Goal: Complete Application Form: Complete application form

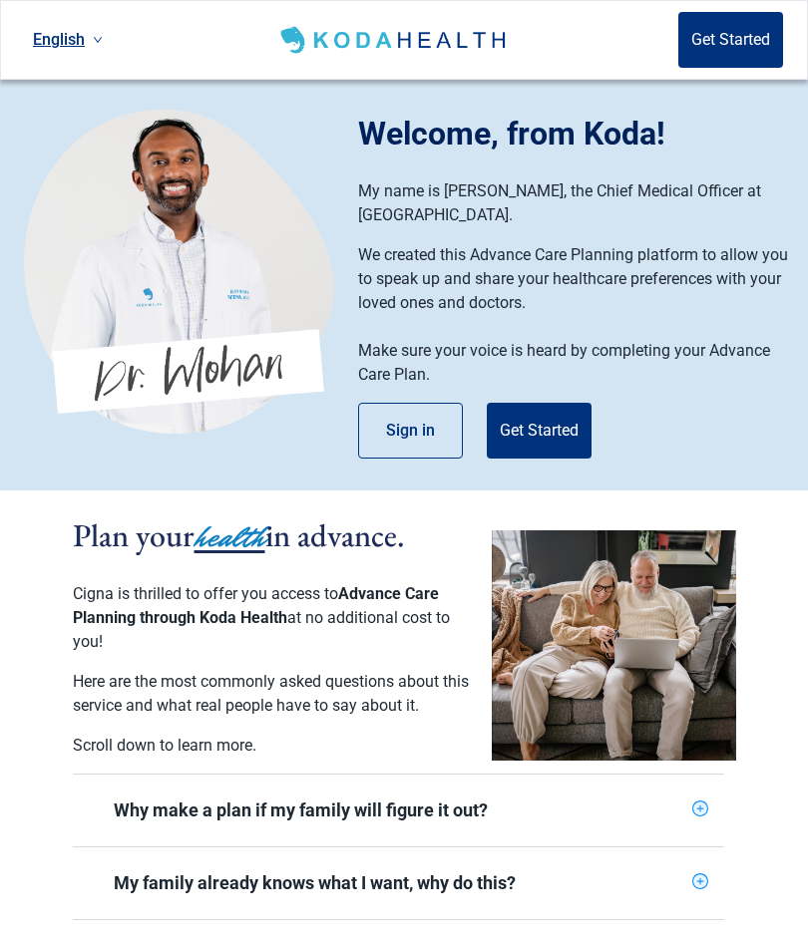
click at [537, 430] on button "Get Started" at bounding box center [539, 431] width 105 height 56
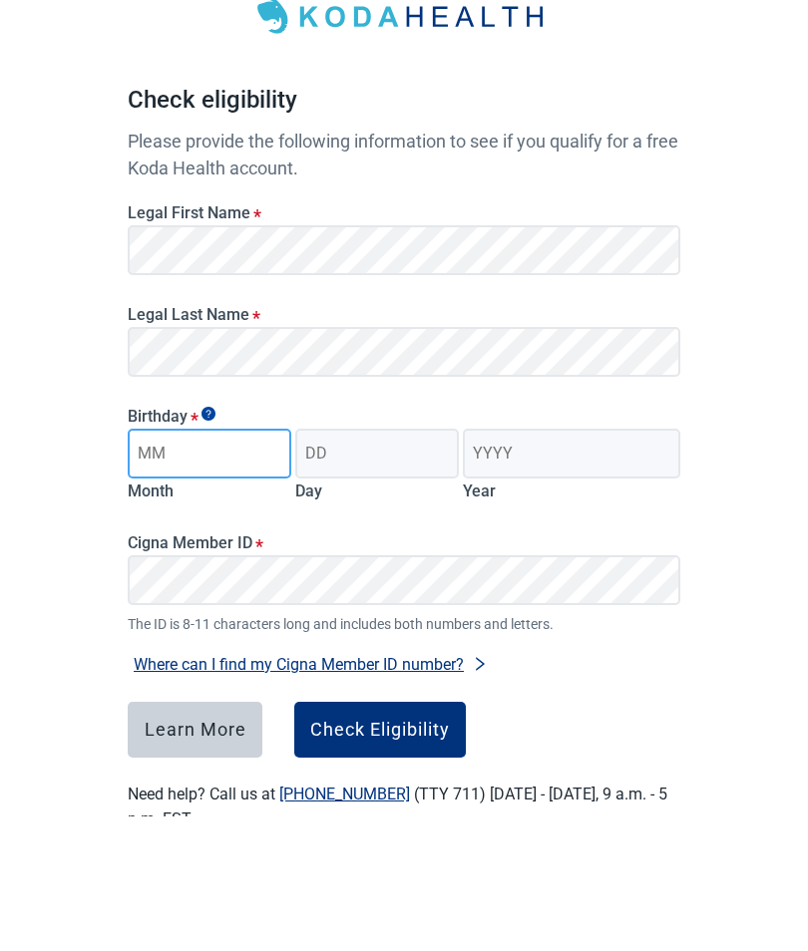
click at [155, 564] on input "Month" at bounding box center [210, 589] width 164 height 50
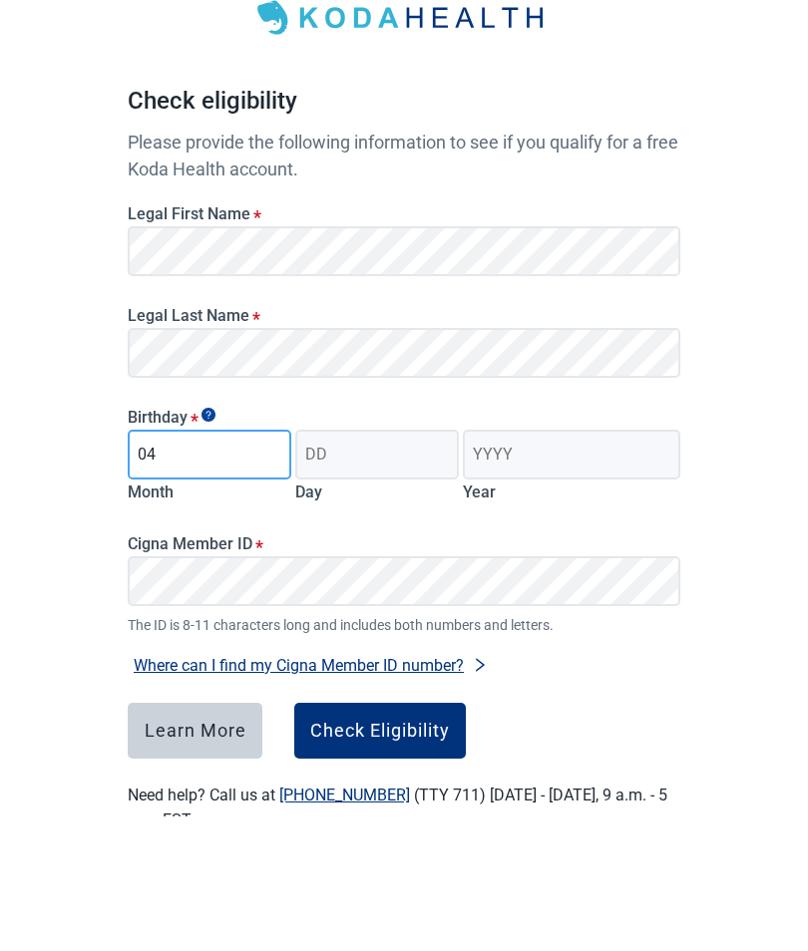
type input "04"
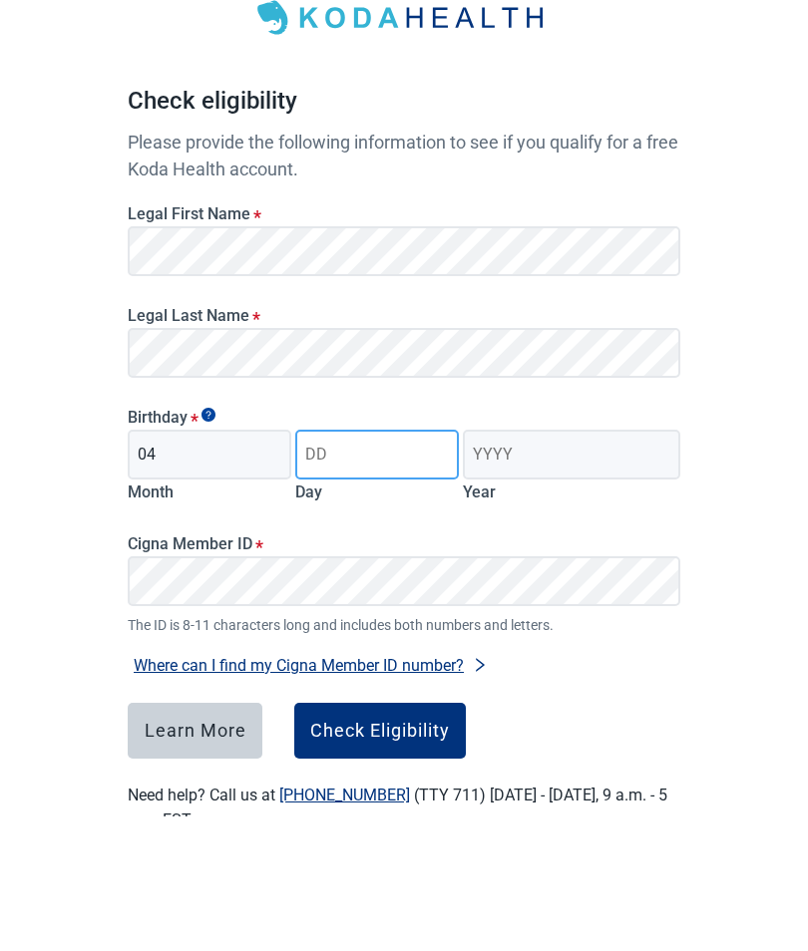
click at [347, 564] on input "Day" at bounding box center [377, 589] width 164 height 50
type input "05"
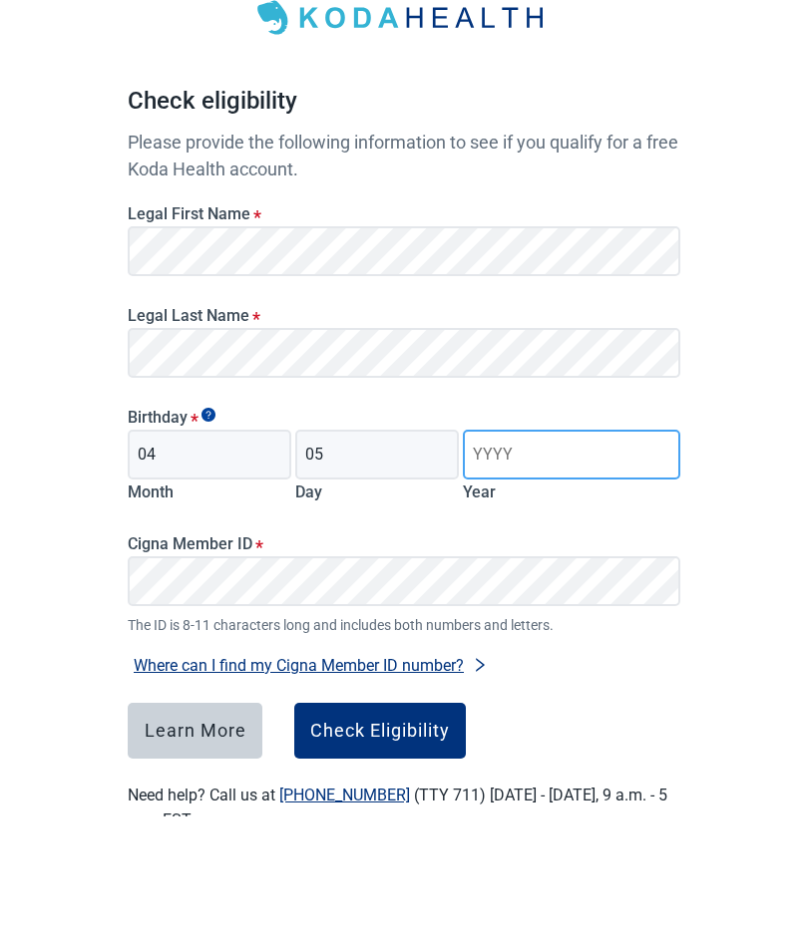
click at [492, 564] on input "Year" at bounding box center [571, 589] width 217 height 50
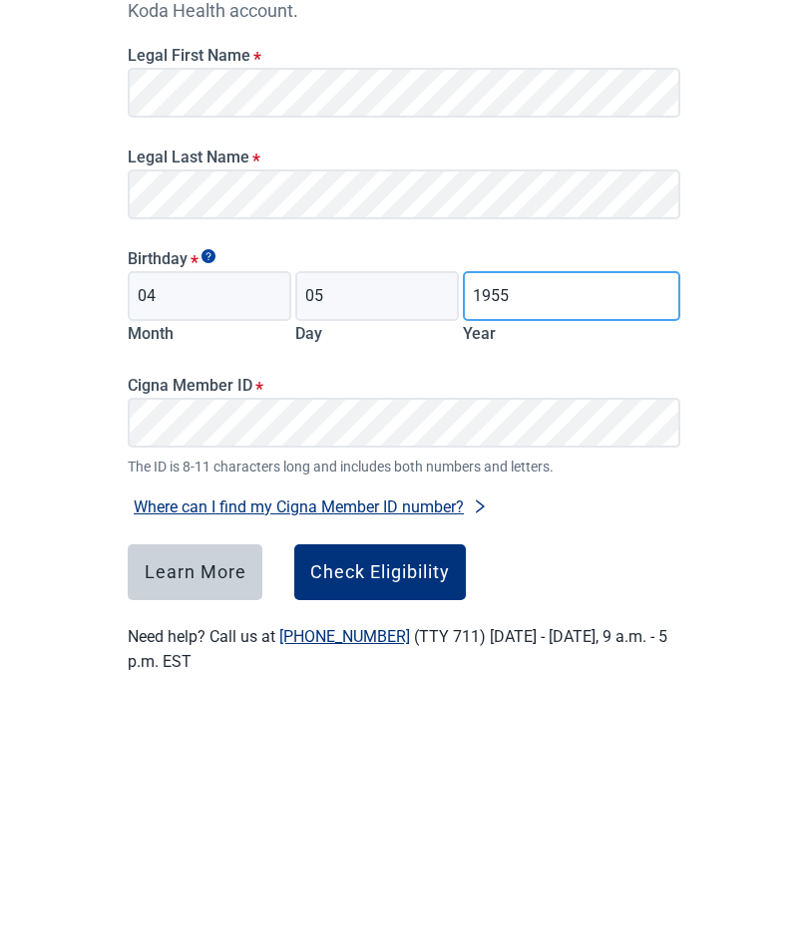
scroll to position [35, 0]
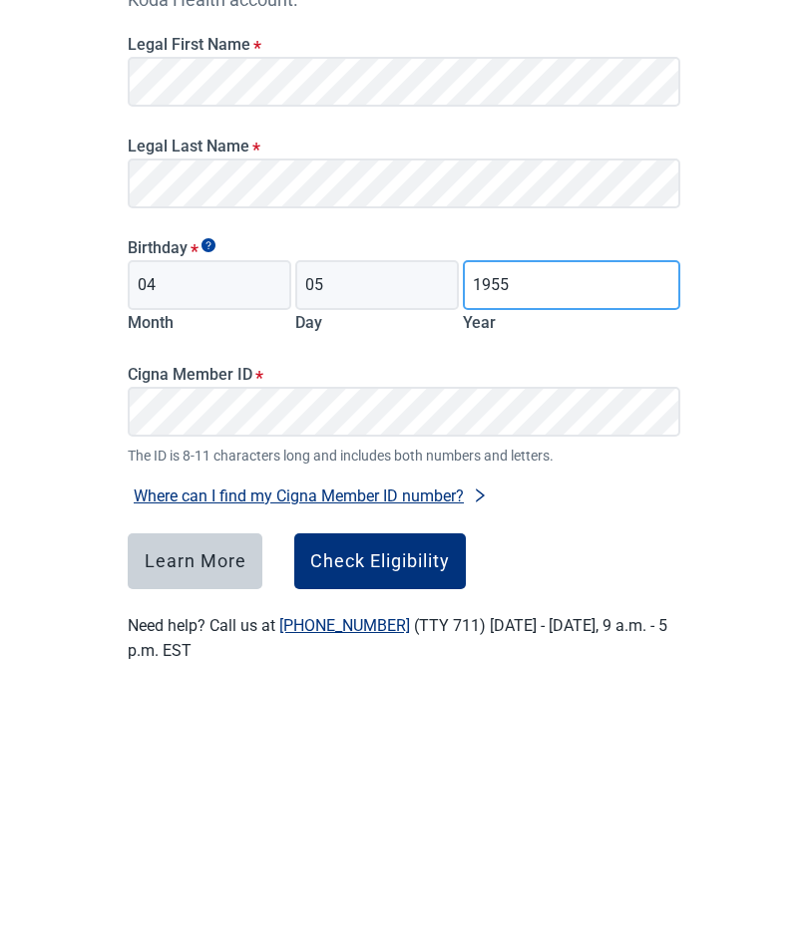
type input "1955"
click at [355, 821] on div "Check Eligibility" at bounding box center [380, 831] width 140 height 20
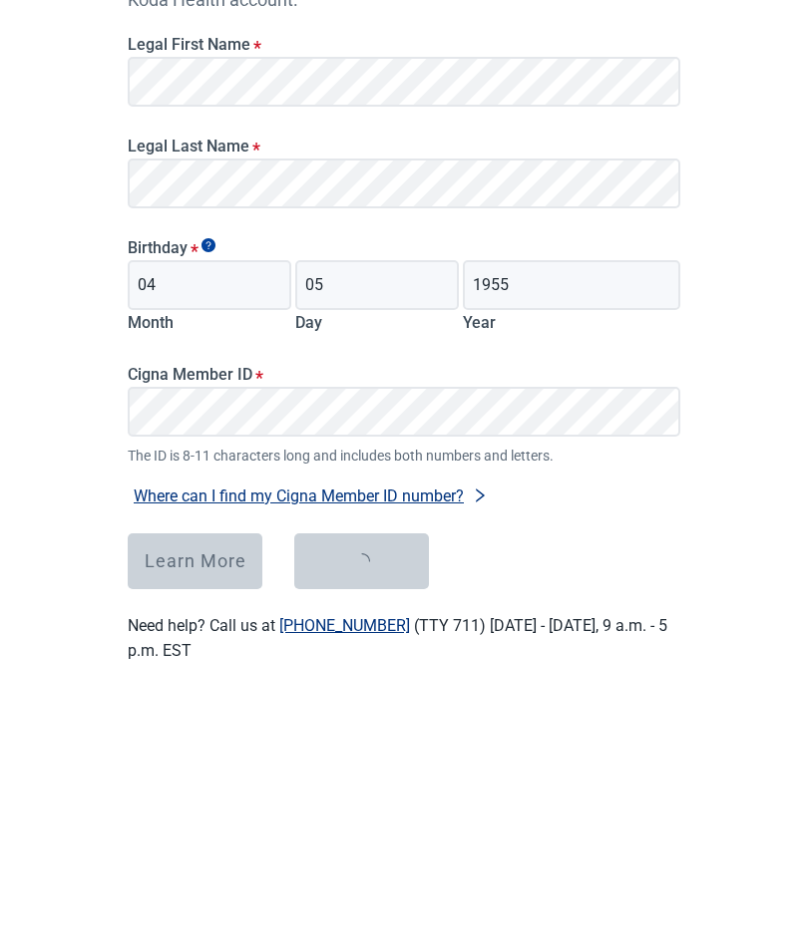
scroll to position [67, 0]
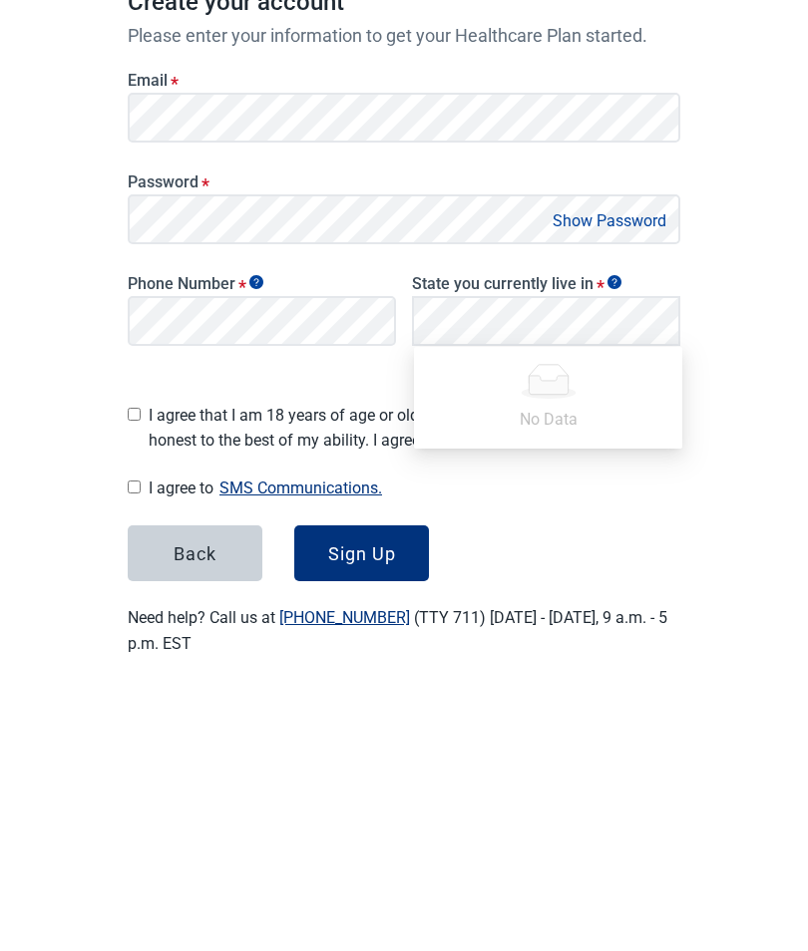
scroll to position [74, 0]
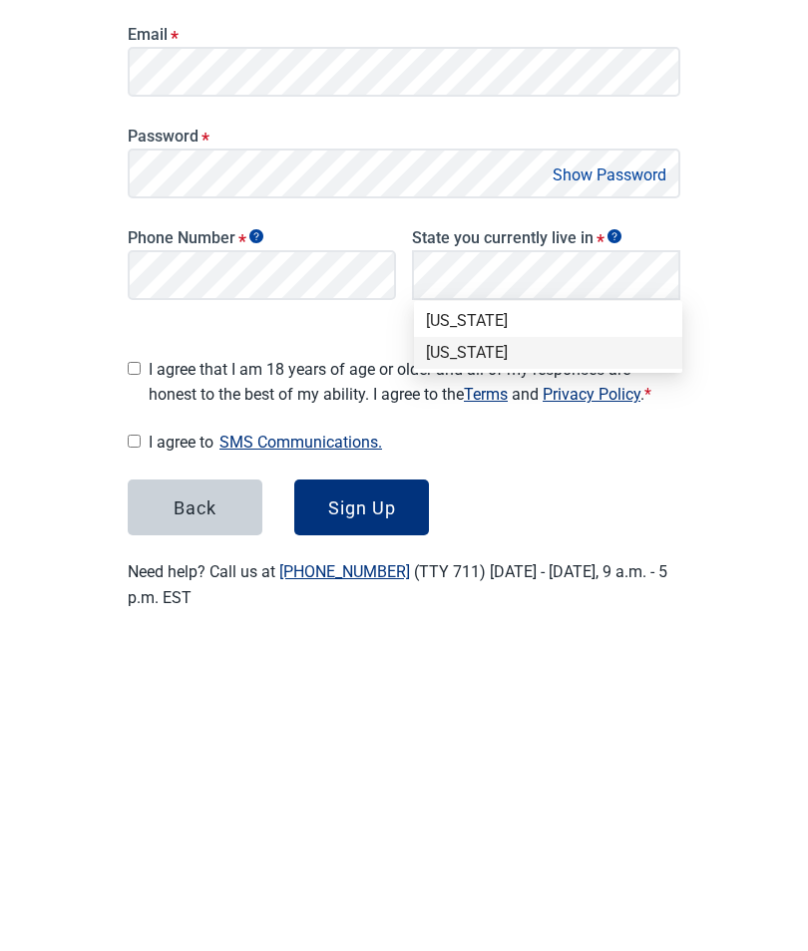
click at [458, 646] on div "[US_STATE]" at bounding box center [548, 657] width 244 height 22
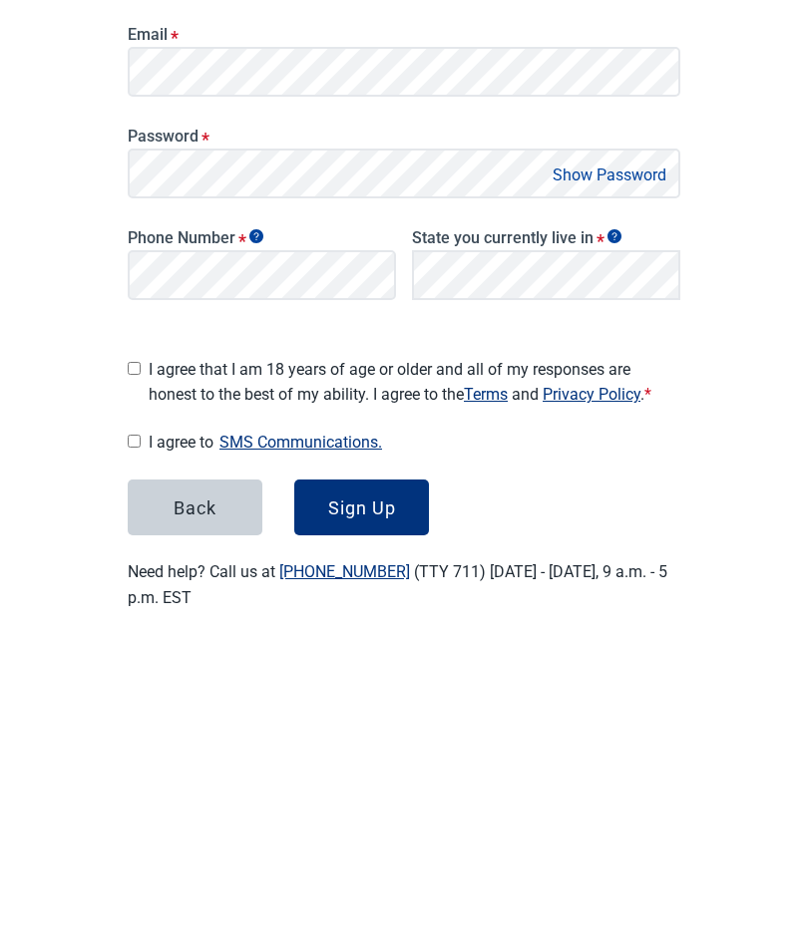
click at [141, 666] on input "I agree that I am 18 years of age or older and all of my responses are honest t…" at bounding box center [134, 672] width 13 height 13
checkbox input "true"
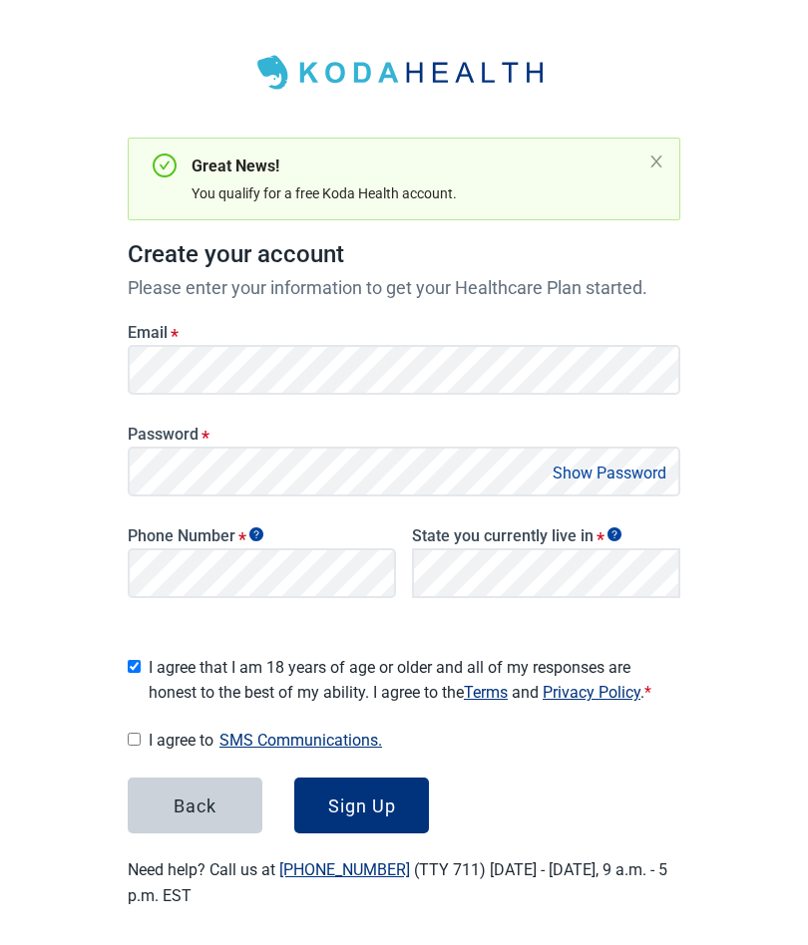
click at [139, 734] on input "I agree to SMS Communications." at bounding box center [134, 739] width 13 height 13
checkbox input "true"
click at [378, 805] on div "Sign Up" at bounding box center [362, 806] width 68 height 20
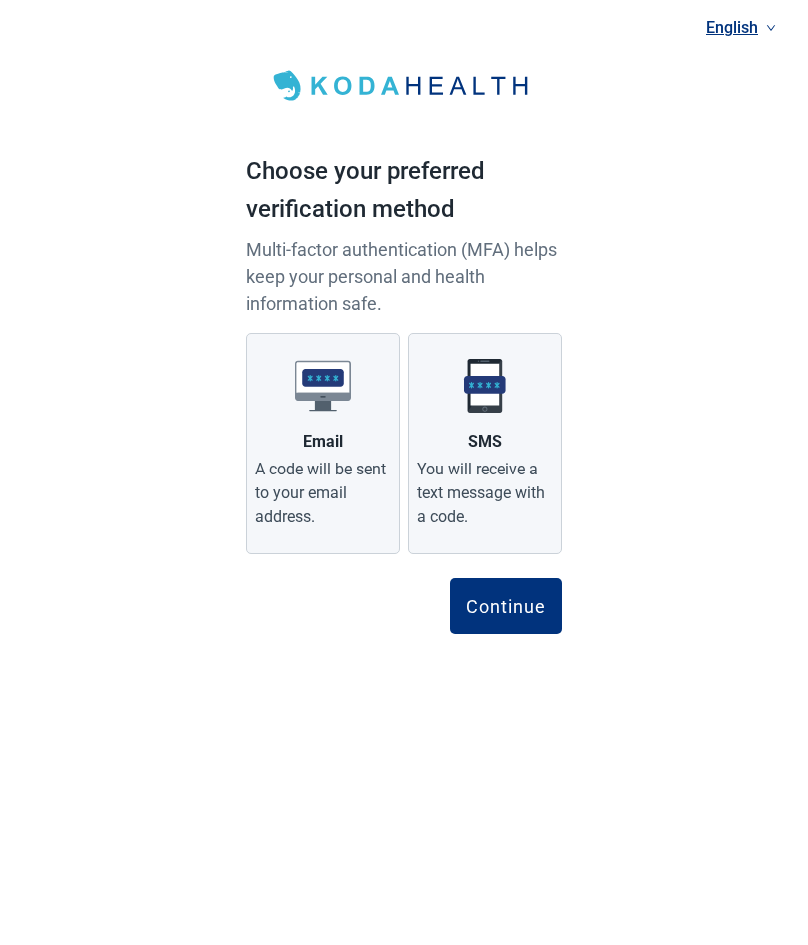
click at [305, 430] on div "Email" at bounding box center [323, 442] width 40 height 24
click at [0, 0] on input "Email A code will be sent to your email address." at bounding box center [0, 0] width 0 height 0
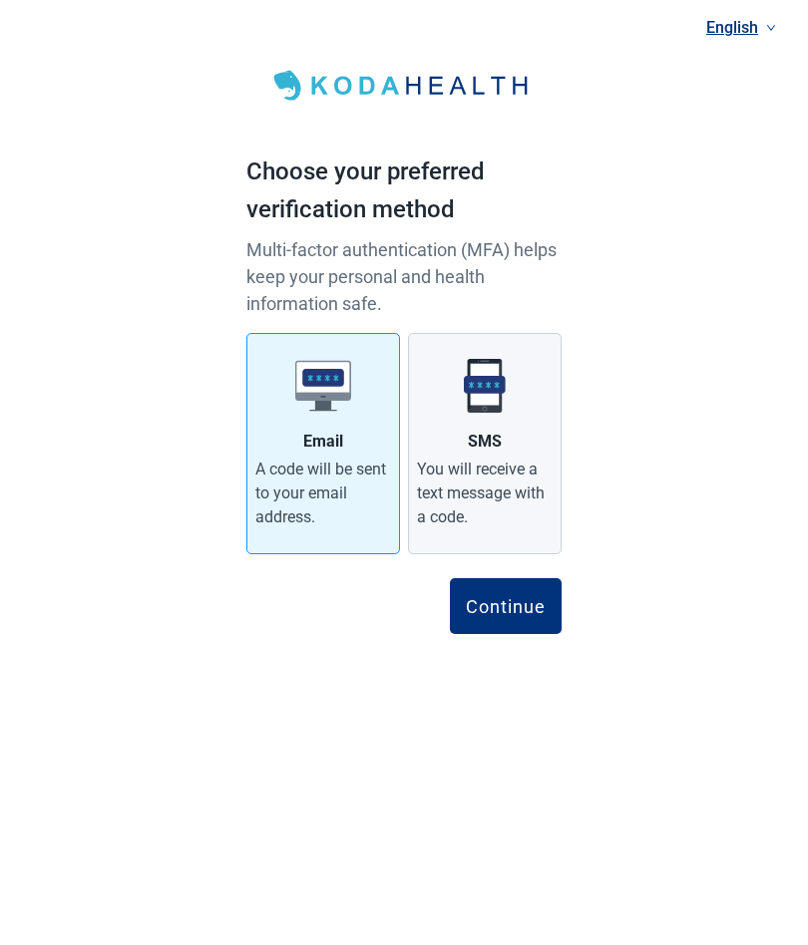
click at [492, 591] on button "Continue" at bounding box center [506, 606] width 112 height 56
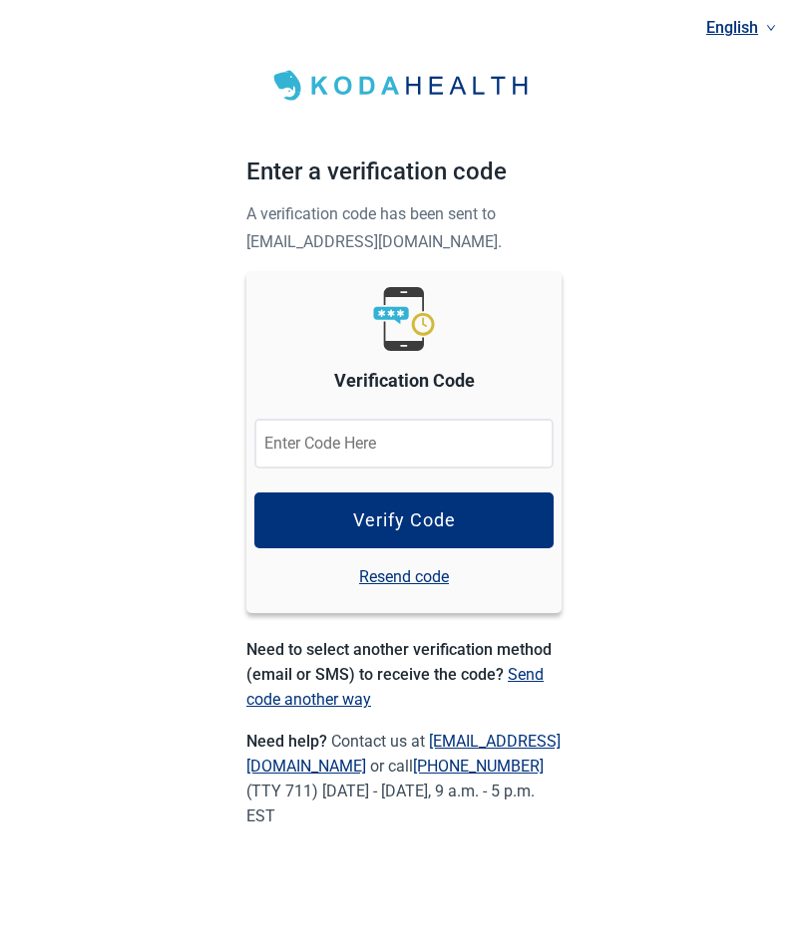
click at [295, 431] on input "Verification Code" at bounding box center [403, 444] width 299 height 50
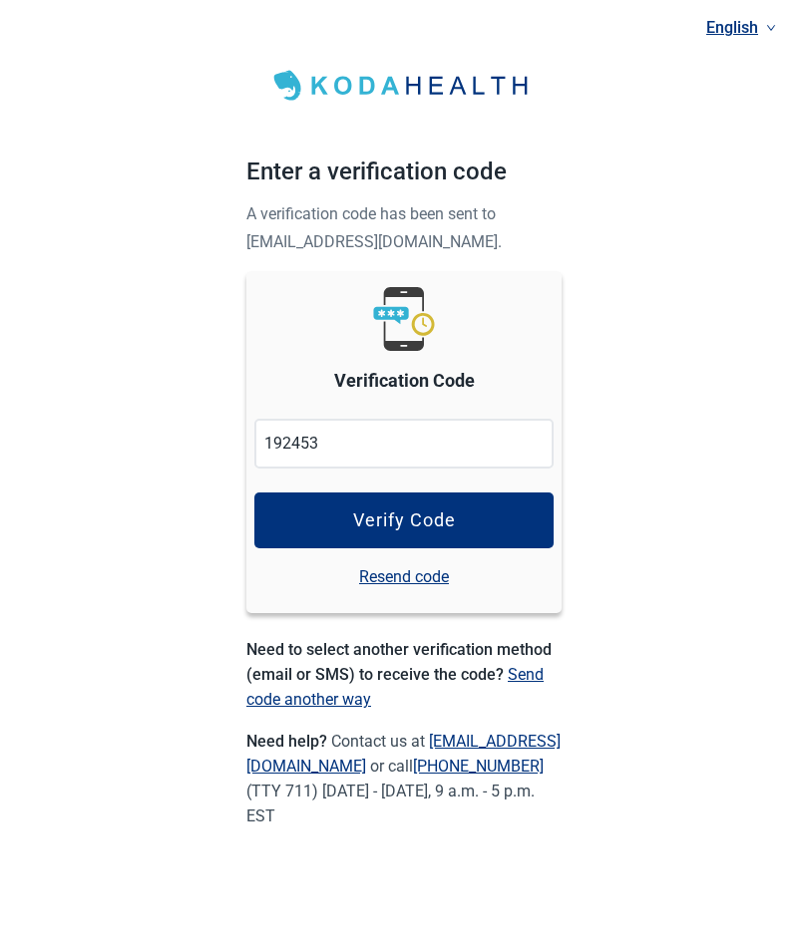
type input "192453"
click at [313, 536] on button "Verify Code" at bounding box center [403, 521] width 299 height 56
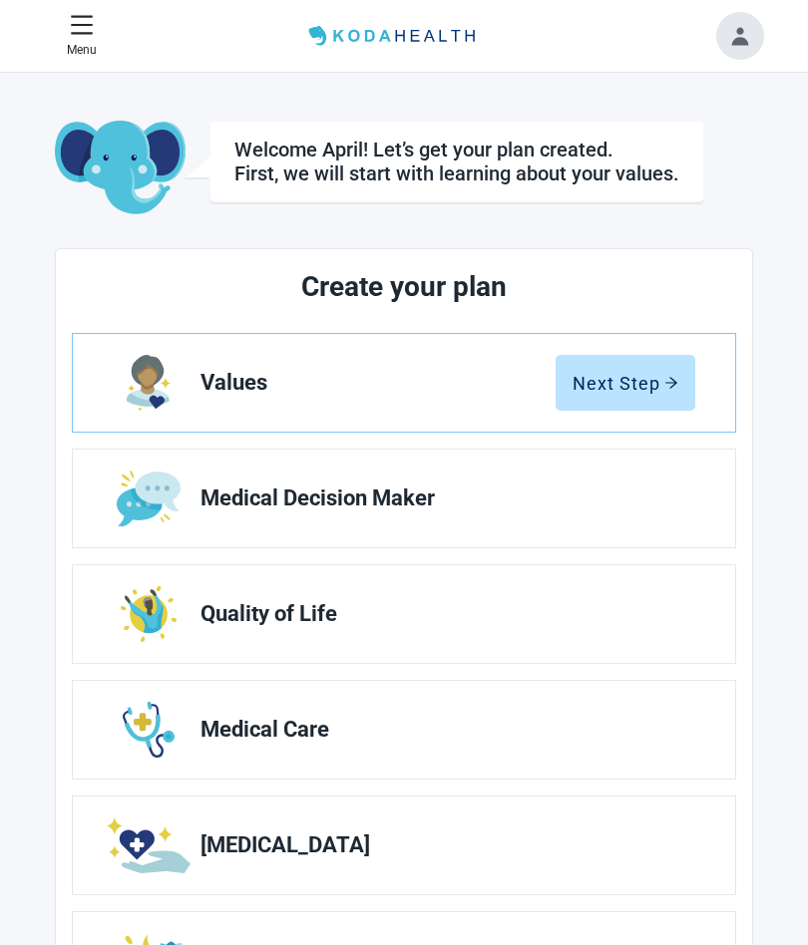
click at [634, 373] on div "Next Step" at bounding box center [625, 383] width 106 height 20
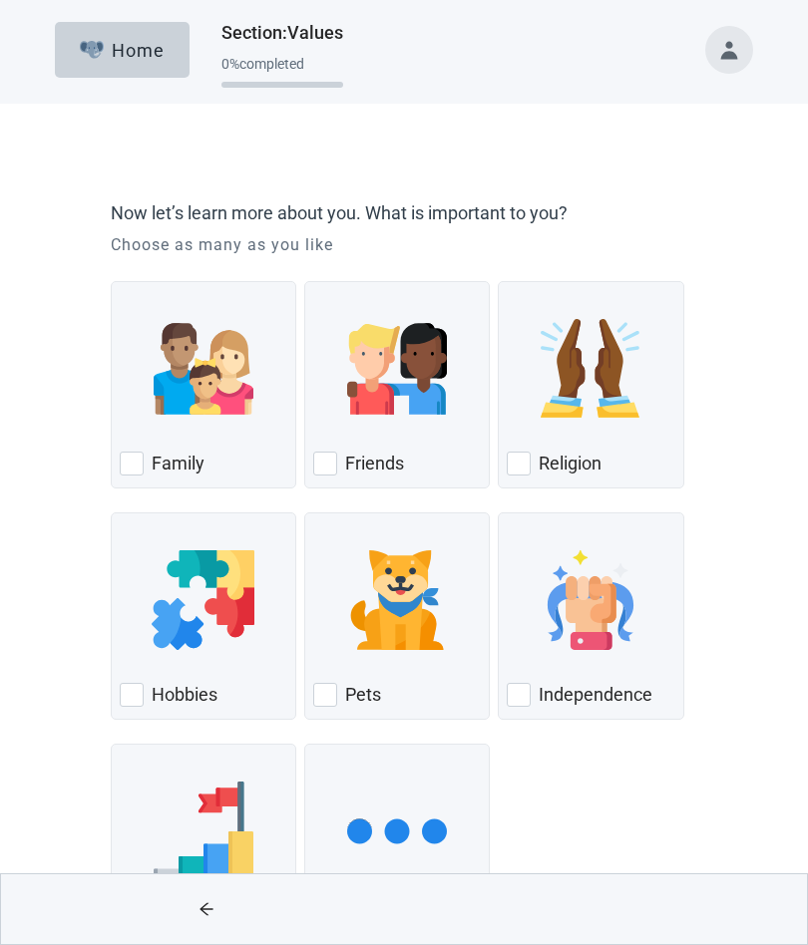
click at [135, 462] on div "Family, checkbox, not checked" at bounding box center [132, 464] width 24 height 24
click at [112, 282] on input "Family" at bounding box center [111, 281] width 1 height 1
checkbox input "true"
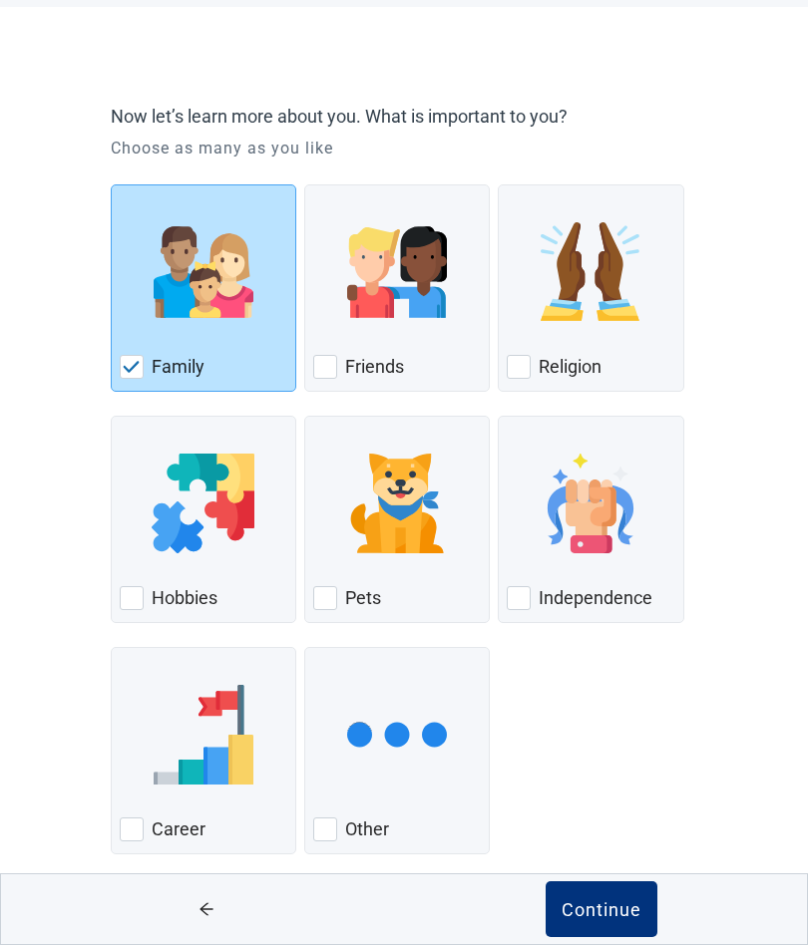
scroll to position [120, 0]
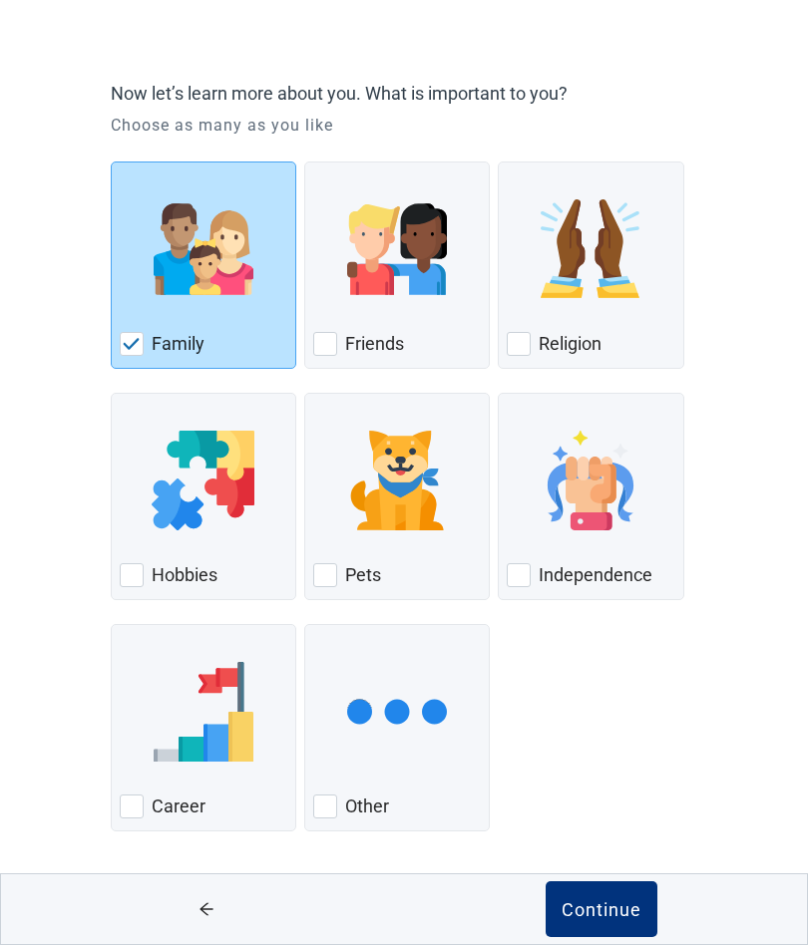
click at [606, 910] on div "Continue" at bounding box center [601, 909] width 80 height 20
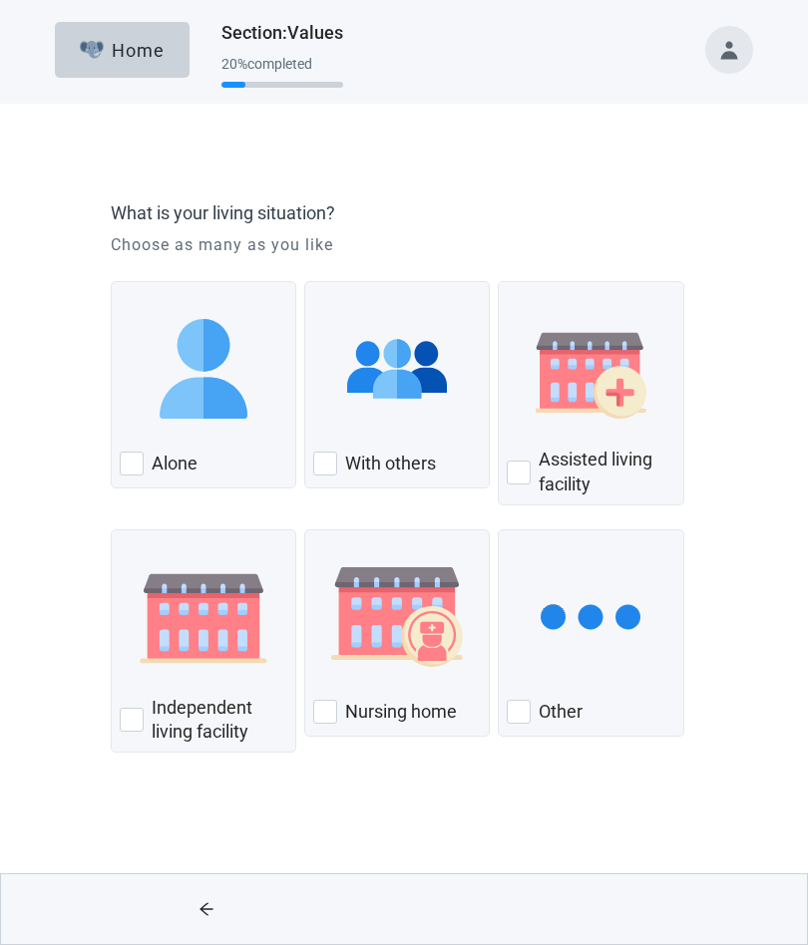
click at [339, 465] on div "With others" at bounding box center [397, 464] width 168 height 32
click at [305, 282] on input "With others" at bounding box center [304, 281] width 1 height 1
checkbox input "true"
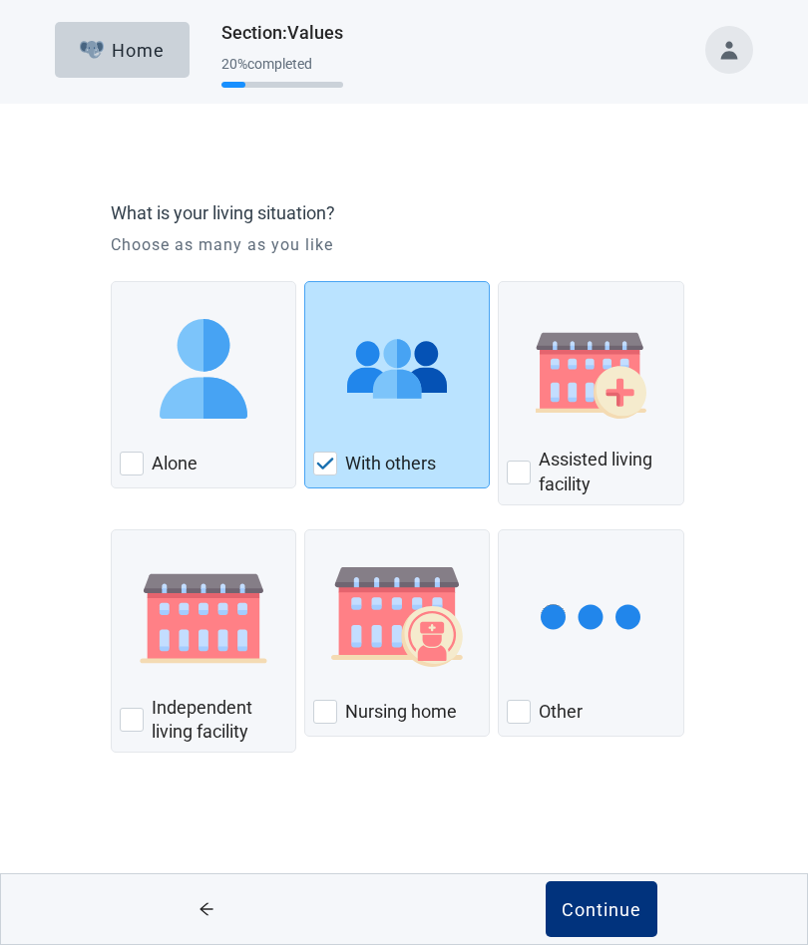
click at [587, 900] on div "Continue" at bounding box center [601, 909] width 80 height 20
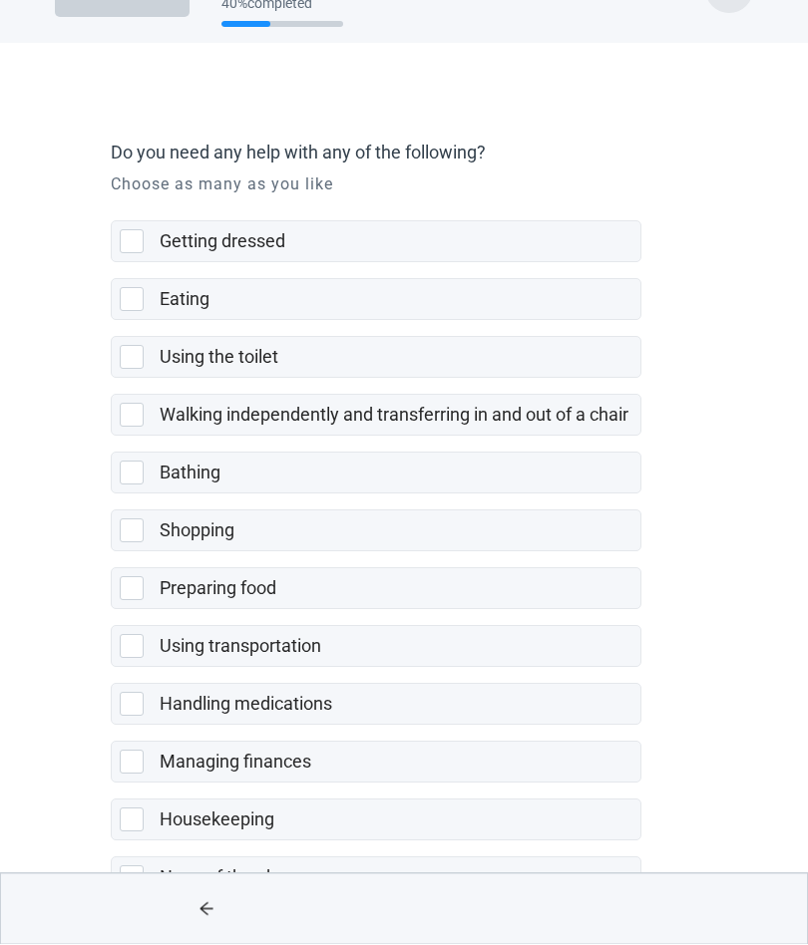
scroll to position [120, 0]
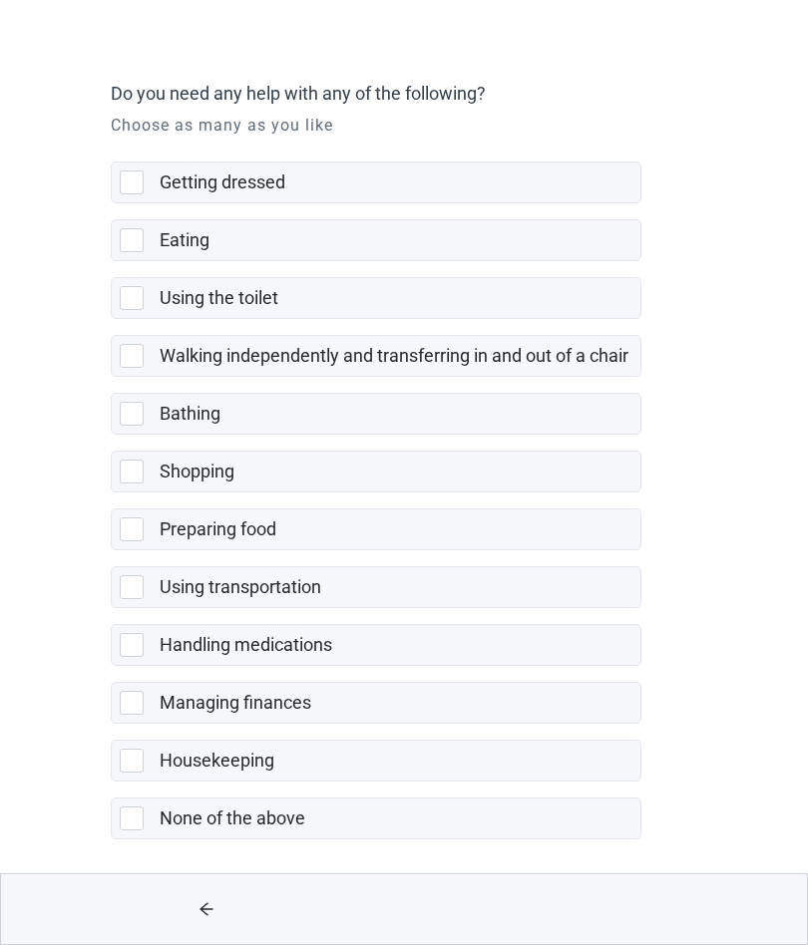
click at [130, 820] on div "None of the above, checkbox, not selected" at bounding box center [132, 819] width 24 height 24
click at [112, 783] on input "None of the above" at bounding box center [111, 782] width 1 height 1
checkbox input "true"
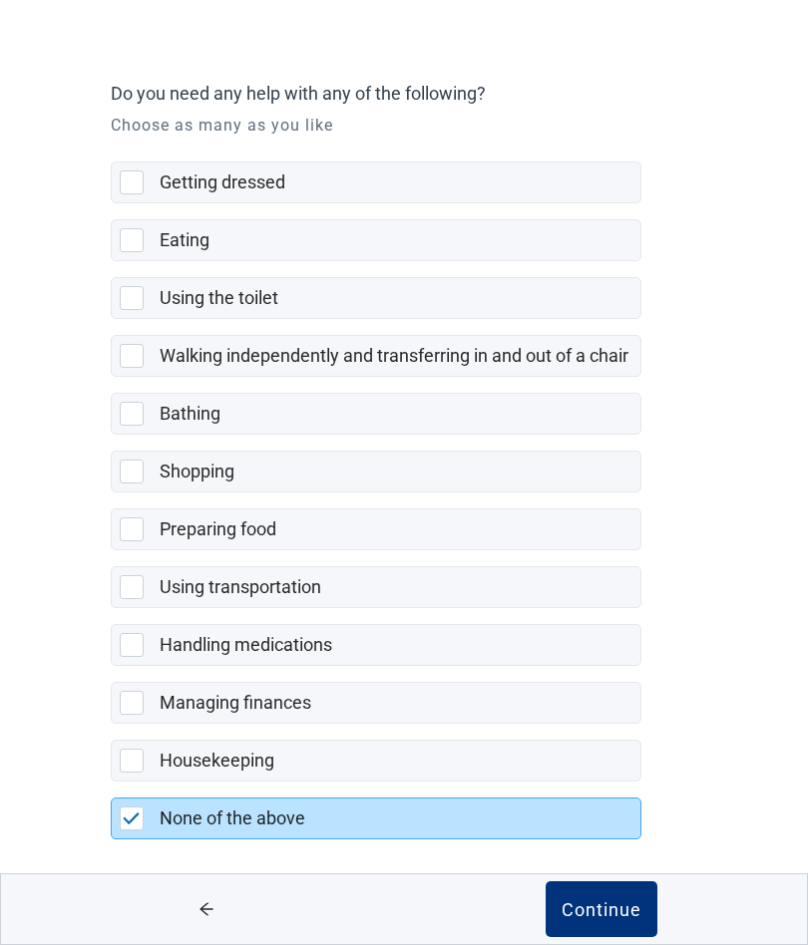
click at [601, 908] on div "Continue" at bounding box center [601, 909] width 80 height 20
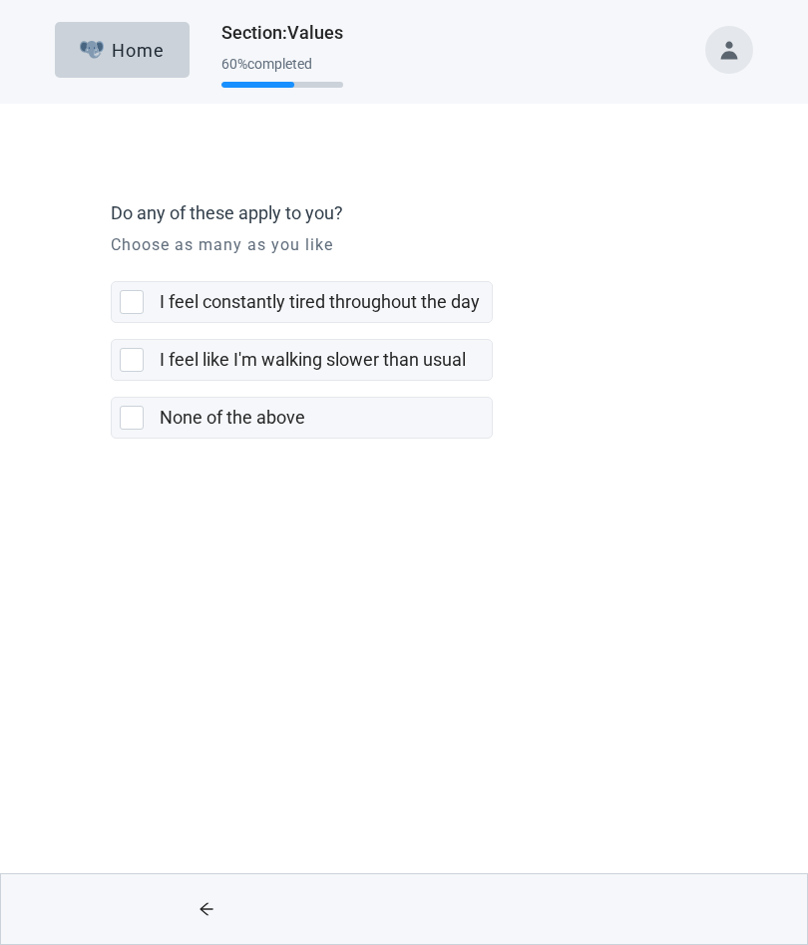
click at [131, 412] on div "None of the above, checkbox, not selected" at bounding box center [132, 418] width 24 height 24
click at [112, 382] on input "None of the above" at bounding box center [111, 381] width 1 height 1
checkbox input "true"
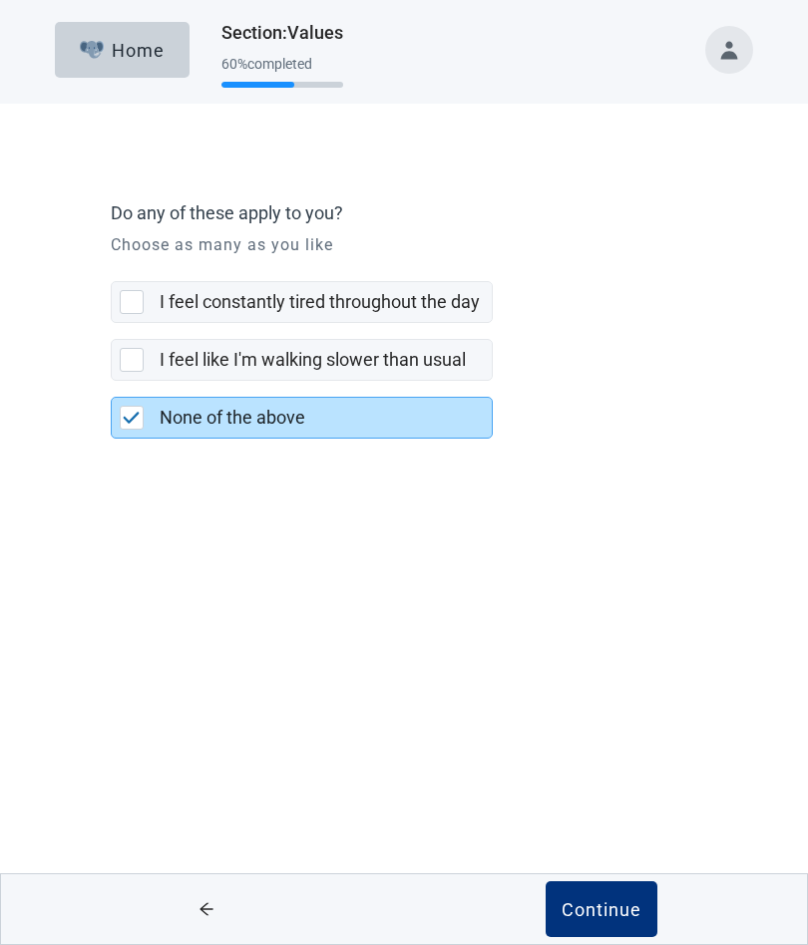
click at [597, 916] on div "Continue" at bounding box center [601, 909] width 80 height 20
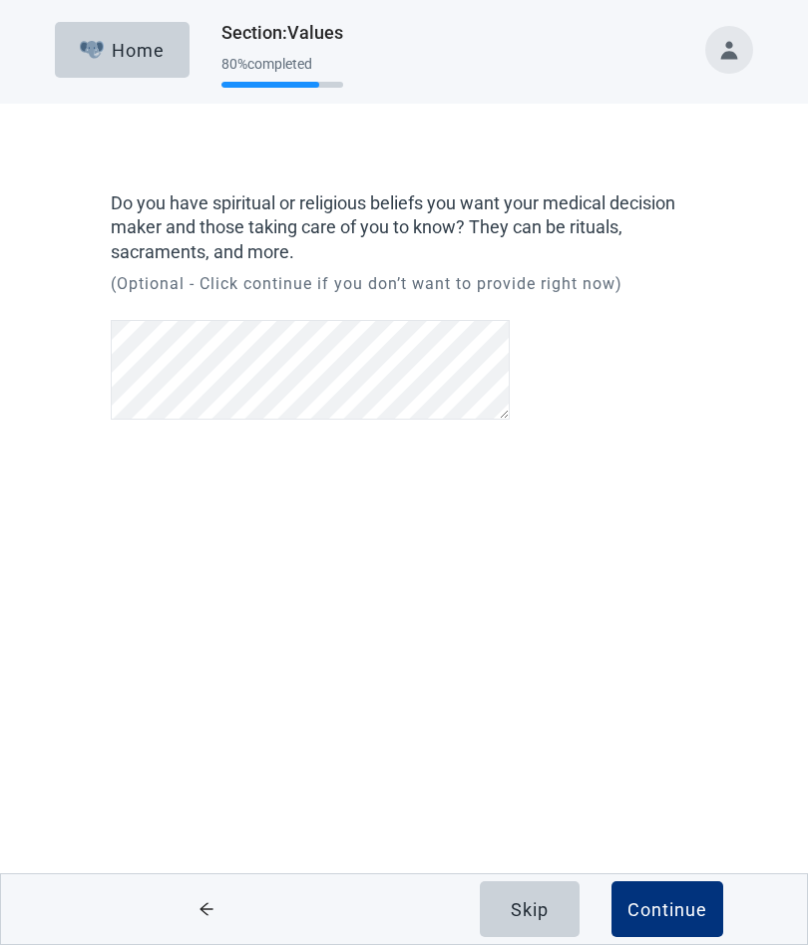
click at [678, 919] on div "Continue" at bounding box center [667, 909] width 80 height 20
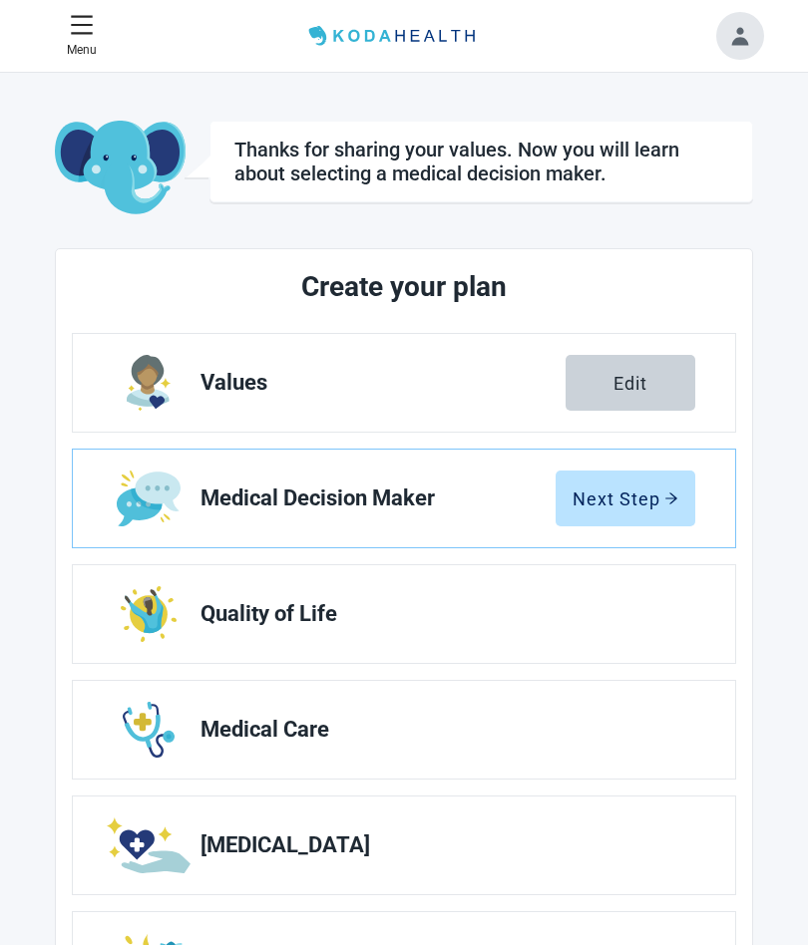
click at [616, 491] on div "Next Step" at bounding box center [625, 499] width 106 height 20
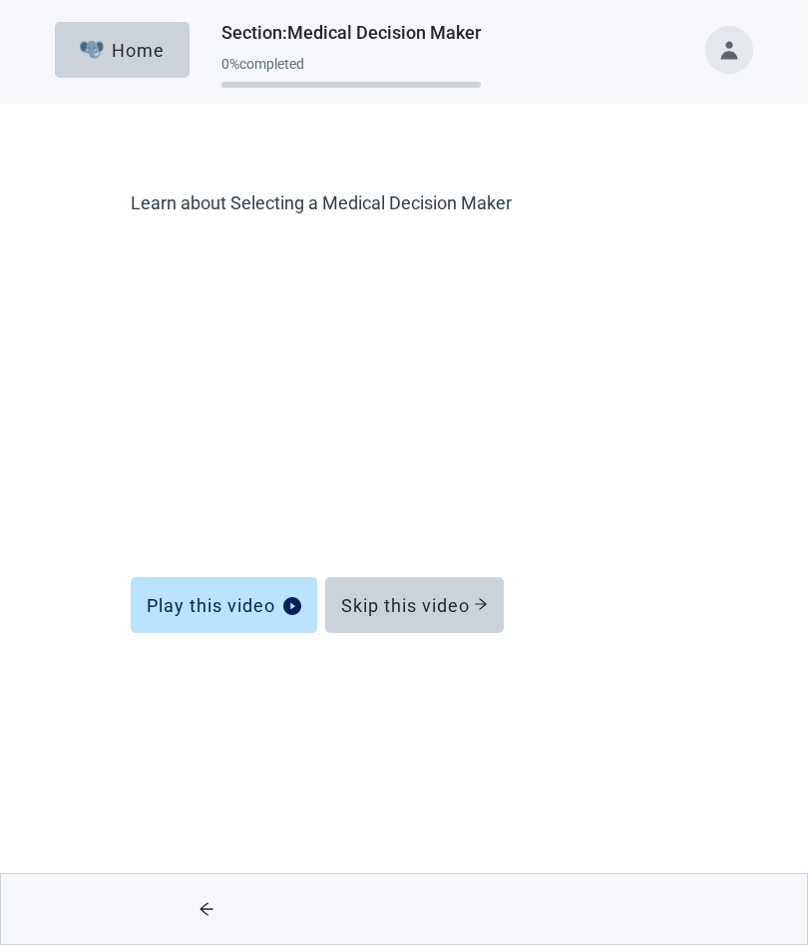
click at [456, 603] on div "Skip this video" at bounding box center [414, 605] width 147 height 20
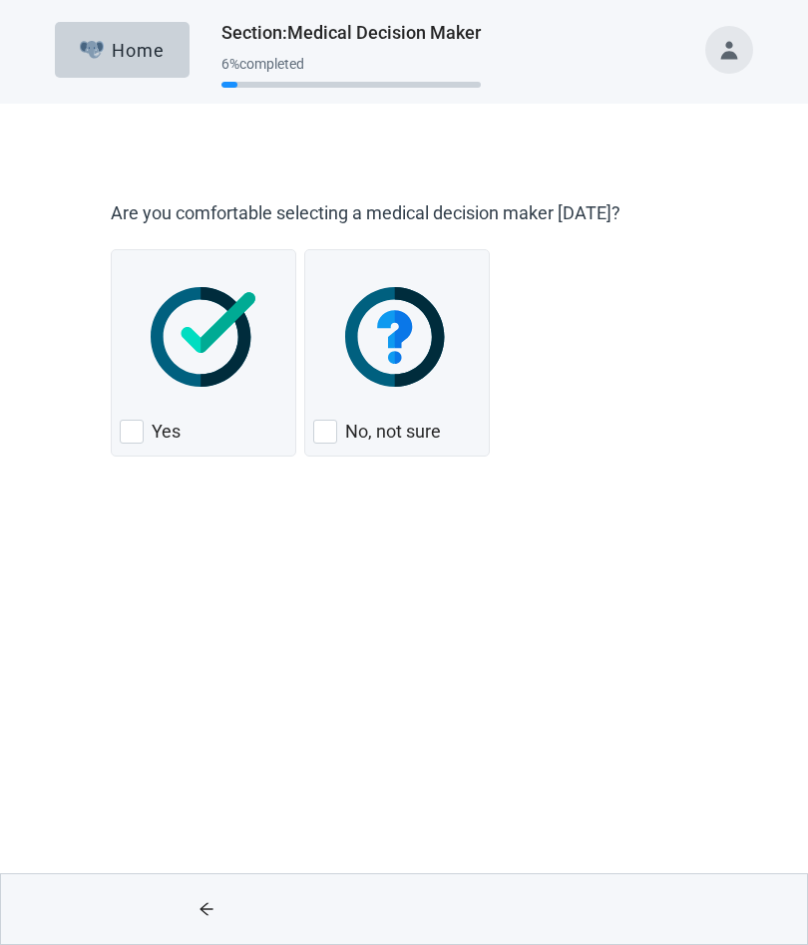
click at [155, 449] on div "Yes" at bounding box center [203, 352] width 185 height 207
click at [112, 250] on input "Yes" at bounding box center [111, 249] width 1 height 1
checkbox input "true"
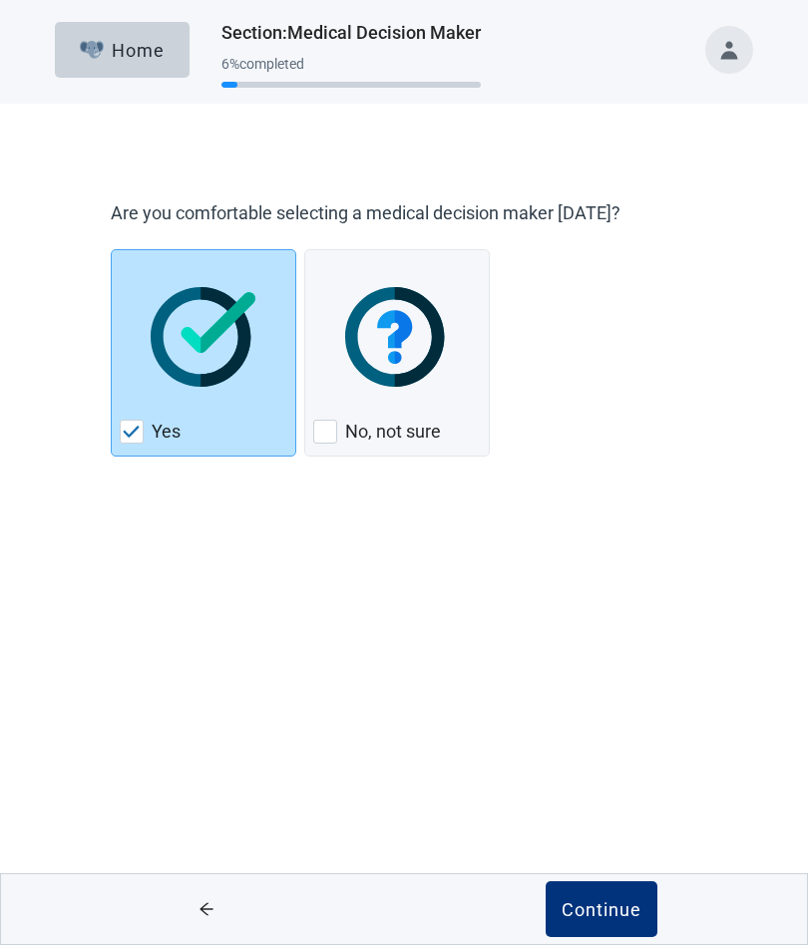
click at [585, 890] on button "Continue" at bounding box center [601, 909] width 112 height 56
click at [627, 921] on button "Continue" at bounding box center [601, 909] width 112 height 56
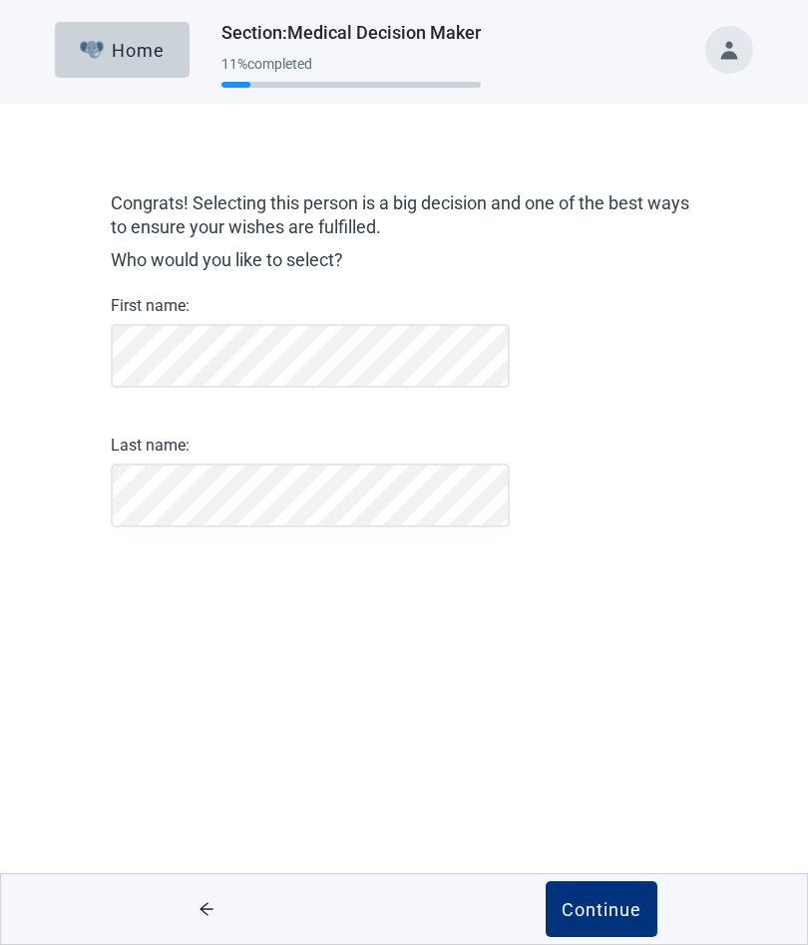
click at [601, 907] on div "Continue" at bounding box center [601, 909] width 80 height 20
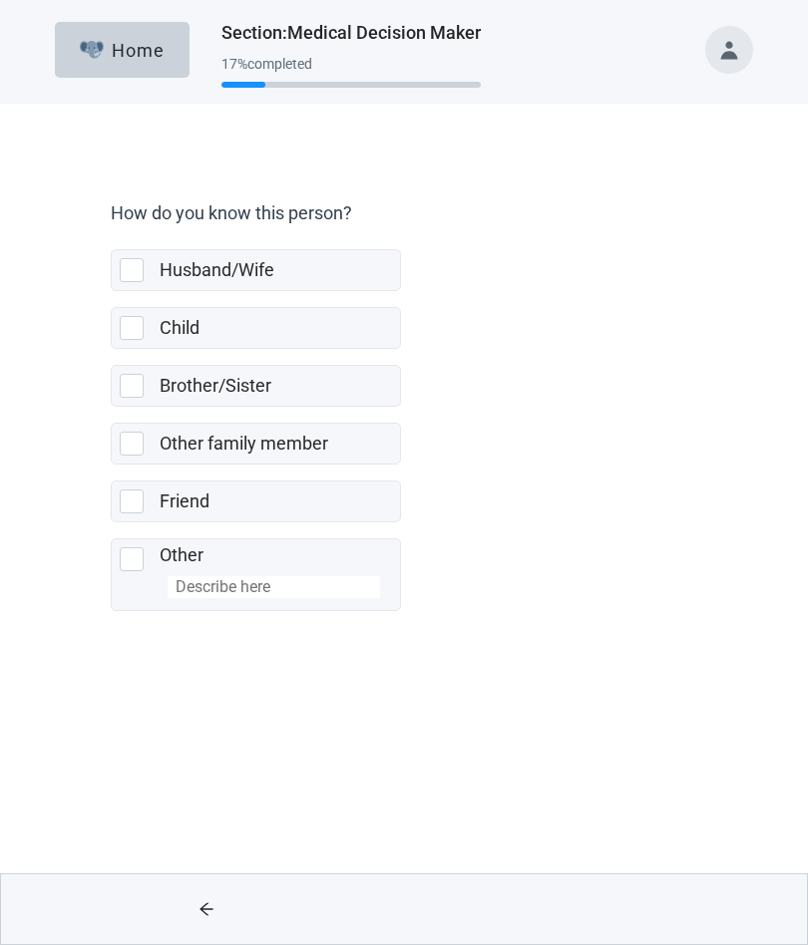
click at [150, 331] on div "Child, checkbox, not selected" at bounding box center [136, 328] width 32 height 24
click at [112, 292] on input "Child" at bounding box center [111, 291] width 1 height 1
checkbox input "true"
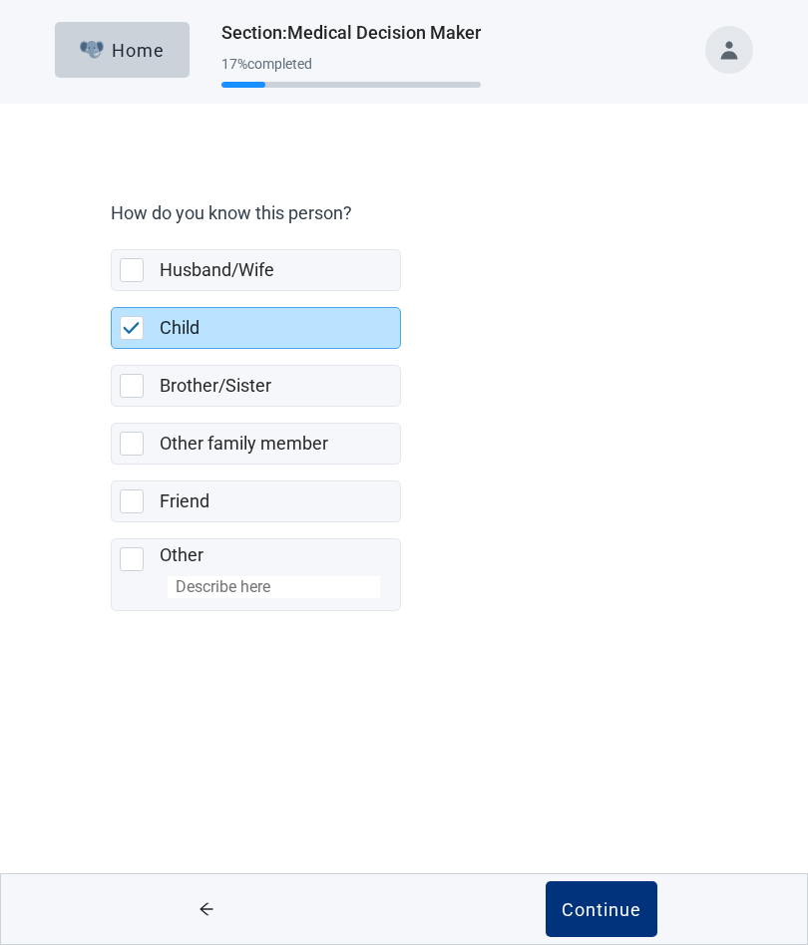
click at [581, 906] on div "Continue" at bounding box center [601, 909] width 80 height 20
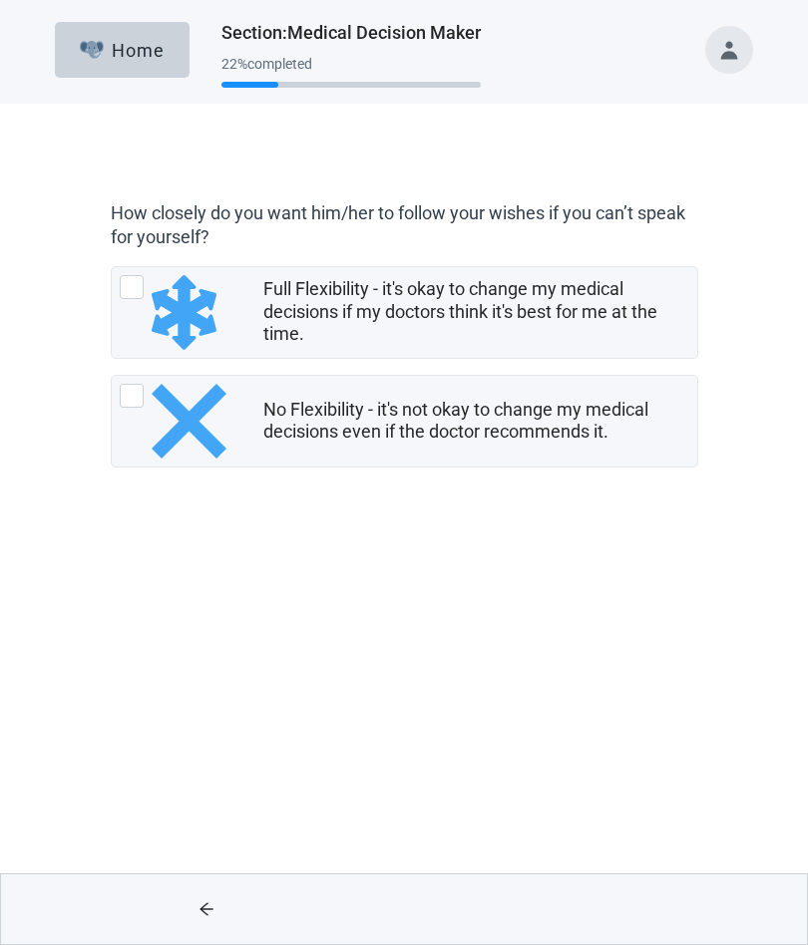
click at [123, 280] on div "Full Flexibility - it's okay to change my medical decisions if my doctors think…" at bounding box center [132, 287] width 24 height 24
click at [112, 267] on input "Full Flexibility - it's okay to change my medical decisions if my doctors think…" at bounding box center [111, 266] width 1 height 1
radio input "true"
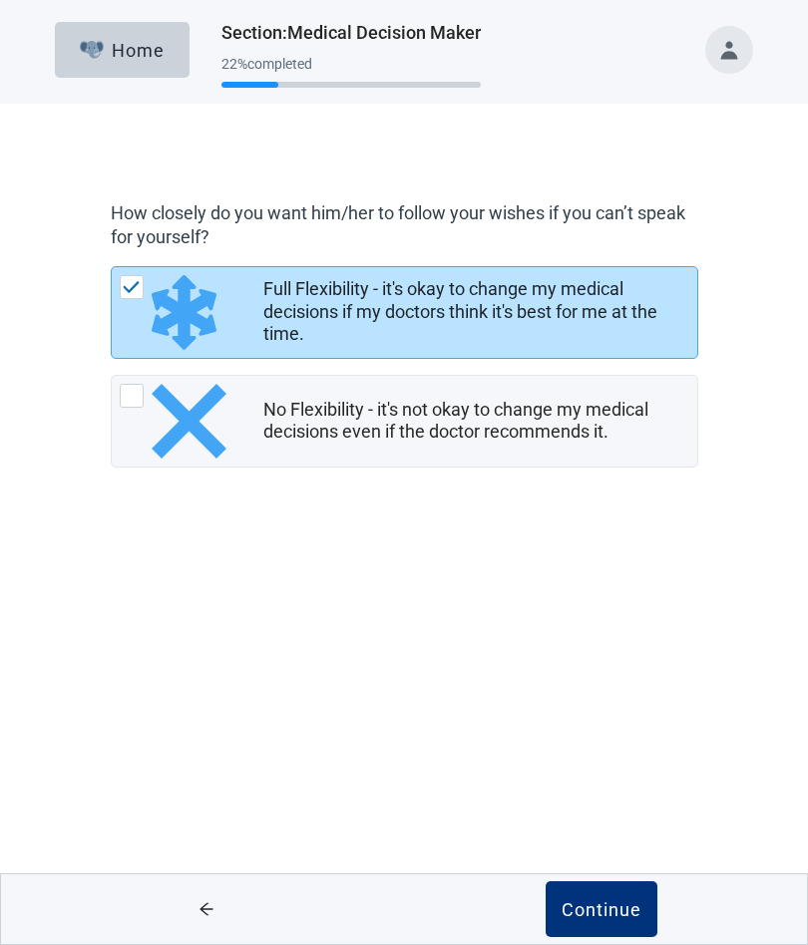
click at [611, 904] on div "Continue" at bounding box center [601, 909] width 80 height 20
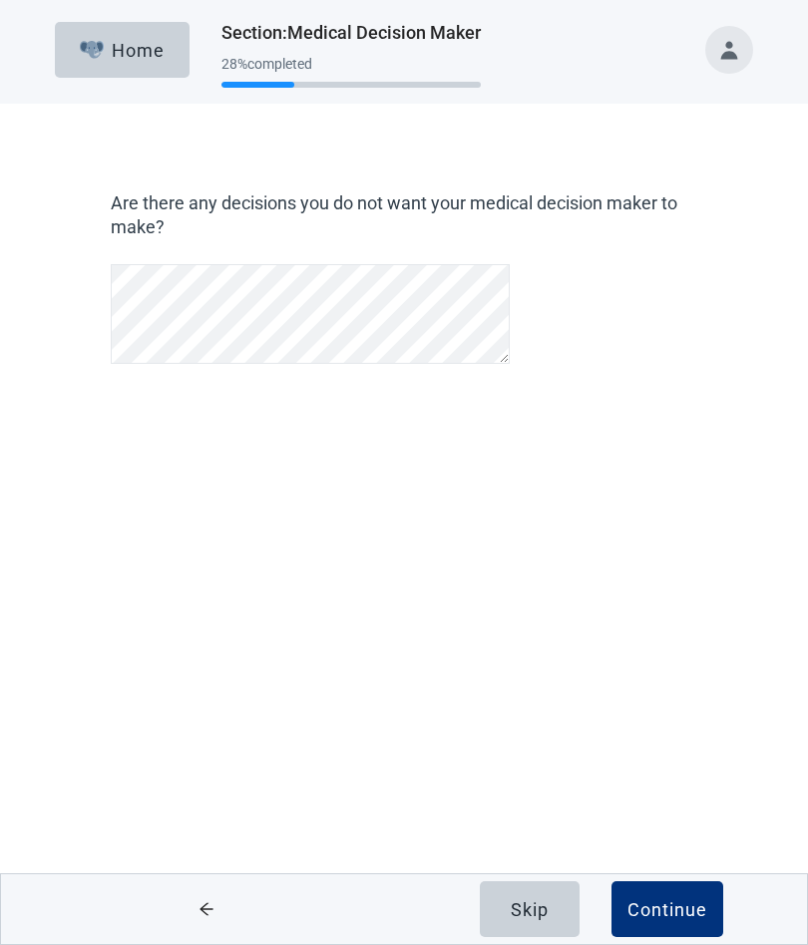
click at [529, 905] on div "Skip" at bounding box center [530, 909] width 38 height 20
click at [669, 919] on div "Continue" at bounding box center [667, 909] width 80 height 20
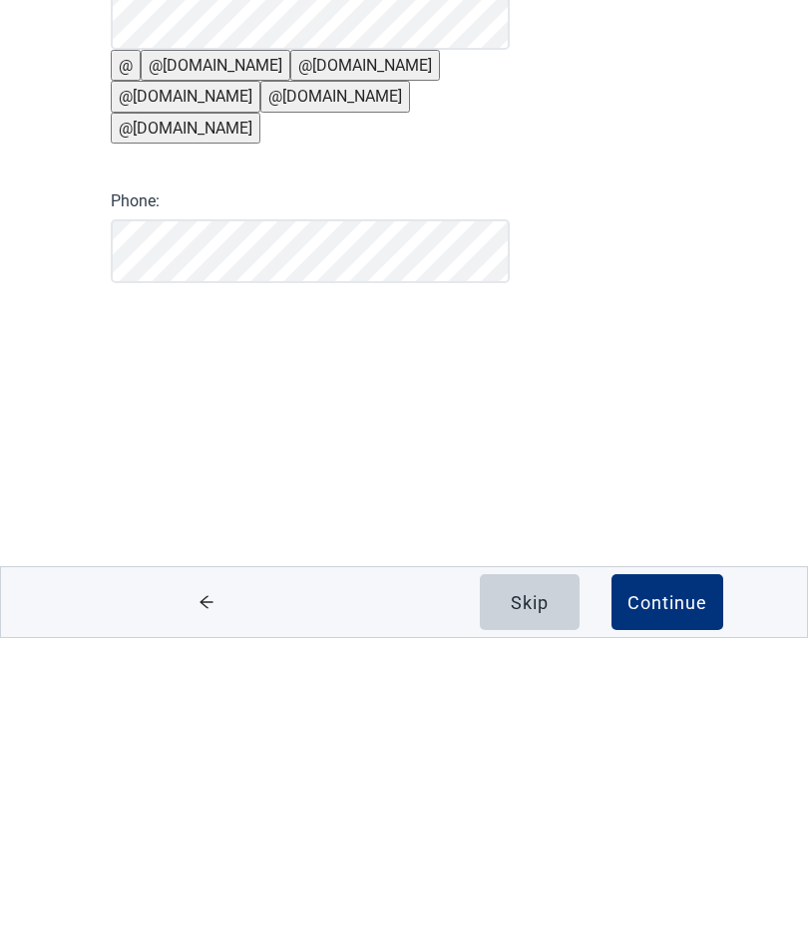
click at [664, 887] on button "Continue" at bounding box center [667, 915] width 112 height 56
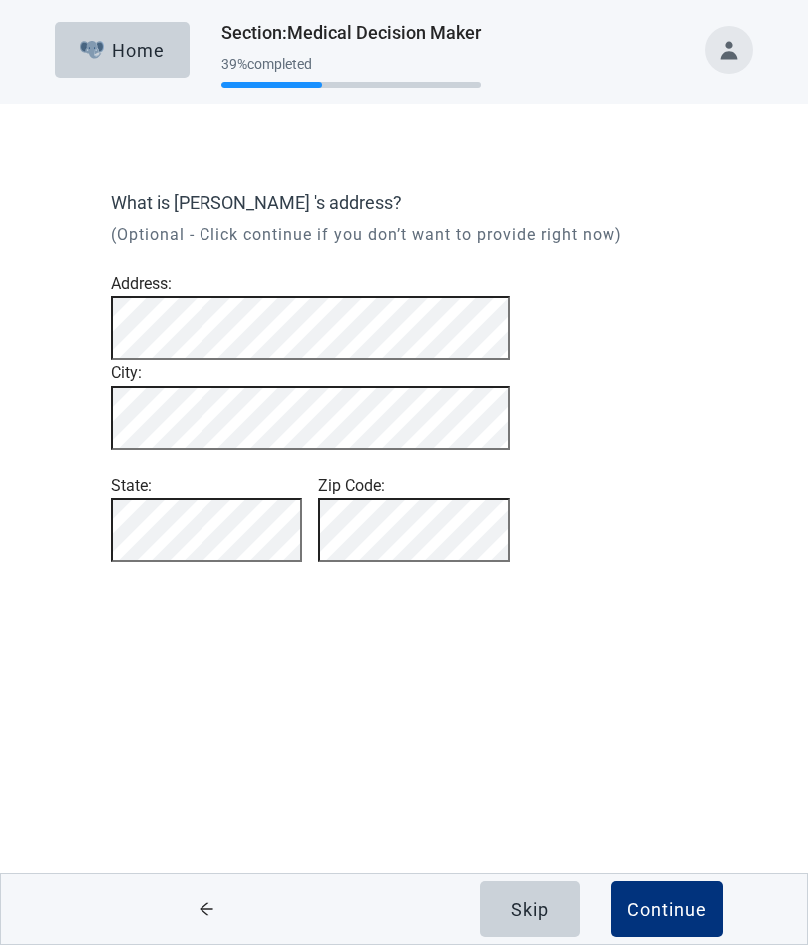
click at [667, 914] on div "Continue" at bounding box center [667, 909] width 80 height 20
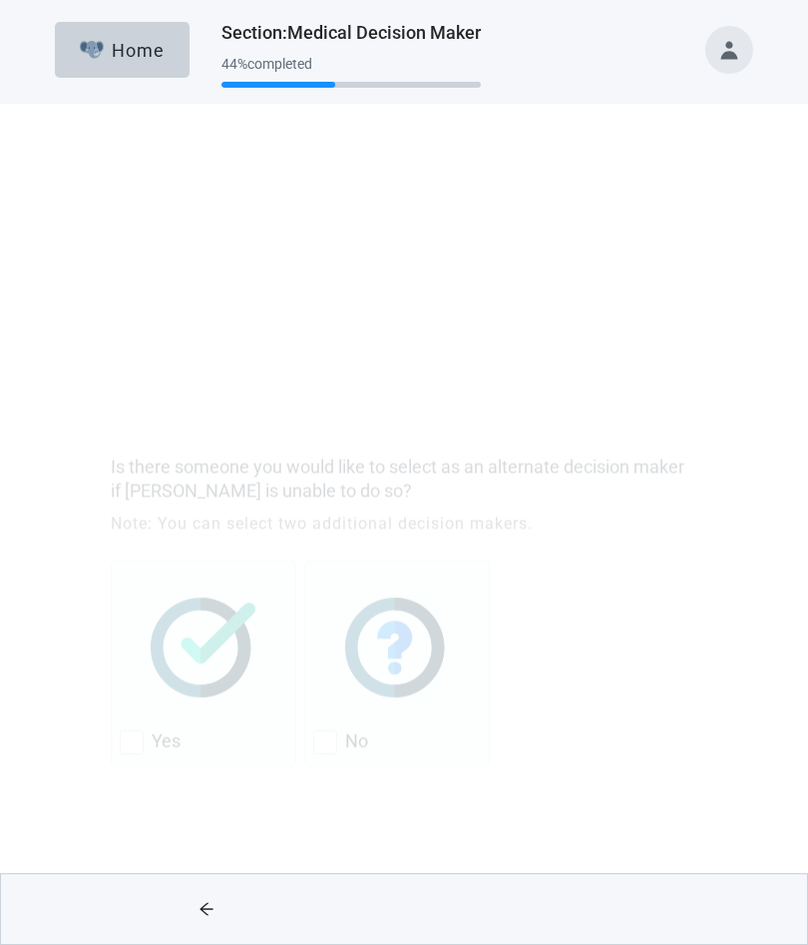
click at [327, 494] on div "No, checkbox, not checked" at bounding box center [325, 489] width 24 height 24
click at [305, 307] on input "No" at bounding box center [304, 306] width 1 height 1
checkbox input "true"
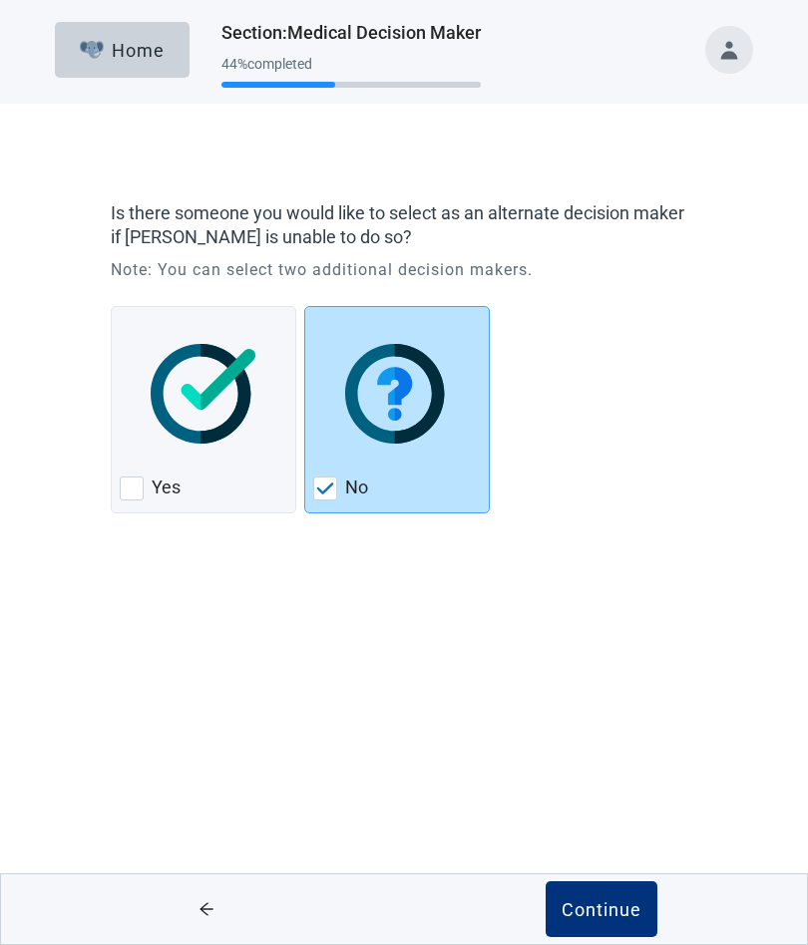
click at [593, 908] on div "Continue" at bounding box center [601, 909] width 80 height 20
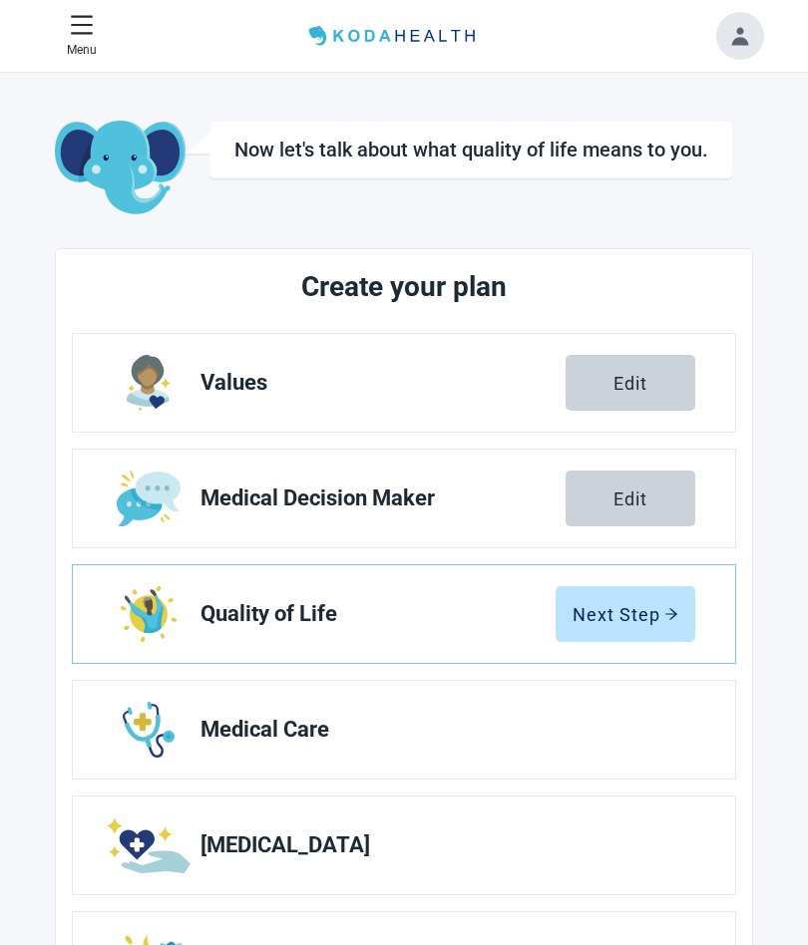
click at [626, 628] on button "Next Step" at bounding box center [625, 614] width 140 height 56
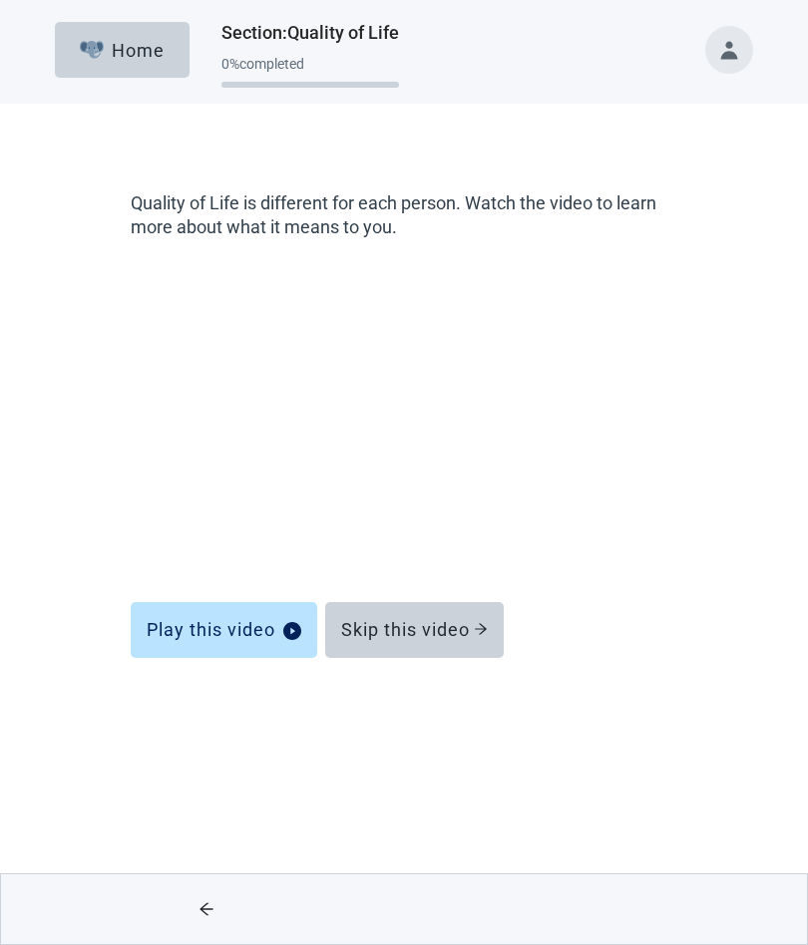
click at [419, 622] on div "Skip this video" at bounding box center [414, 630] width 147 height 20
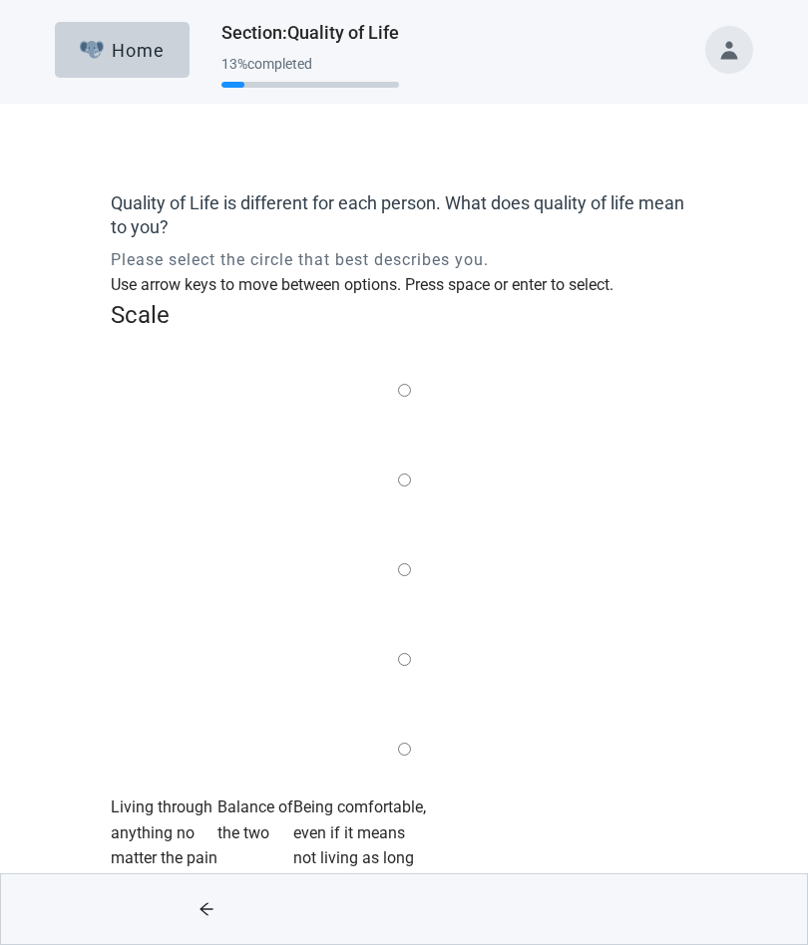
click at [407, 558] on label "Main content" at bounding box center [404, 570] width 13 height 25
click at [407, 563] on input "Quality of life scale: 50 out of 100. Balance of the two" at bounding box center [404, 569] width 13 height 13
click at [609, 912] on div "Continue" at bounding box center [601, 909] width 80 height 20
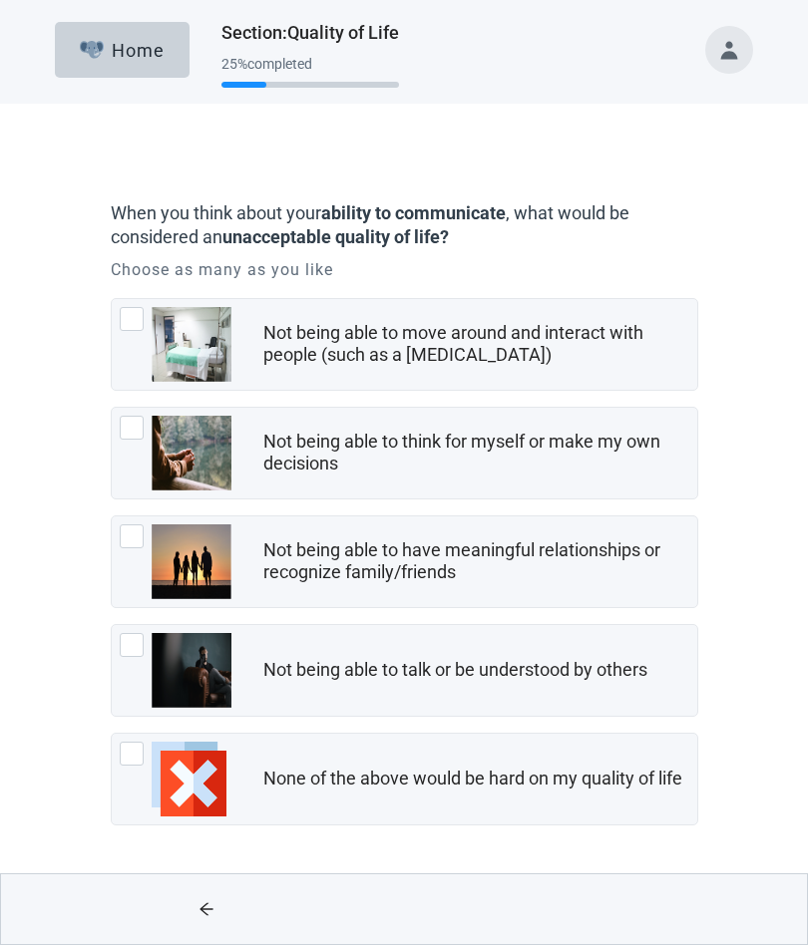
click at [139, 431] on div "Not being able to think for myself or make my own decisions, checkbox, not chec…" at bounding box center [132, 428] width 24 height 24
click at [112, 408] on input "Not being able to think for myself or make my own decisions" at bounding box center [111, 407] width 1 height 1
checkbox input "true"
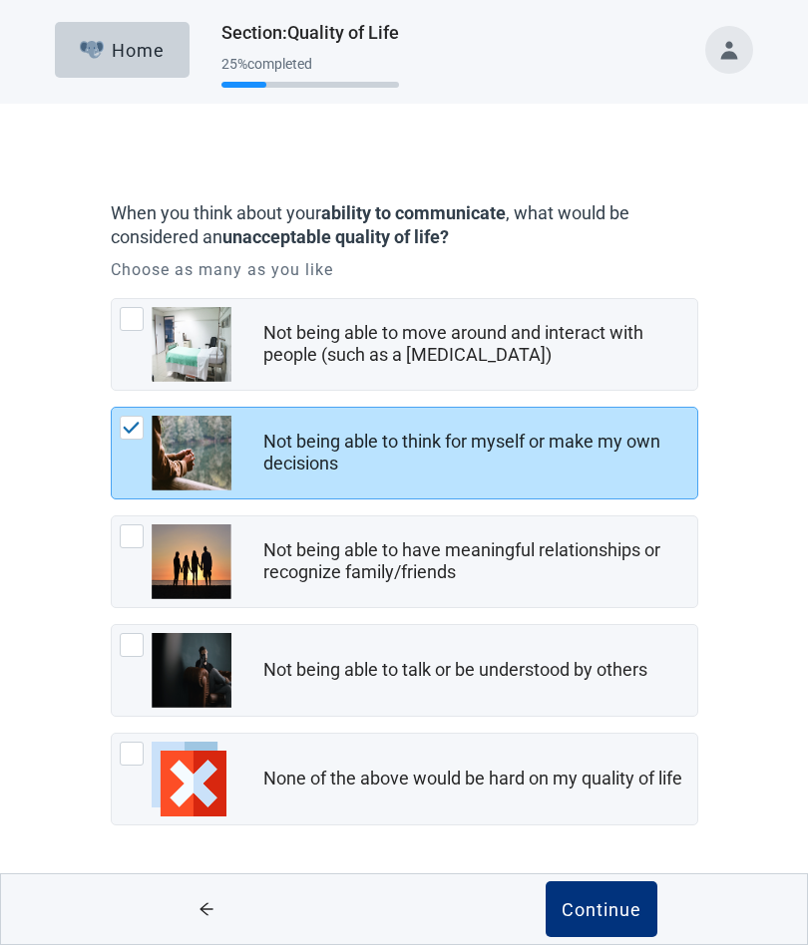
click at [130, 537] on div "Not being able to have meaningful relationships or recognize family/friends, ch…" at bounding box center [132, 537] width 24 height 24
click at [112, 517] on input "Not being able to have meaningful relationships or recognize family/friends" at bounding box center [111, 516] width 1 height 1
checkbox input "true"
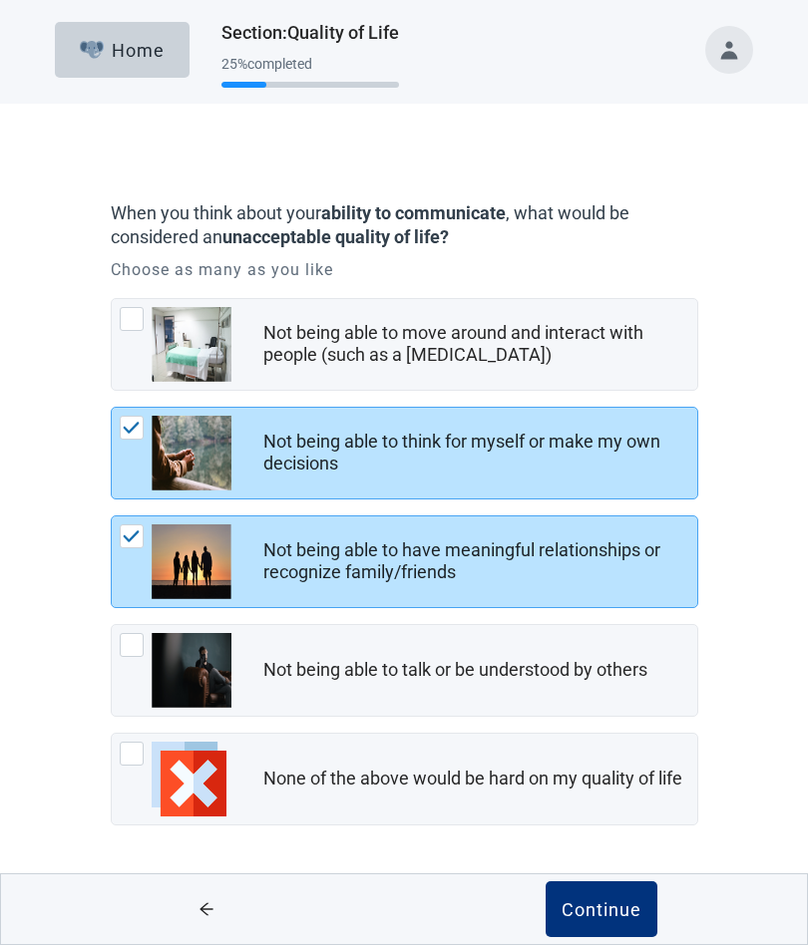
click at [139, 660] on div "Not being able to talk or be understood by others, checkbox, not checked" at bounding box center [176, 670] width 112 height 75
click at [112, 625] on input "Not being able to talk or be understood by others" at bounding box center [111, 624] width 1 height 1
checkbox input "true"
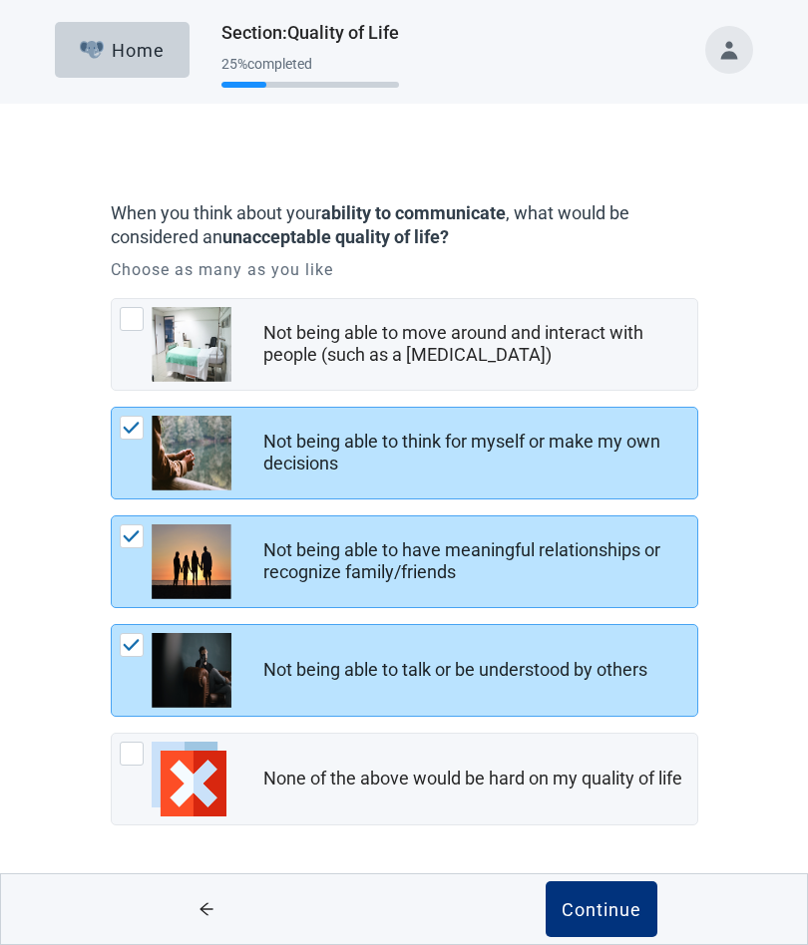
click at [133, 321] on div "Not being able to move around and interact with people (such as a coma), checkb…" at bounding box center [132, 319] width 24 height 24
click at [112, 299] on input "Not being able to move around and interact with people (such as a [MEDICAL_DATA…" at bounding box center [111, 298] width 1 height 1
checkbox input "true"
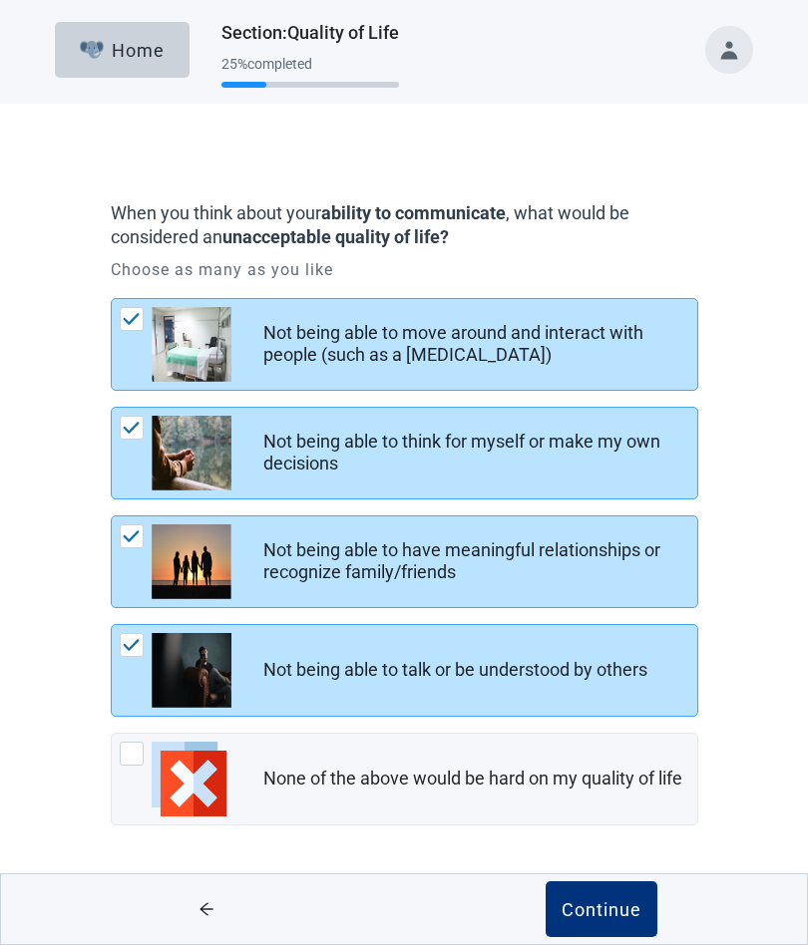
click at [602, 914] on div "Continue" at bounding box center [601, 909] width 80 height 20
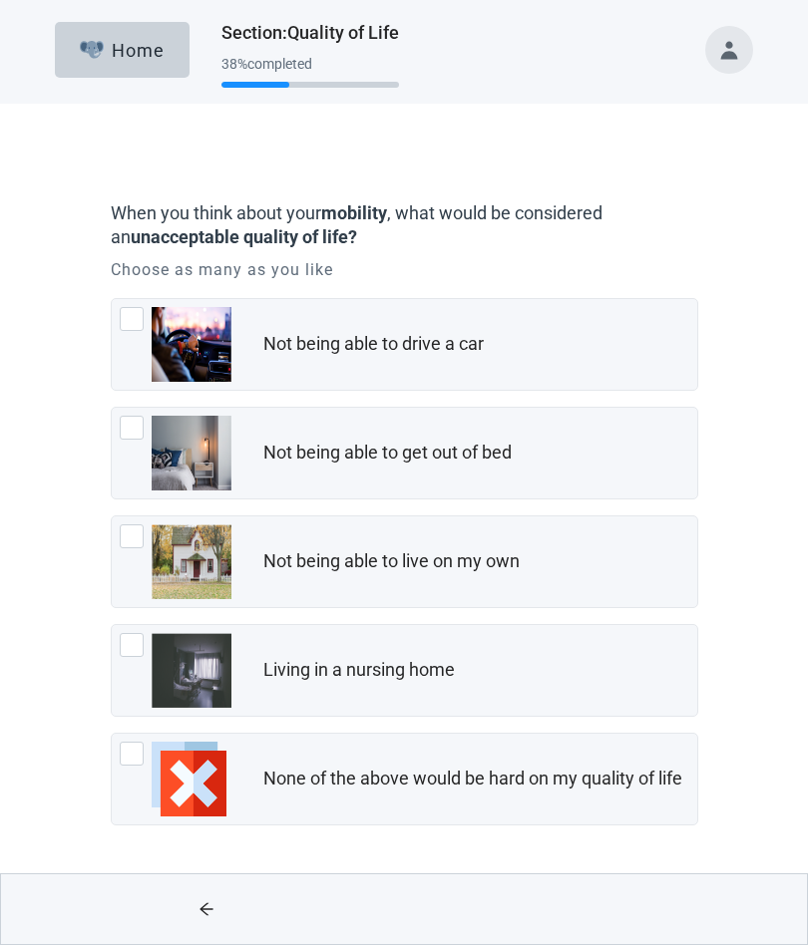
click at [134, 652] on div "Living in a nursing home, checkbox, not checked" at bounding box center [132, 645] width 24 height 24
click at [112, 625] on input "Living in a nursing home" at bounding box center [111, 624] width 1 height 1
checkbox input "true"
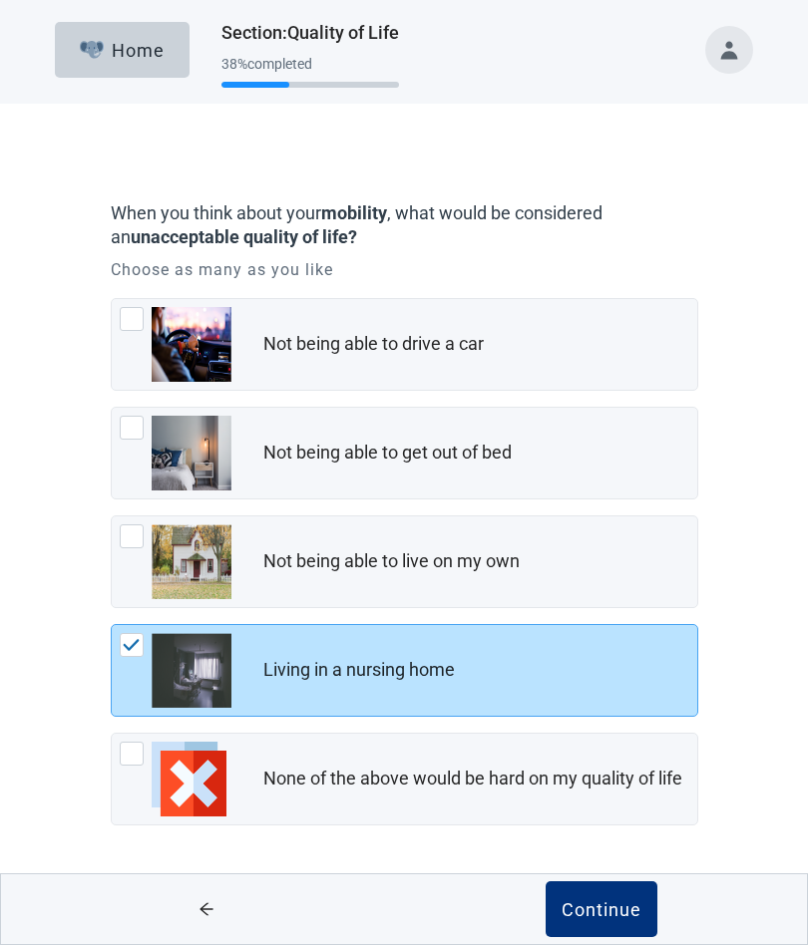
click at [591, 914] on div "Continue" at bounding box center [601, 909] width 80 height 20
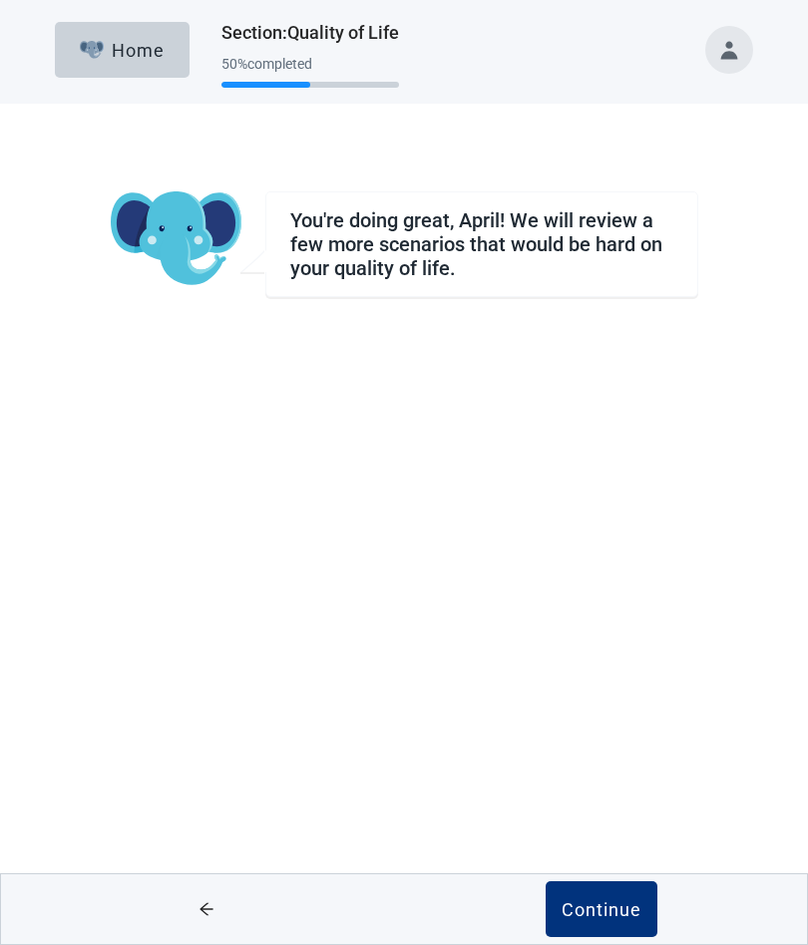
click at [614, 912] on div "Continue" at bounding box center [601, 909] width 80 height 20
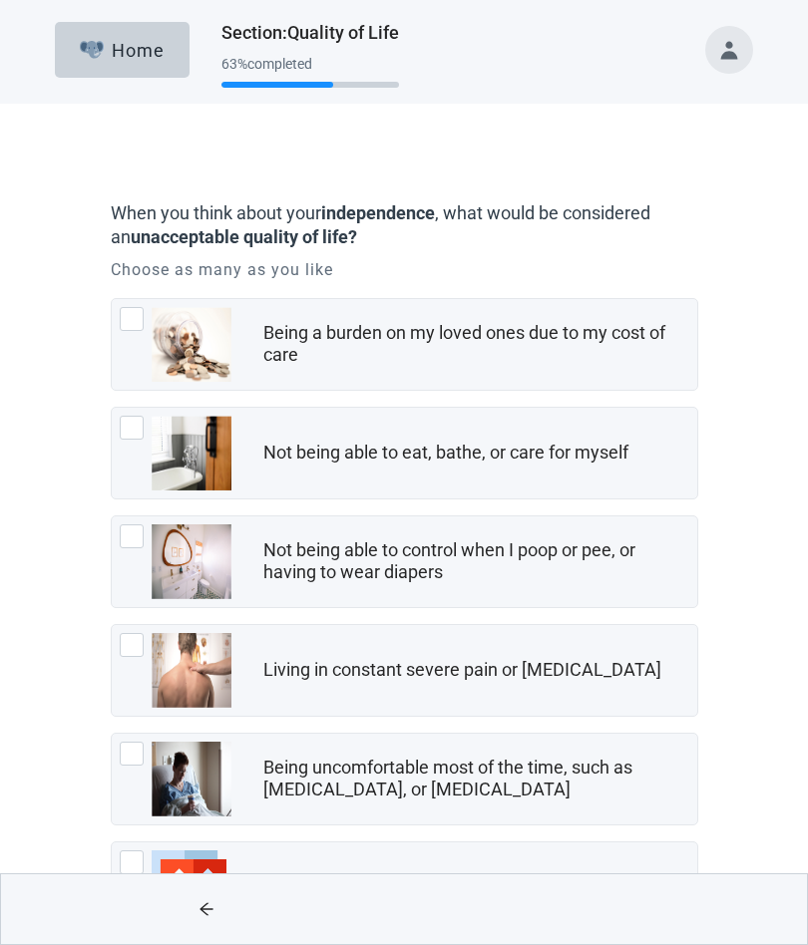
click at [128, 307] on div "Being a burden on my loved ones due to my cost of care, checkbox, not checked" at bounding box center [132, 319] width 24 height 24
click at [112, 299] on input "Being a burden on my loved ones due to my cost of care" at bounding box center [111, 298] width 1 height 1
checkbox input "true"
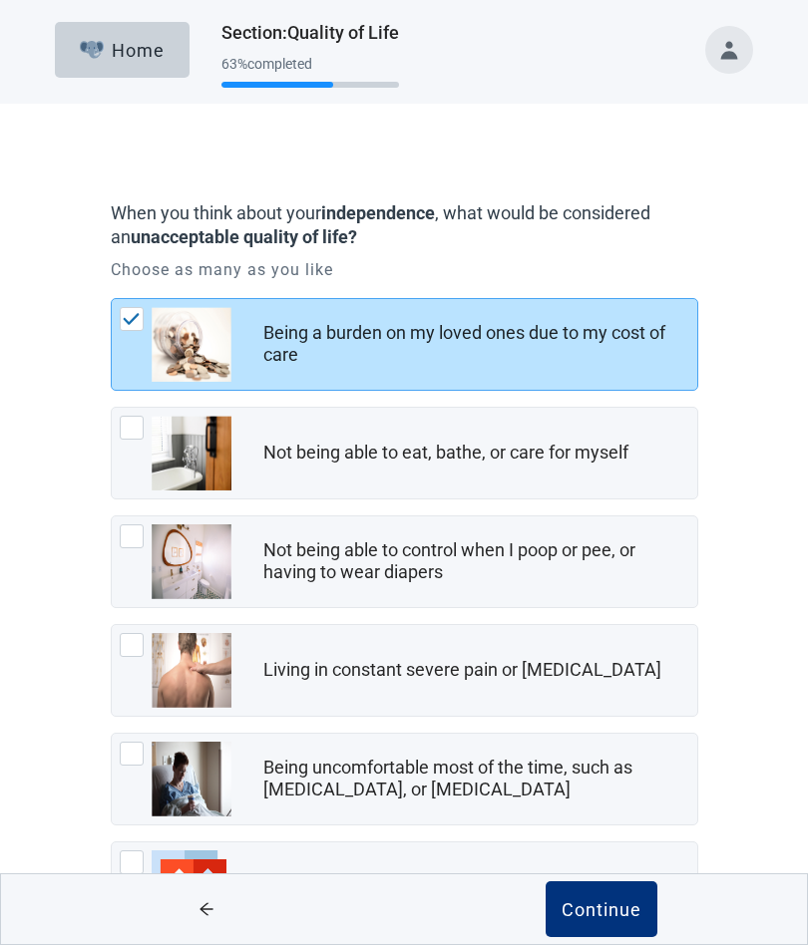
click at [599, 907] on div "Continue" at bounding box center [601, 909] width 80 height 20
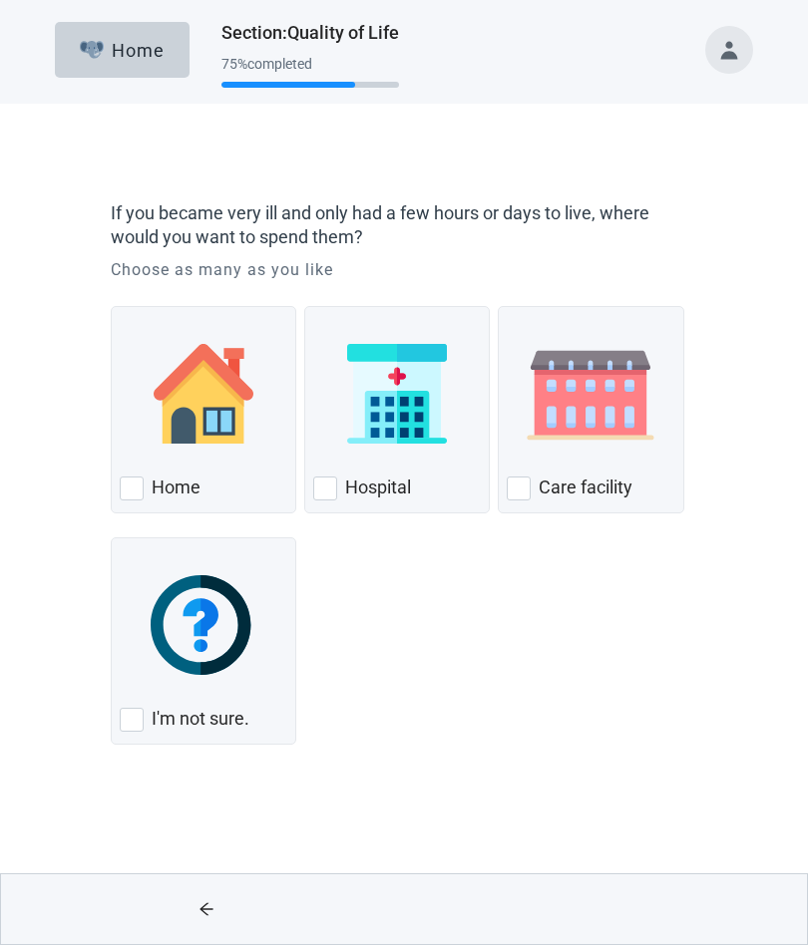
click at [128, 495] on div "Home, checkbox, not checked" at bounding box center [132, 489] width 24 height 24
click at [112, 307] on input "Home" at bounding box center [111, 306] width 1 height 1
checkbox input "true"
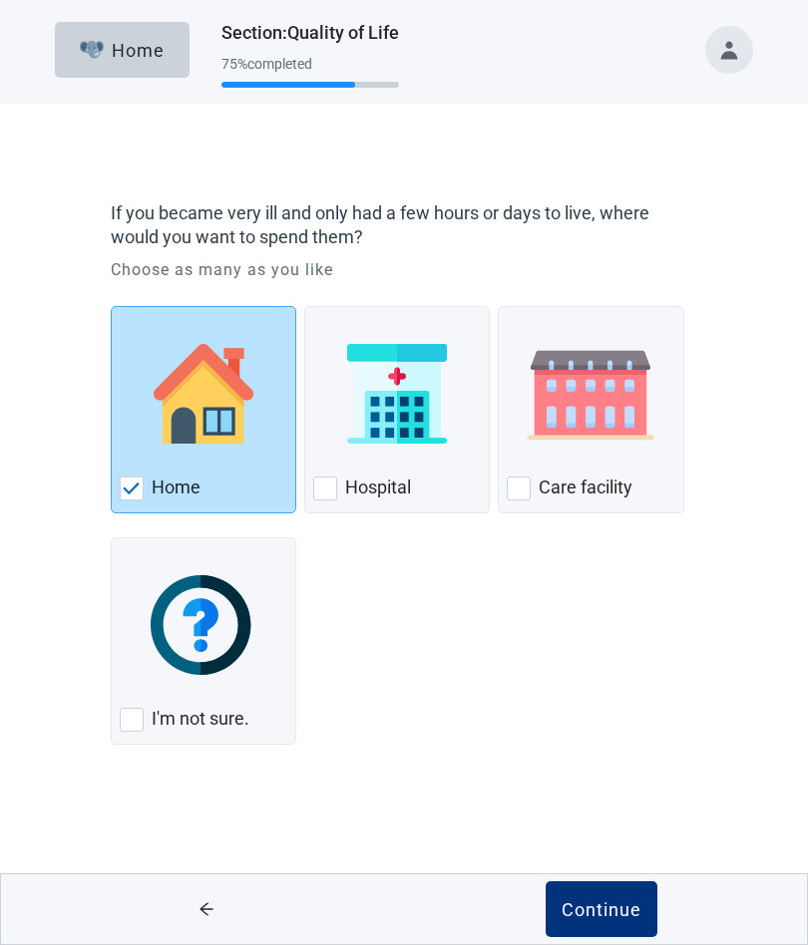
click at [593, 906] on div "Continue" at bounding box center [601, 909] width 80 height 20
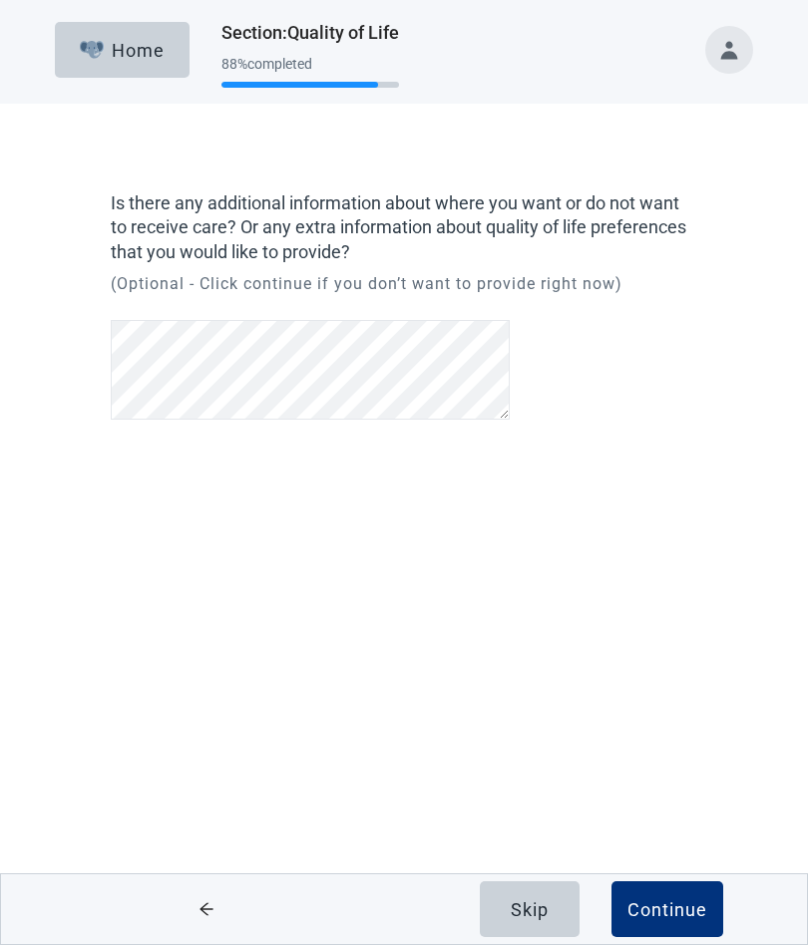
click at [666, 909] on div "Continue" at bounding box center [667, 909] width 80 height 20
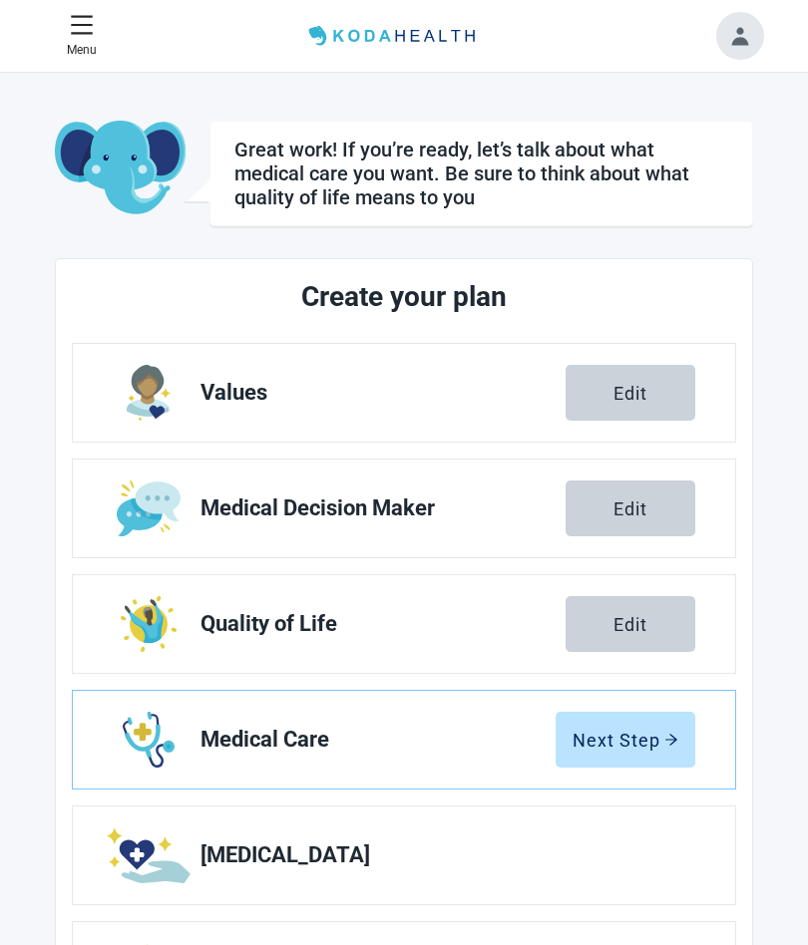
click at [620, 752] on button "Next Step" at bounding box center [625, 740] width 140 height 56
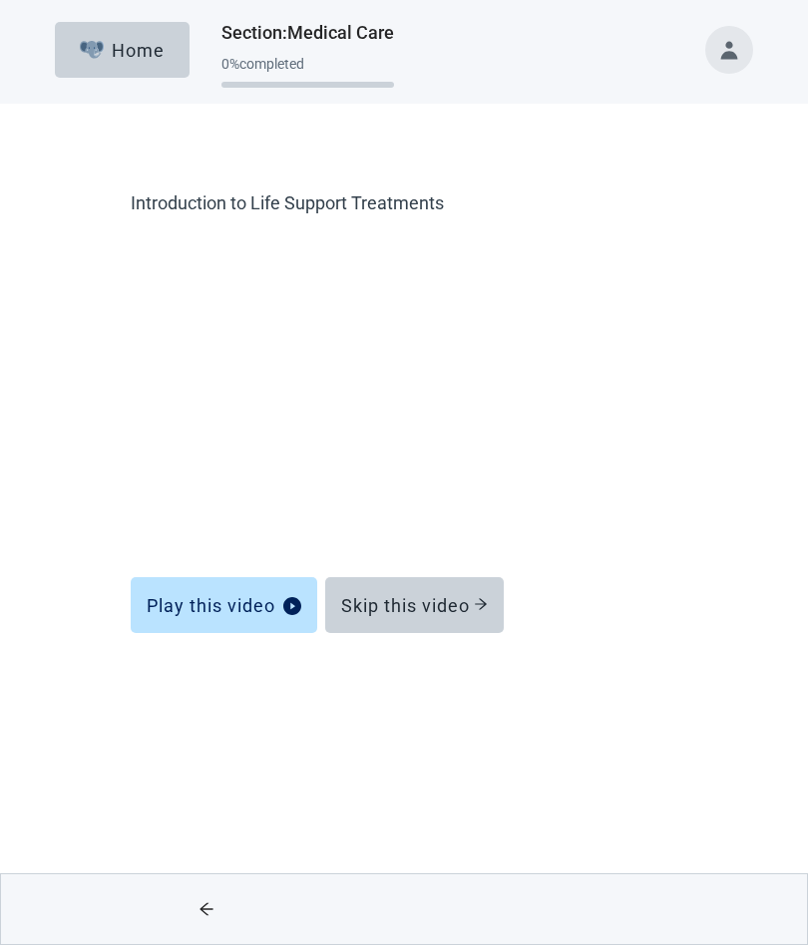
click at [428, 605] on div "Skip this video" at bounding box center [414, 605] width 147 height 20
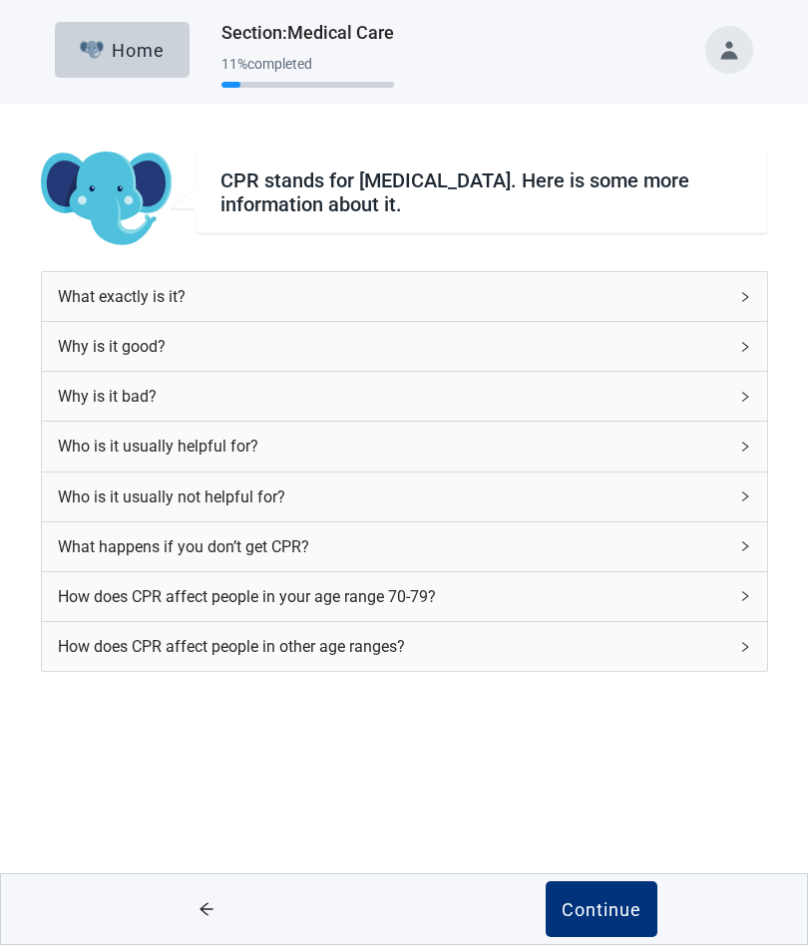
click at [169, 609] on div "How does CPR affect people in your age range 70-79?" at bounding box center [392, 596] width 669 height 25
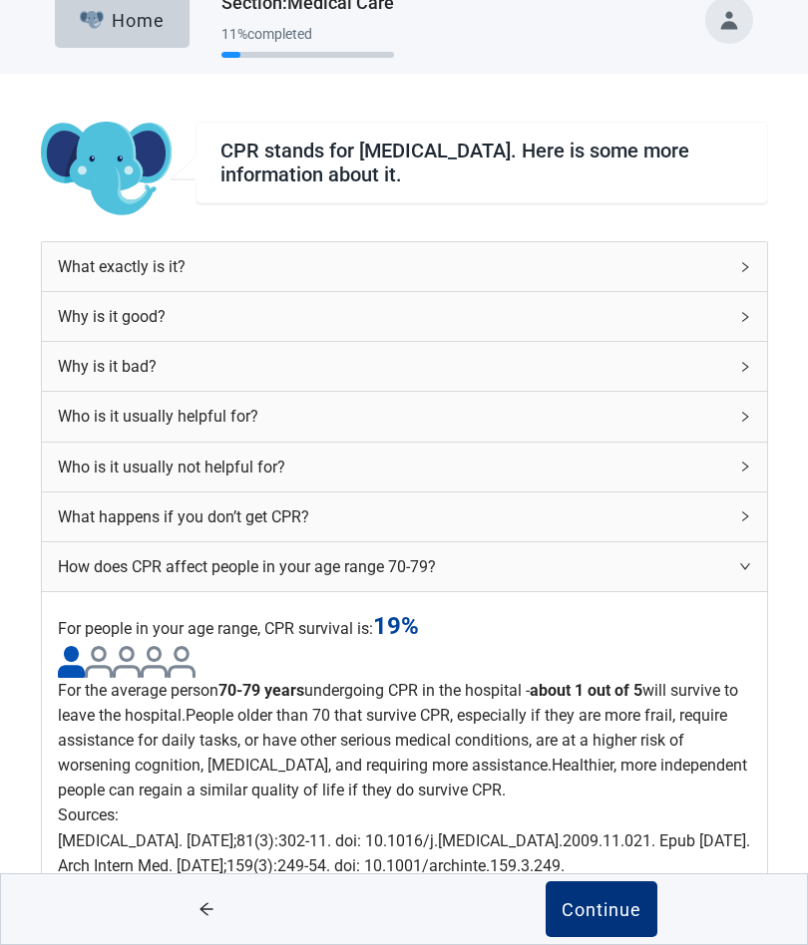
scroll to position [351, 0]
click at [592, 911] on div "Continue" at bounding box center [601, 909] width 80 height 20
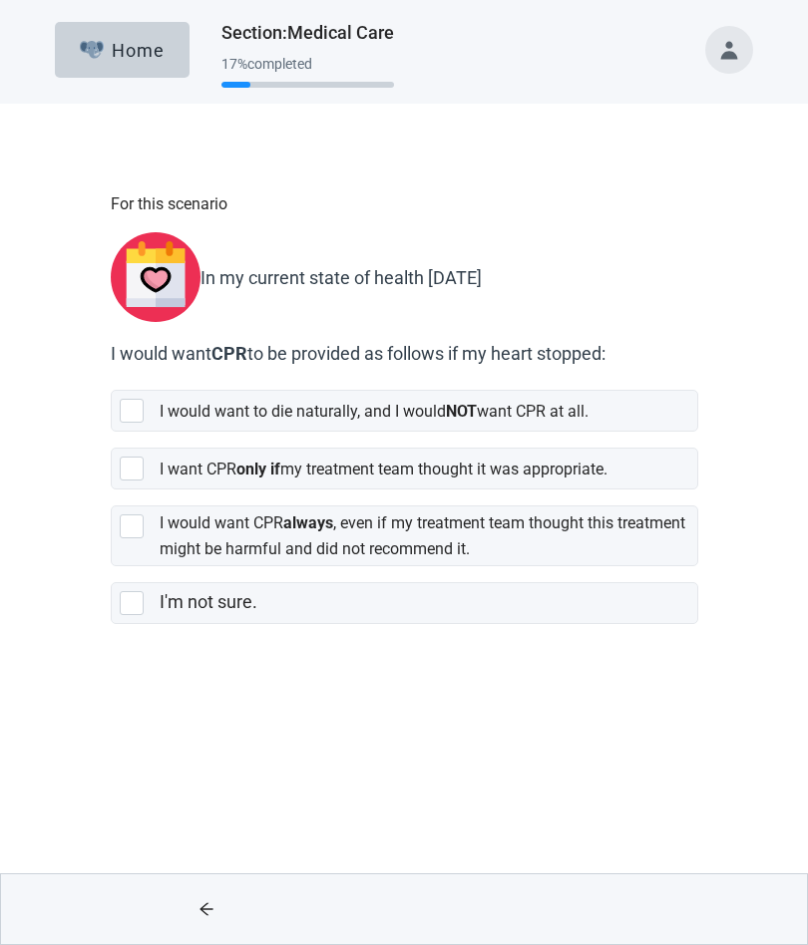
click at [135, 457] on div "[object Object], checkbox, not selected" at bounding box center [132, 469] width 24 height 24
click at [112, 433] on input "I want CPR only if my treatment team thought it was appropriate." at bounding box center [111, 432] width 1 height 1
checkbox input "true"
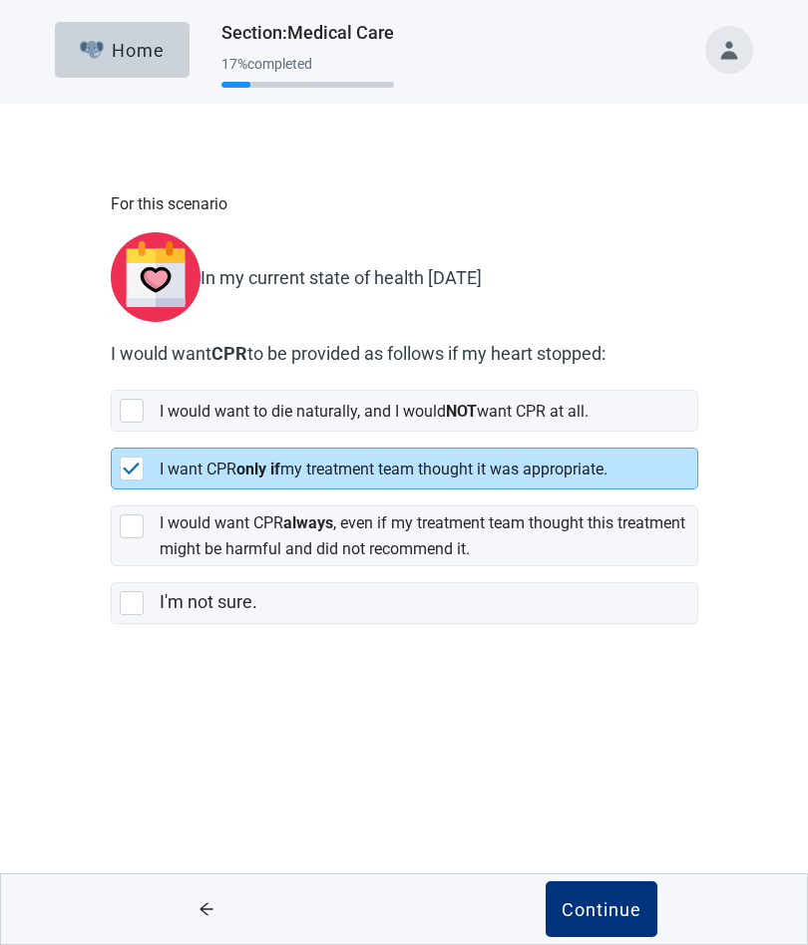
click at [591, 893] on button "Continue" at bounding box center [601, 909] width 112 height 56
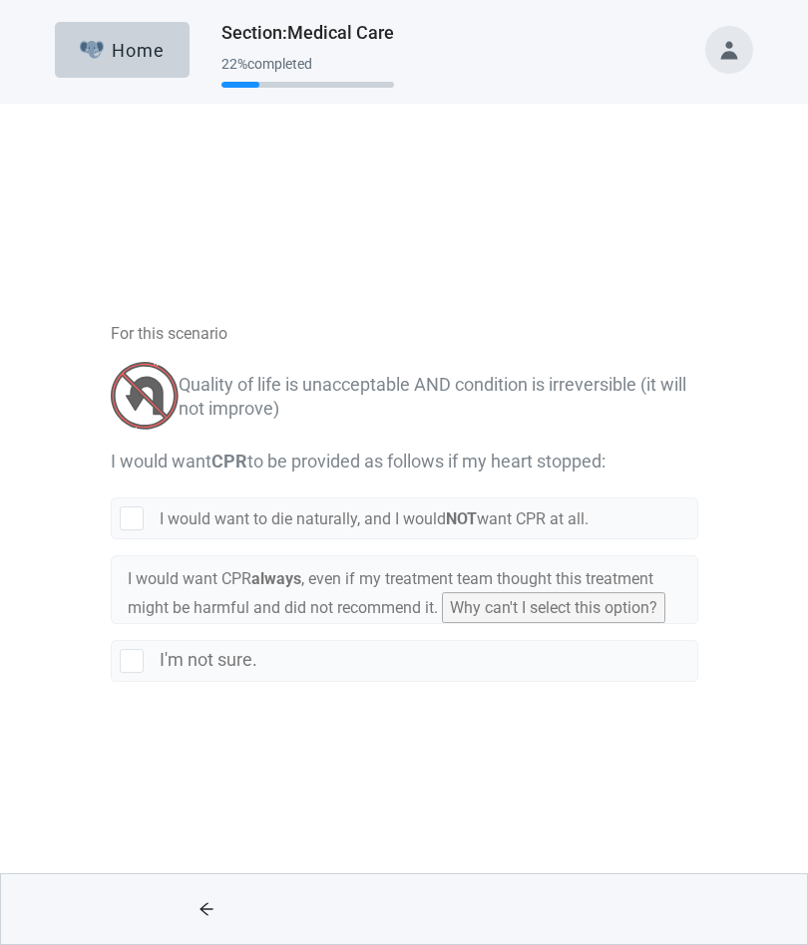
click at [136, 384] on div "[object Object], checkbox, not selected" at bounding box center [132, 389] width 24 height 24
click at [112, 353] on input "I would want to die naturally, and I would NOT want CPR at all." at bounding box center [111, 352] width 1 height 1
checkbox input "true"
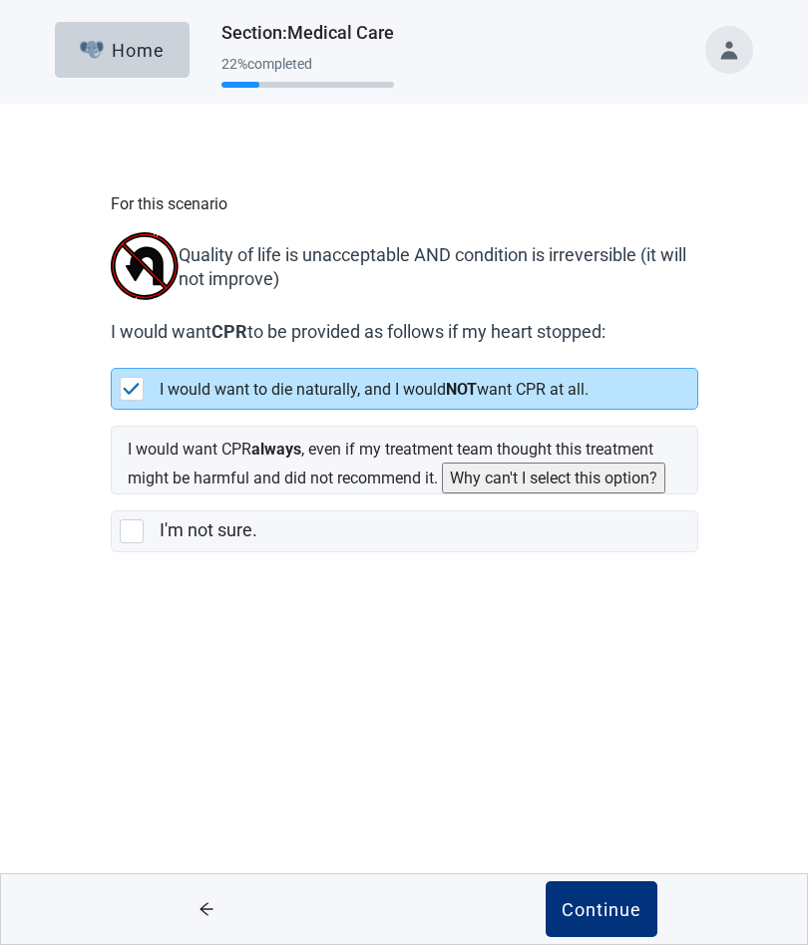
click at [596, 922] on button "Continue" at bounding box center [601, 909] width 112 height 56
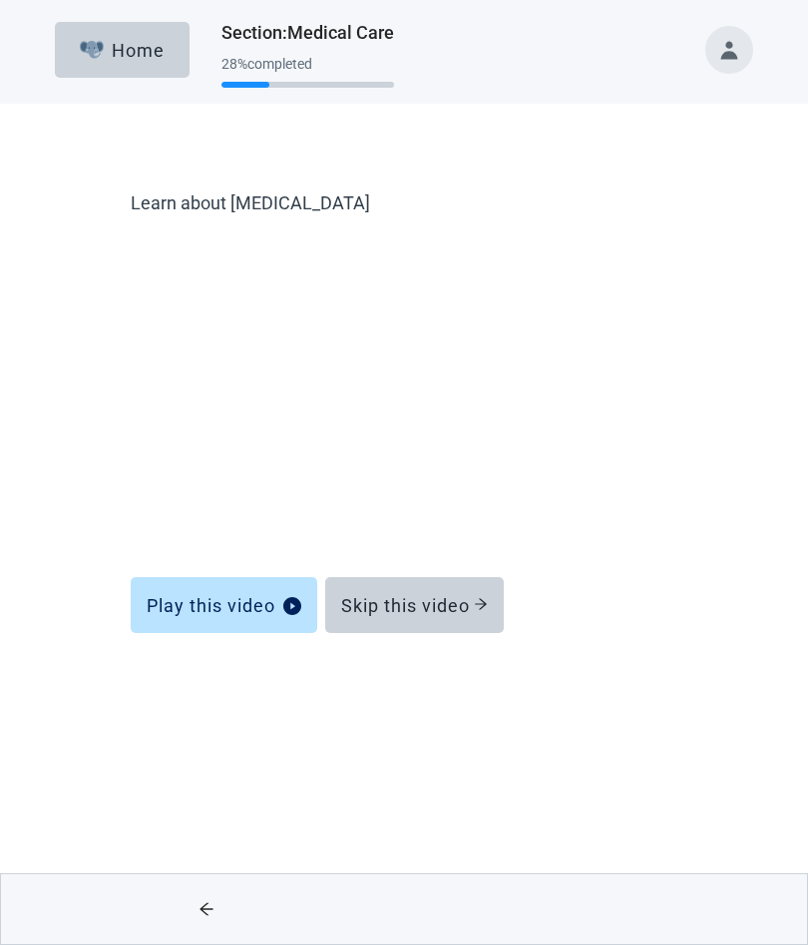
click at [443, 606] on div "Skip this video" at bounding box center [414, 605] width 147 height 20
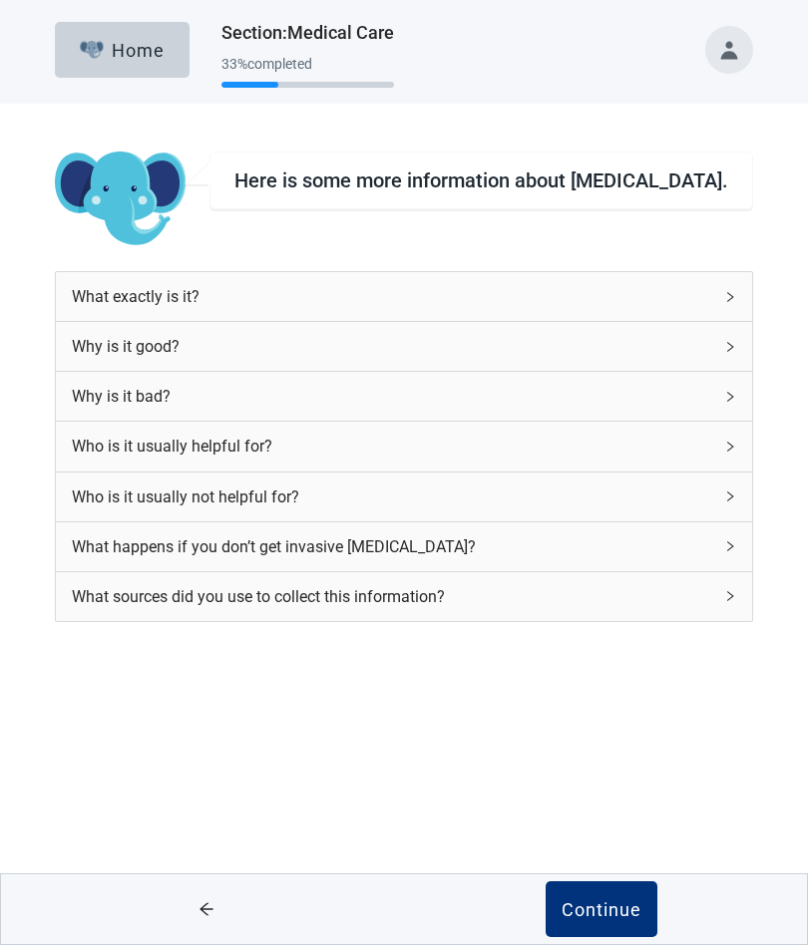
click at [149, 441] on div "Who is it usually helpful for?" at bounding box center [392, 446] width 640 height 25
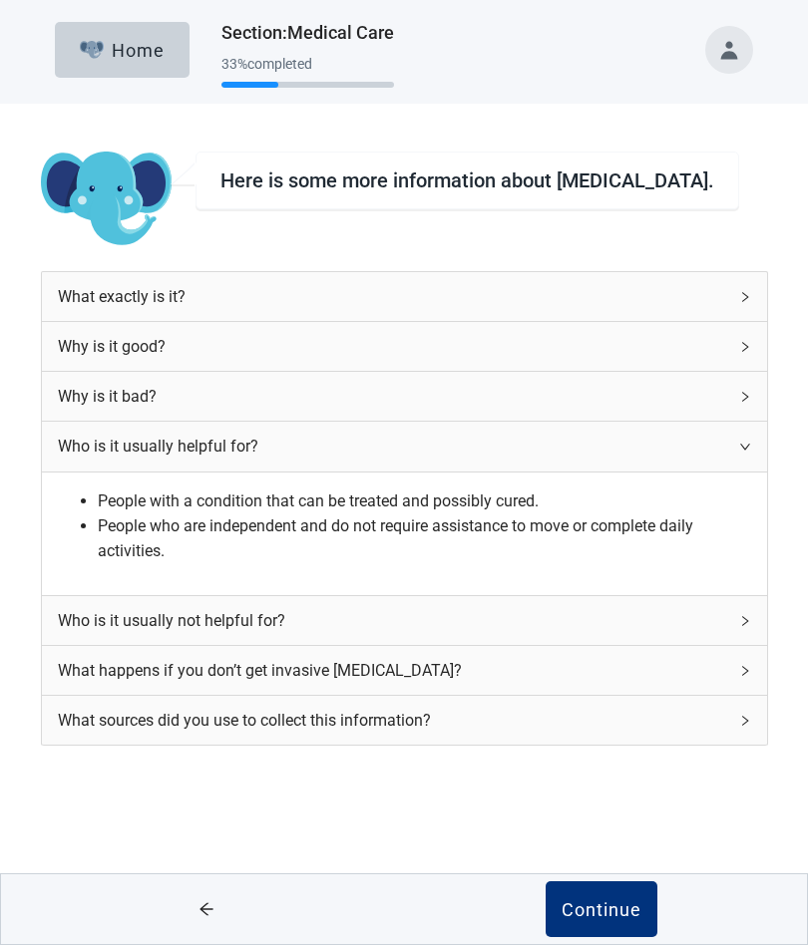
click at [596, 910] on div "Continue" at bounding box center [601, 909] width 80 height 20
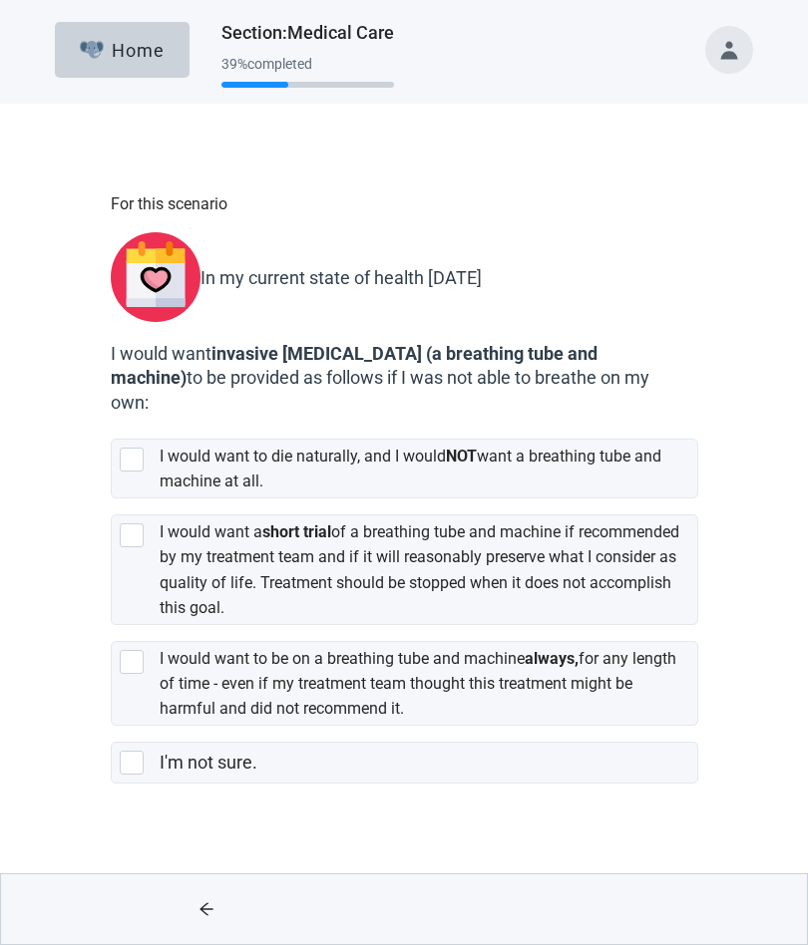
click at [131, 524] on div "[object Object], checkbox, not selected" at bounding box center [132, 536] width 24 height 24
click at [112, 500] on input "I would want a short trial of a breathing tube and machine if recommended by my…" at bounding box center [111, 499] width 1 height 1
checkbox input "true"
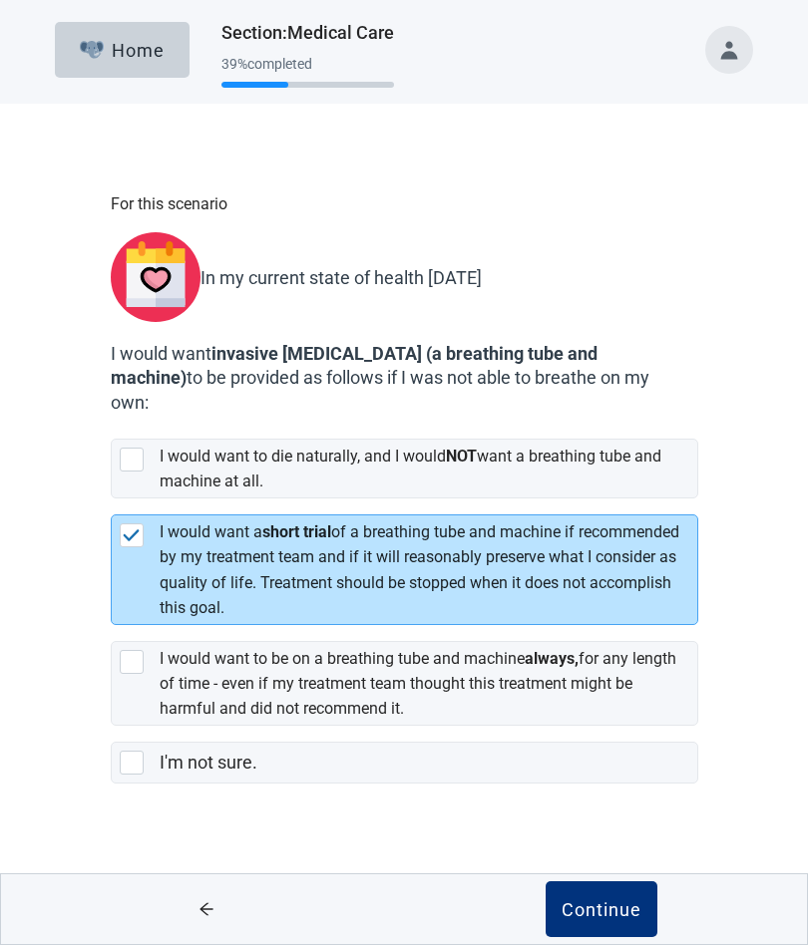
click at [603, 903] on div "Continue" at bounding box center [601, 909] width 80 height 20
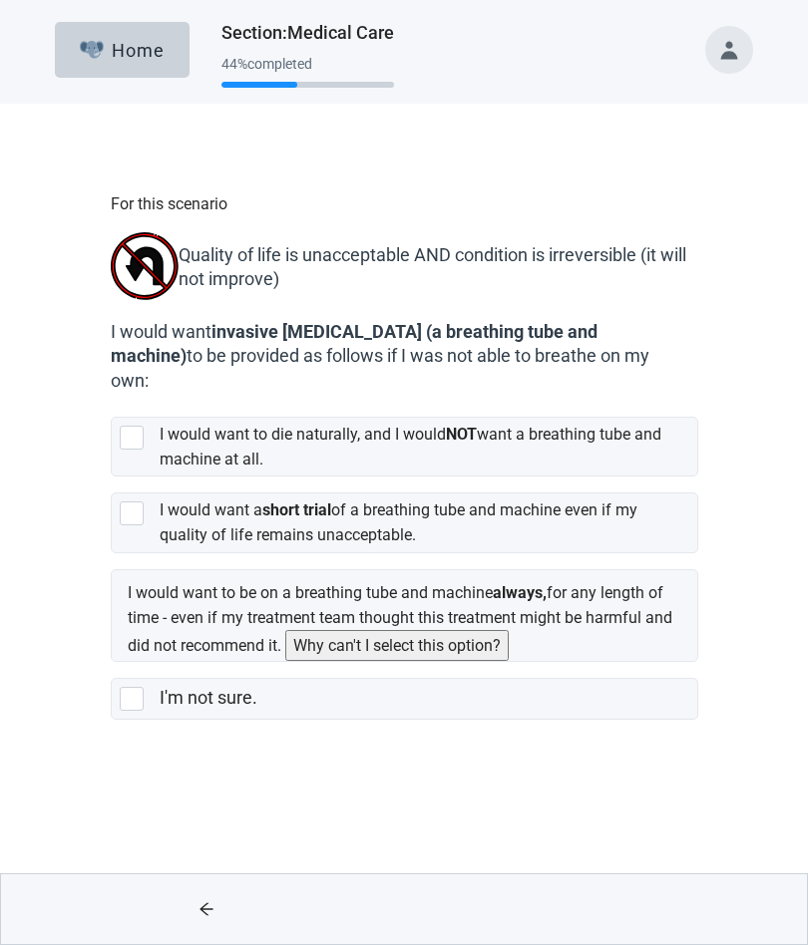
click at [134, 427] on div "[object Object], checkbox, not selected" at bounding box center [132, 438] width 24 height 24
click at [112, 402] on input "I would want to die naturally, and I would NOT want a breathing tube and machin…" at bounding box center [111, 401] width 1 height 1
checkbox input "true"
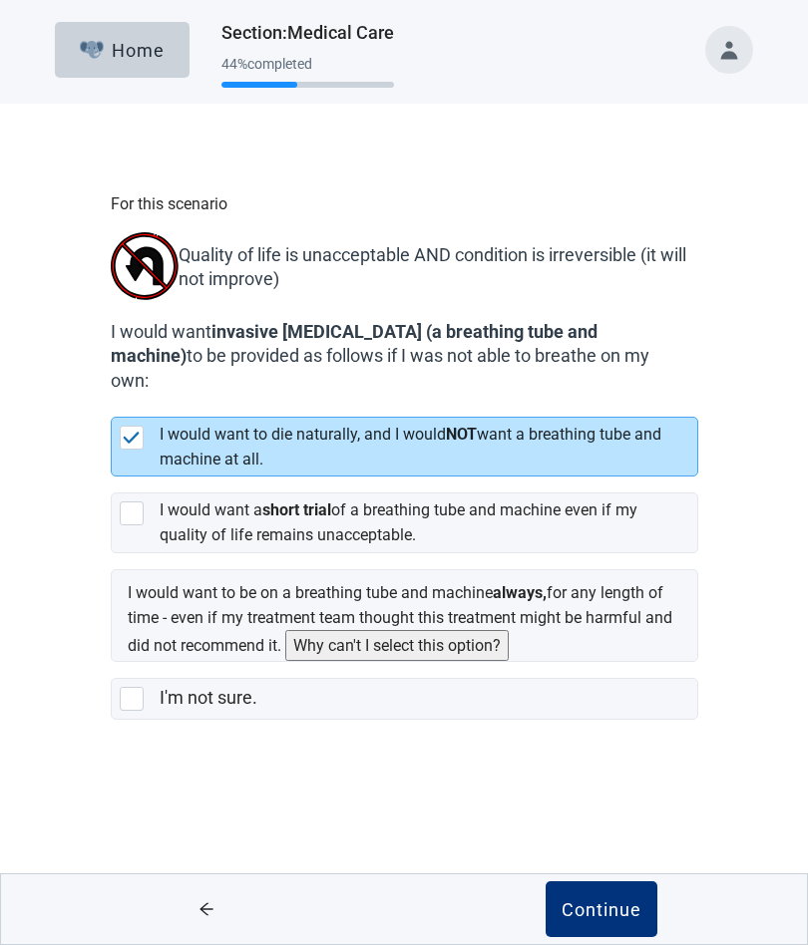
click at [603, 901] on div "Continue" at bounding box center [601, 909] width 80 height 20
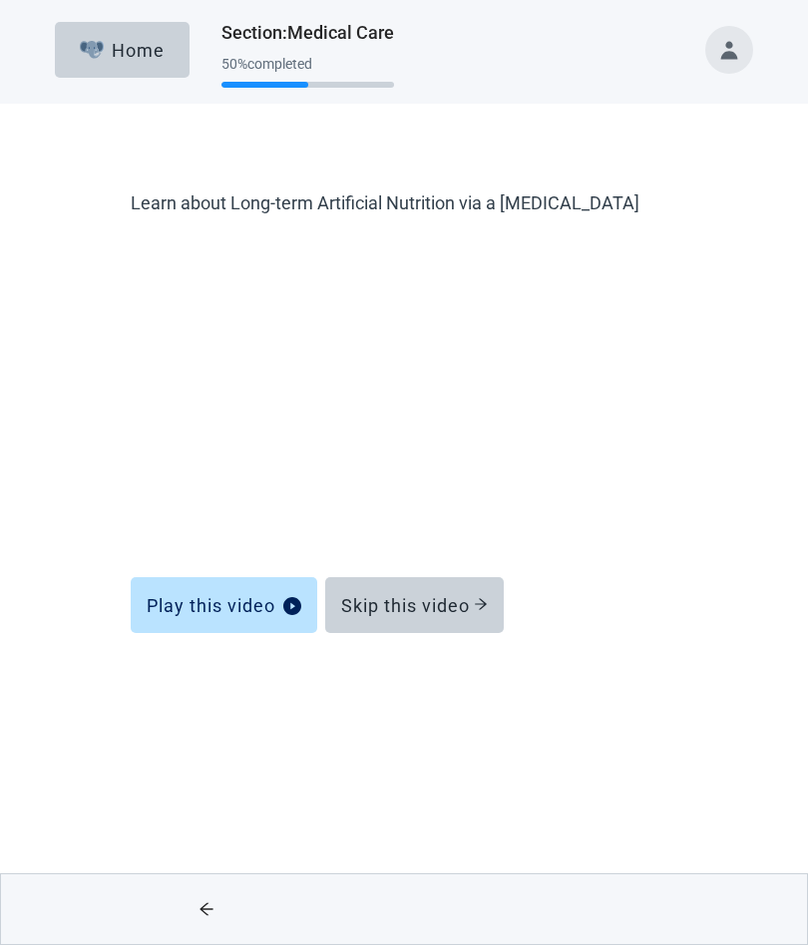
click at [406, 604] on div "Skip this video" at bounding box center [414, 605] width 147 height 20
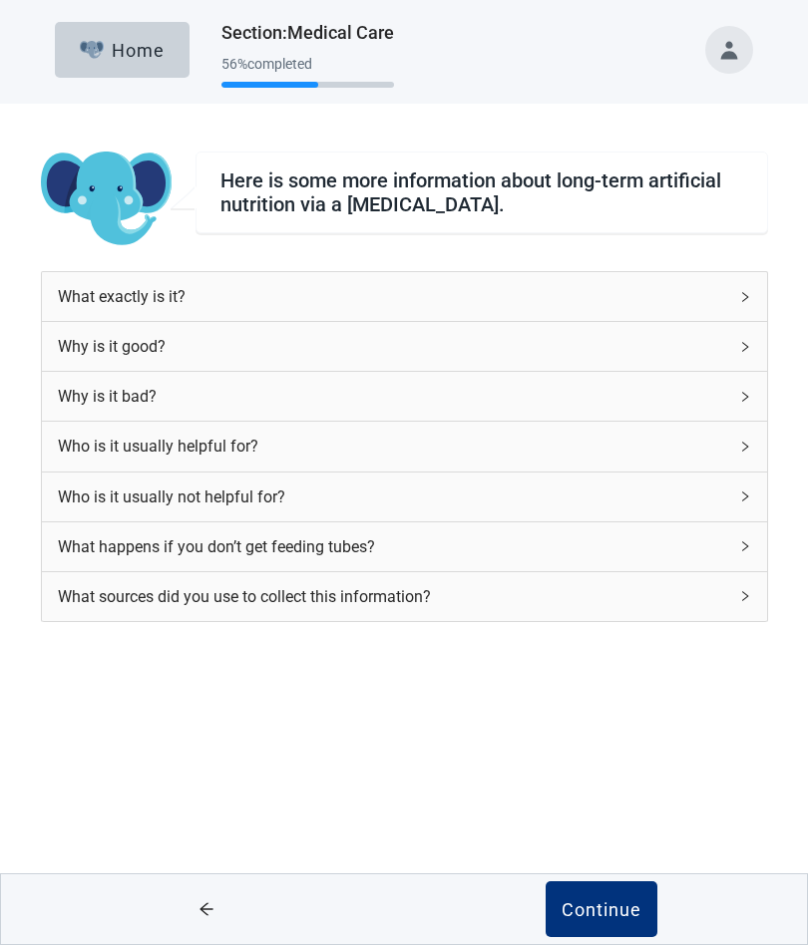
click at [138, 441] on div "Who is it usually helpful for?" at bounding box center [392, 446] width 669 height 25
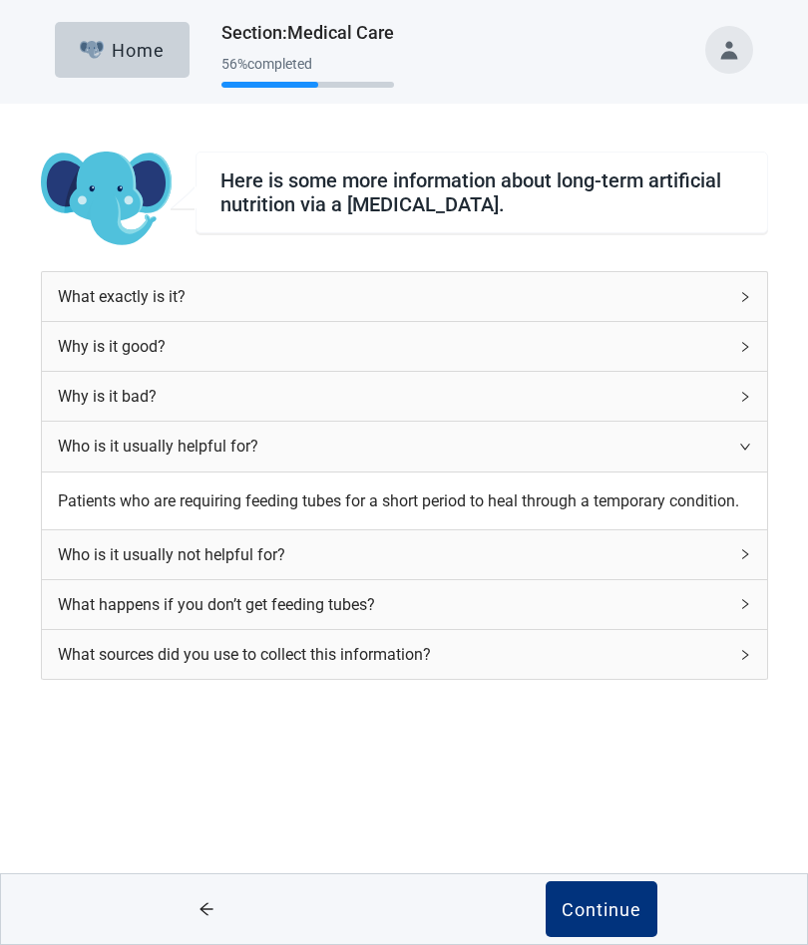
click at [598, 908] on div "Continue" at bounding box center [601, 909] width 80 height 20
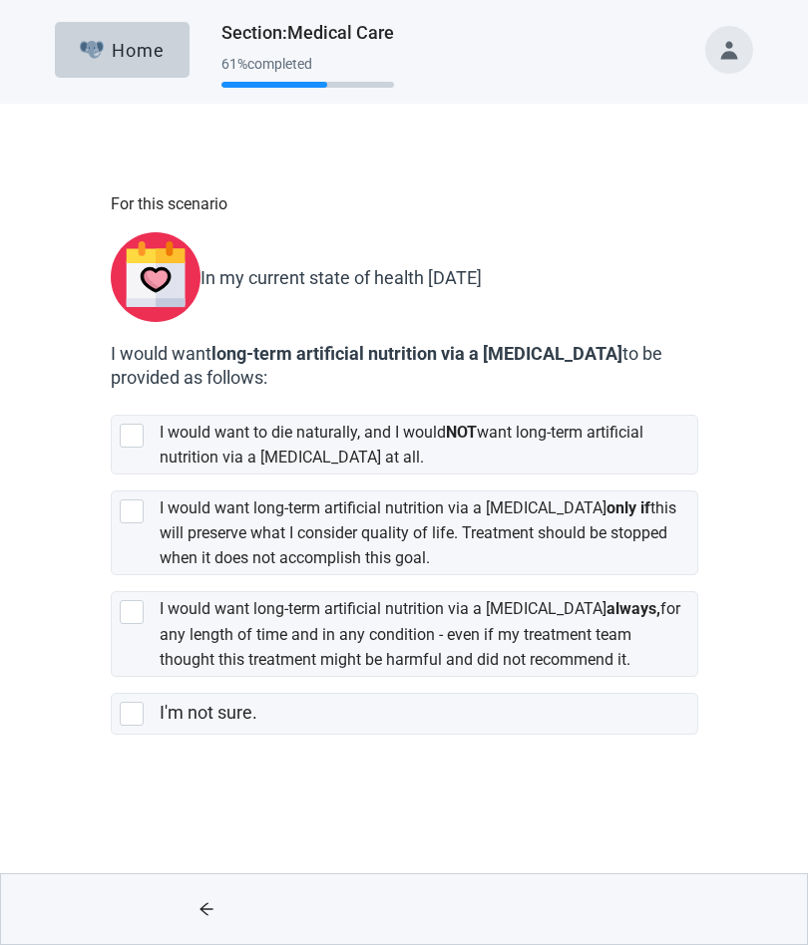
click at [137, 500] on div "[object Object], checkbox, not selected" at bounding box center [132, 512] width 24 height 24
click at [112, 476] on input "I would want long-term artificial nutrition via a [MEDICAL_DATA] only if this w…" at bounding box center [111, 475] width 1 height 1
checkbox input "true"
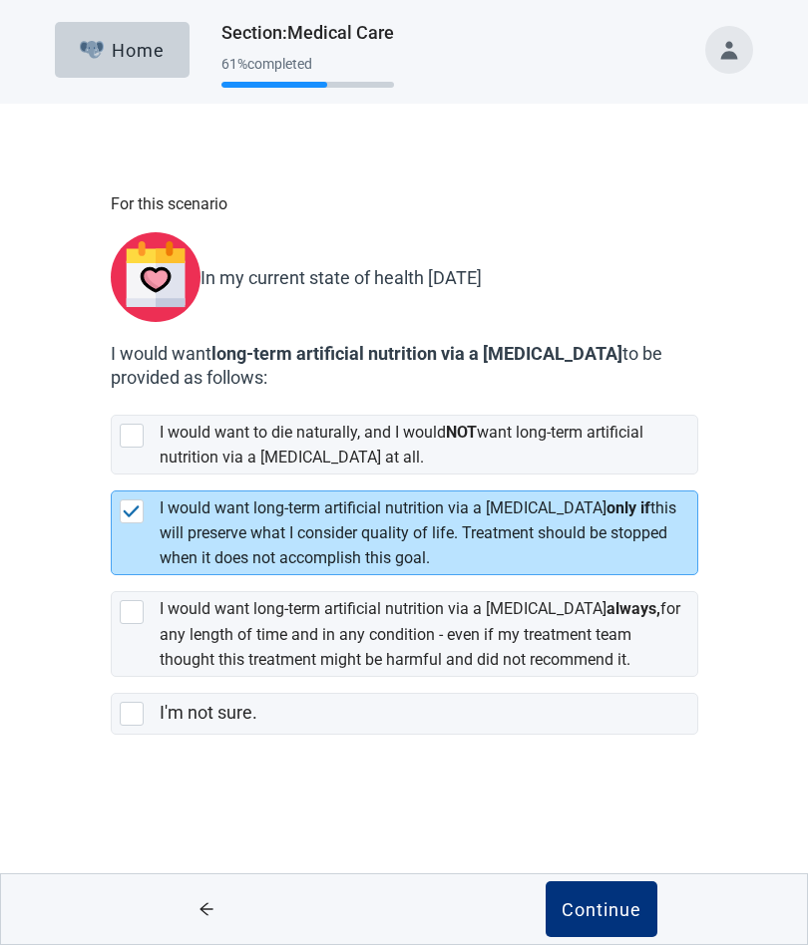
click at [599, 908] on div "Continue" at bounding box center [601, 909] width 80 height 20
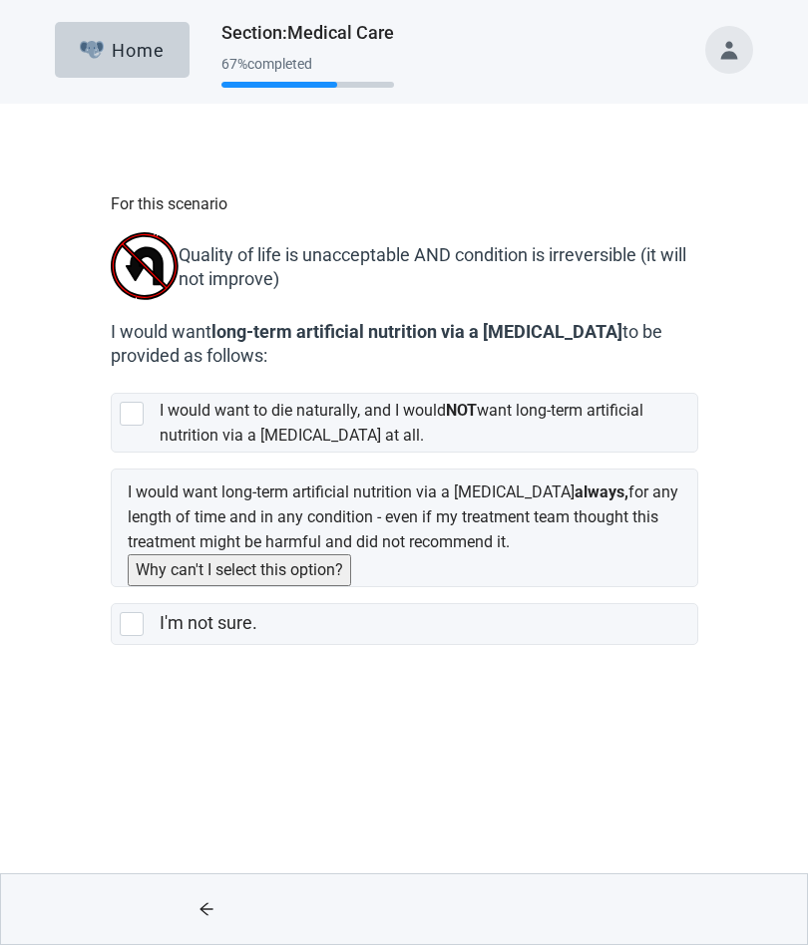
click at [133, 413] on div "[object Object], checkbox, not selected" at bounding box center [132, 414] width 24 height 24
click at [112, 378] on input "I would want to die naturally, and I would NOT want long-term artificial nutrit…" at bounding box center [111, 377] width 1 height 1
checkbox input "true"
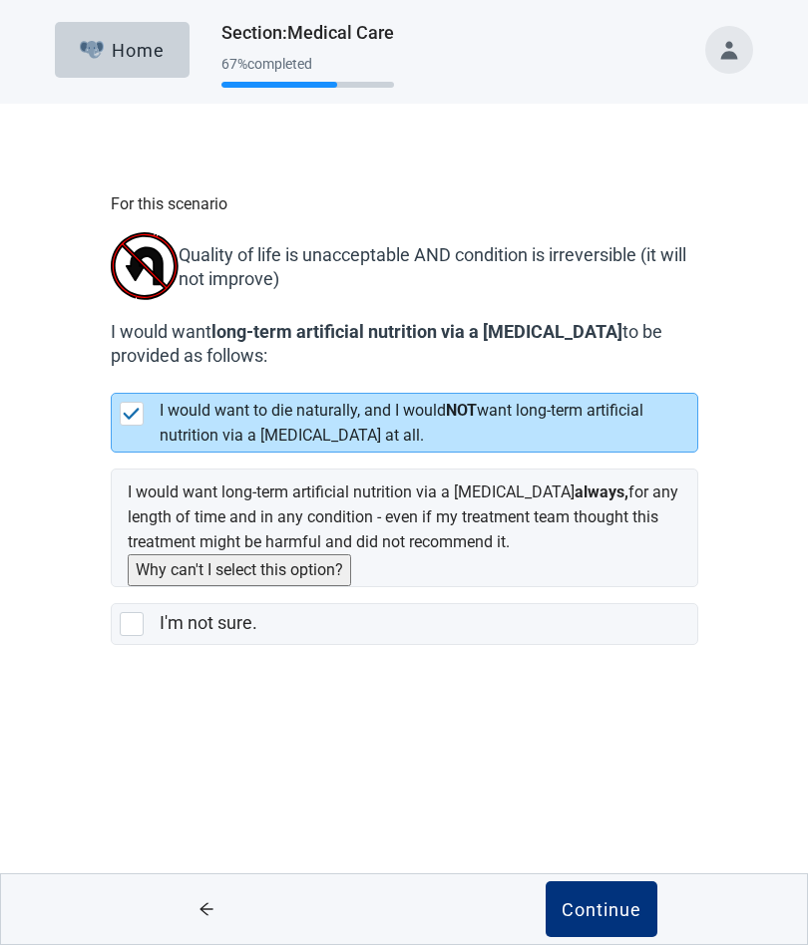
click at [603, 900] on div "Continue" at bounding box center [601, 909] width 80 height 20
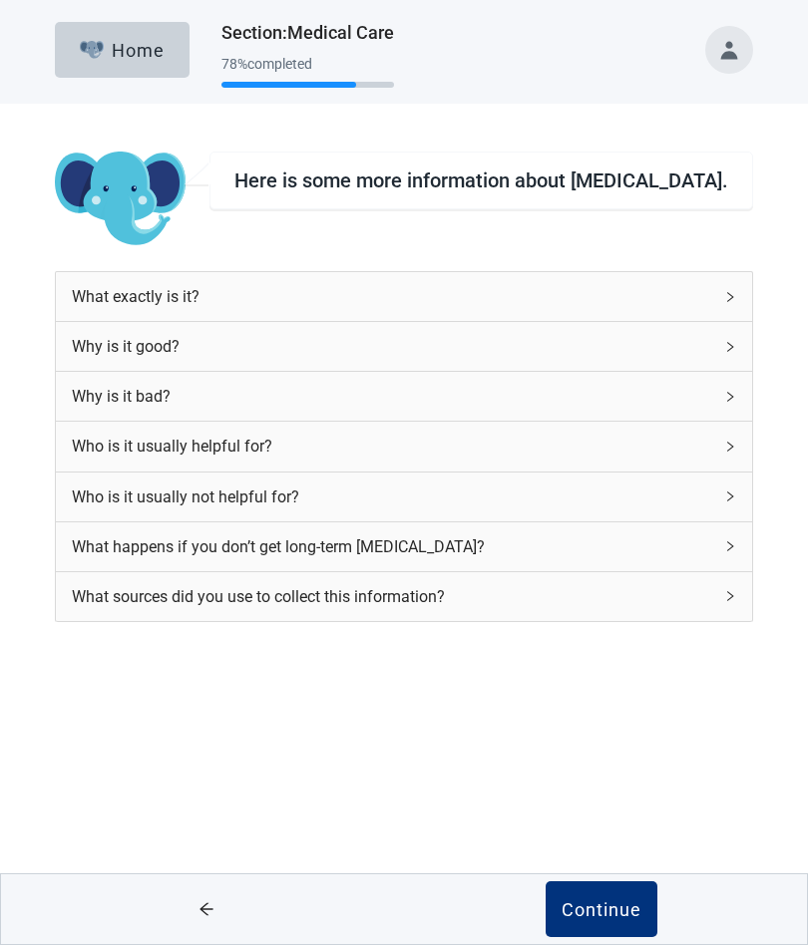
click at [148, 439] on div "Who is it usually helpful for?" at bounding box center [392, 446] width 640 height 25
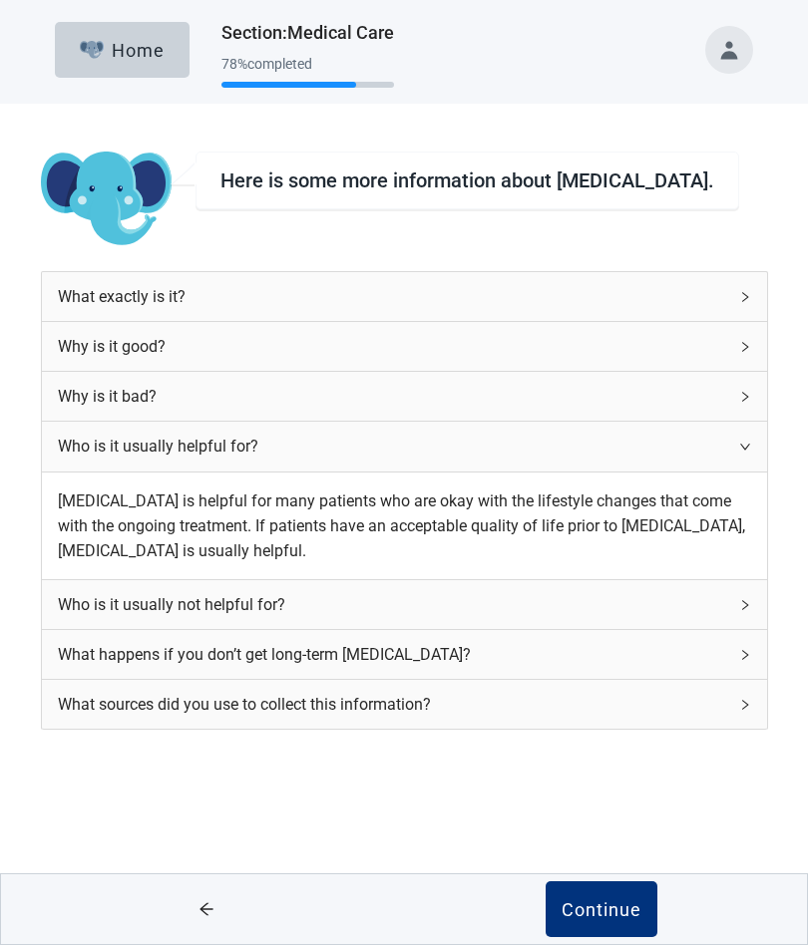
click at [608, 915] on div "Continue" at bounding box center [601, 909] width 80 height 20
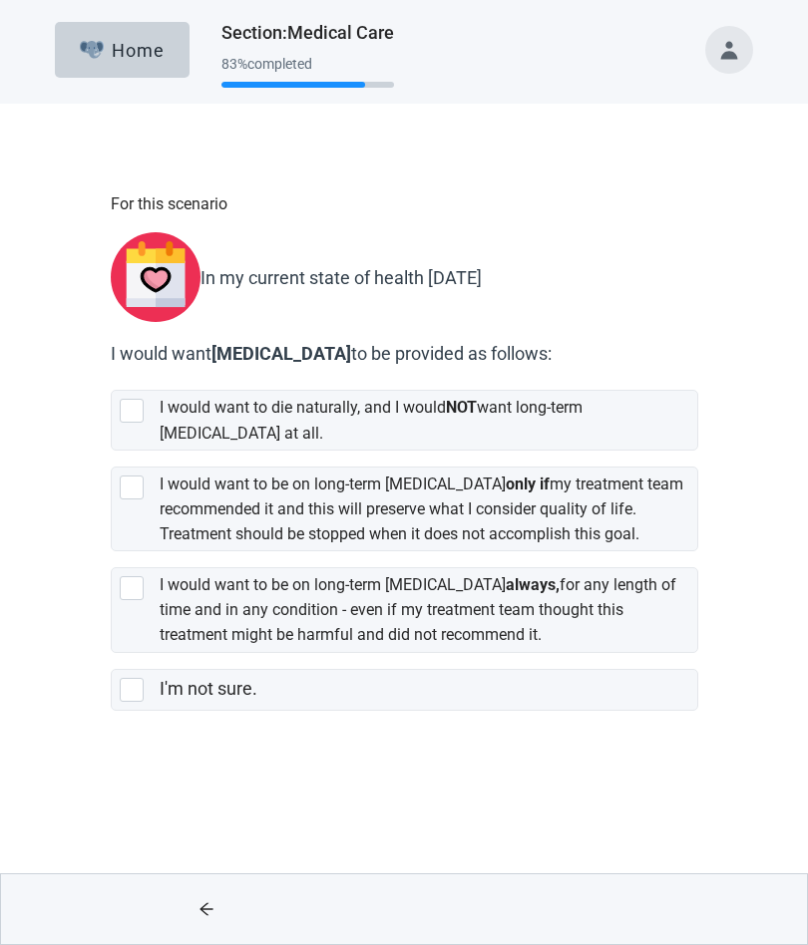
click at [127, 476] on div "[object Object], checkbox, not selected" at bounding box center [132, 488] width 24 height 24
click at [112, 452] on input "I would want to be on long-term [MEDICAL_DATA] only if my treatment team recomm…" at bounding box center [111, 451] width 1 height 1
checkbox input "true"
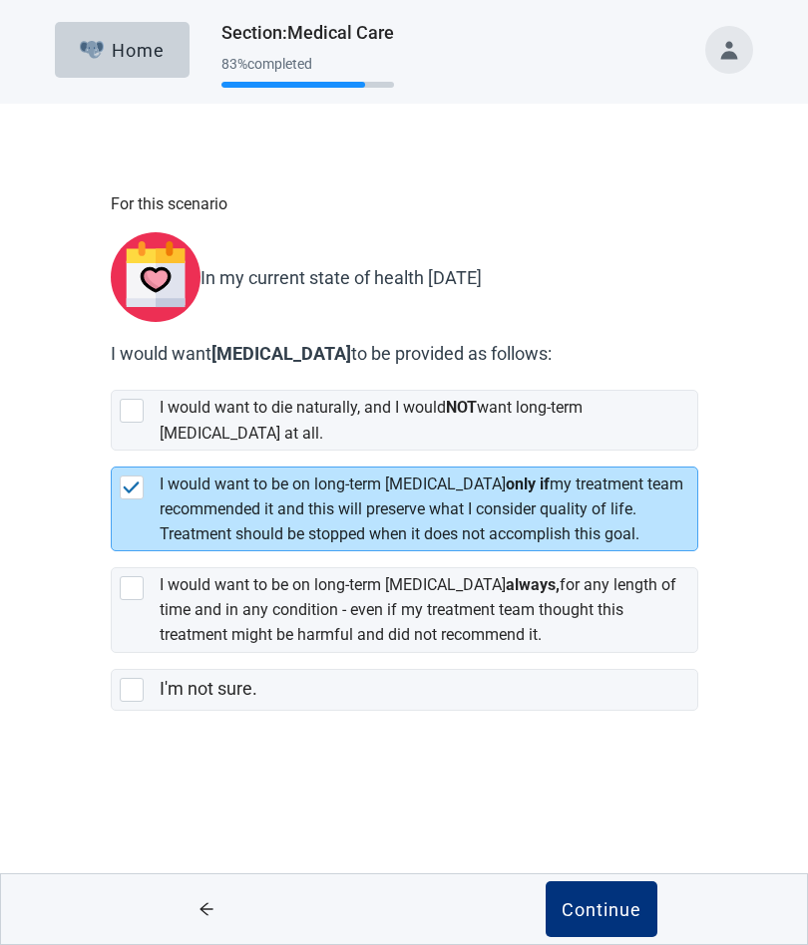
click at [595, 900] on div "Continue" at bounding box center [601, 909] width 80 height 20
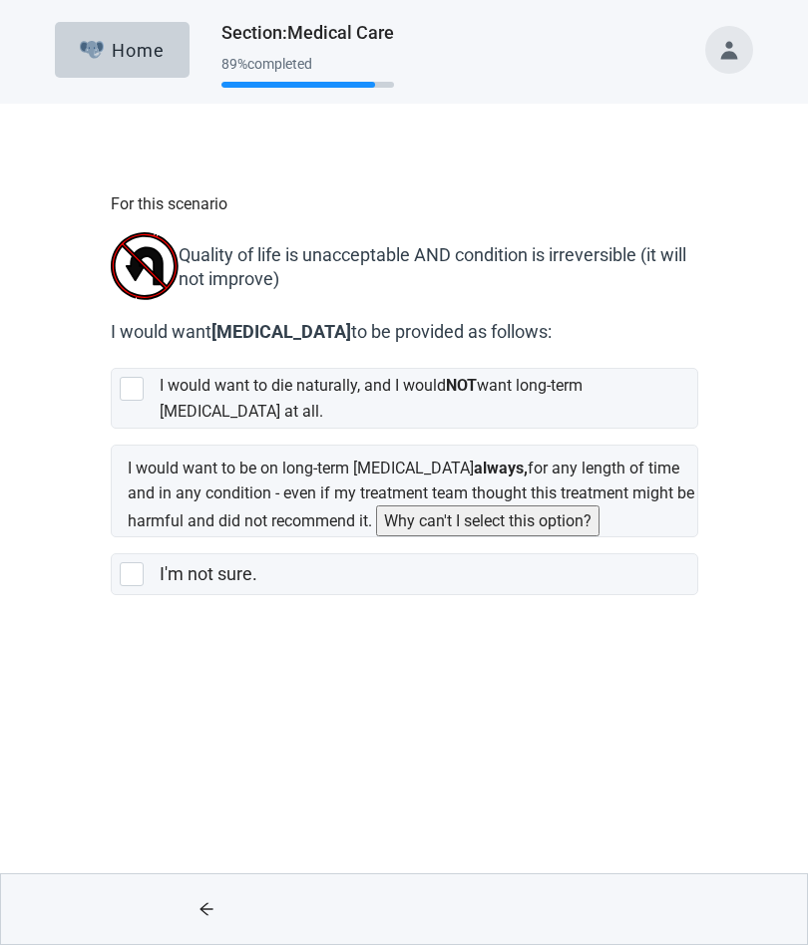
click at [138, 398] on div "[object Object], checkbox, not selected" at bounding box center [132, 389] width 24 height 24
click at [112, 353] on input "I would want to die naturally, and I would NOT want long-term [MEDICAL_DATA] at…" at bounding box center [111, 352] width 1 height 1
checkbox input "true"
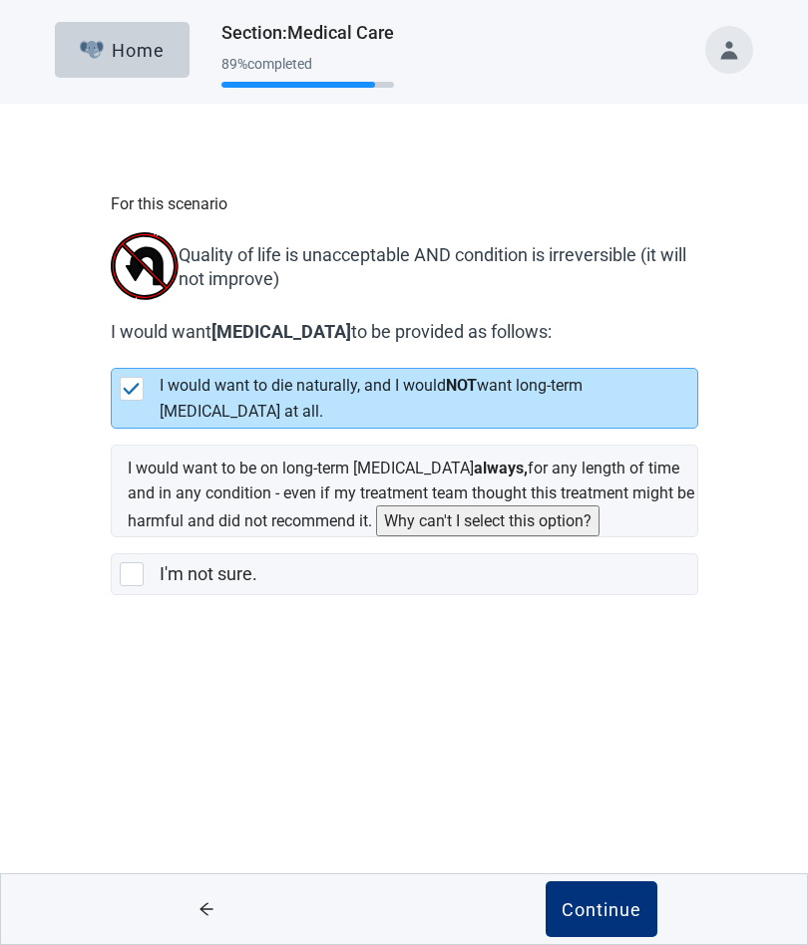
click at [606, 916] on div "Continue" at bounding box center [601, 909] width 80 height 20
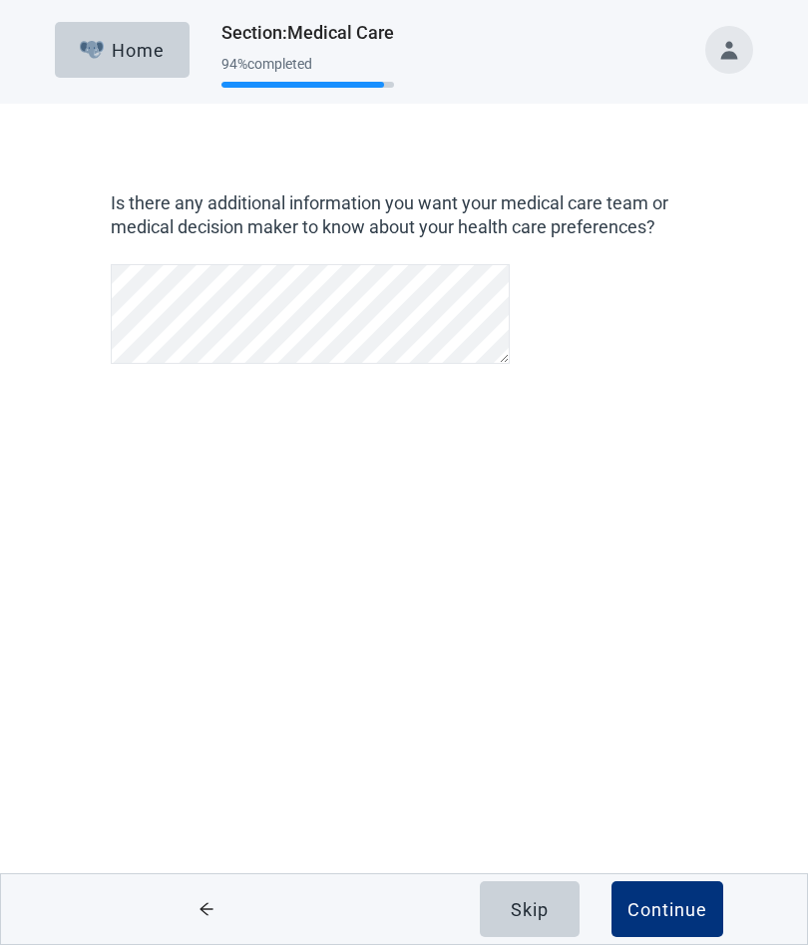
click at [666, 903] on div "Continue" at bounding box center [667, 909] width 80 height 20
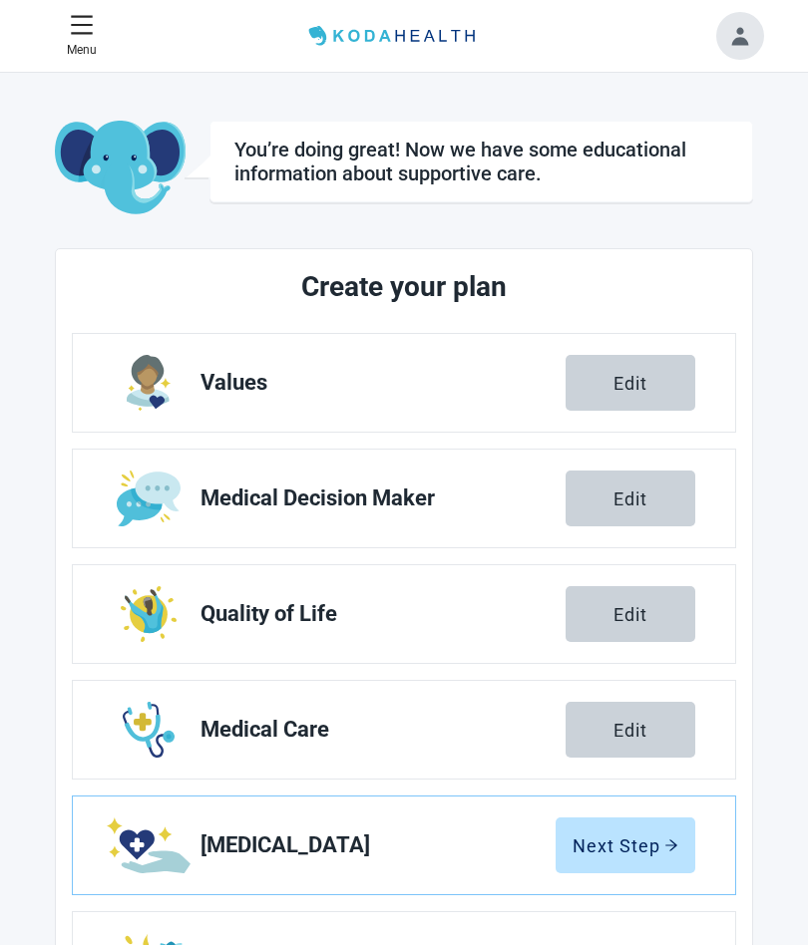
click at [641, 849] on div "Next Step" at bounding box center [625, 846] width 106 height 20
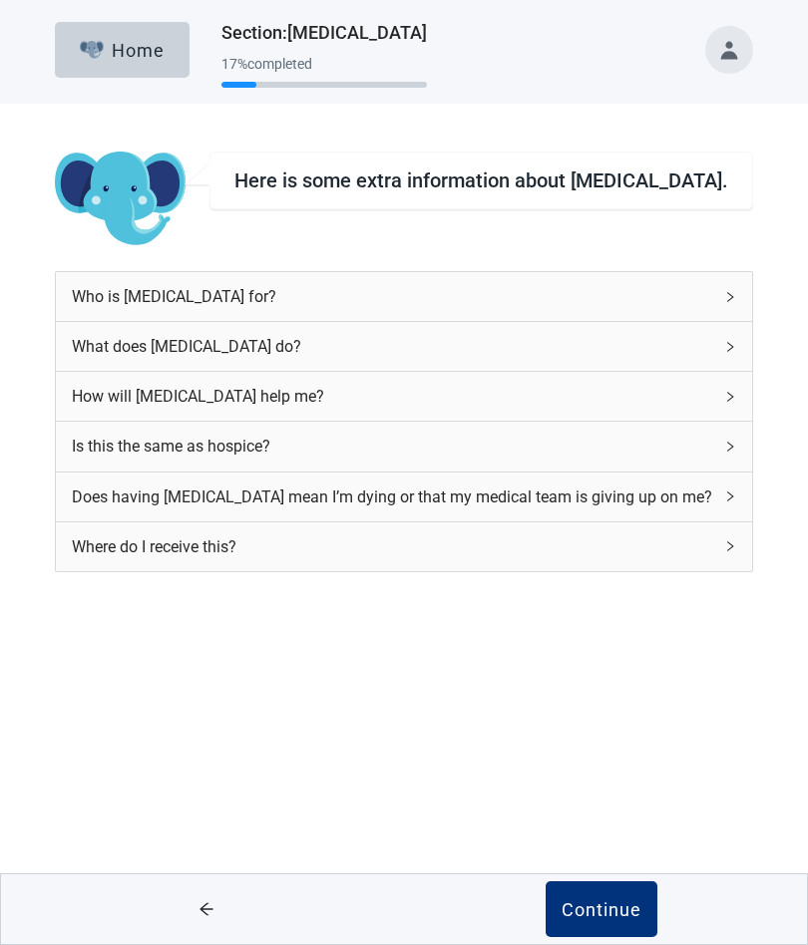
click at [597, 912] on div "Continue" at bounding box center [601, 909] width 80 height 20
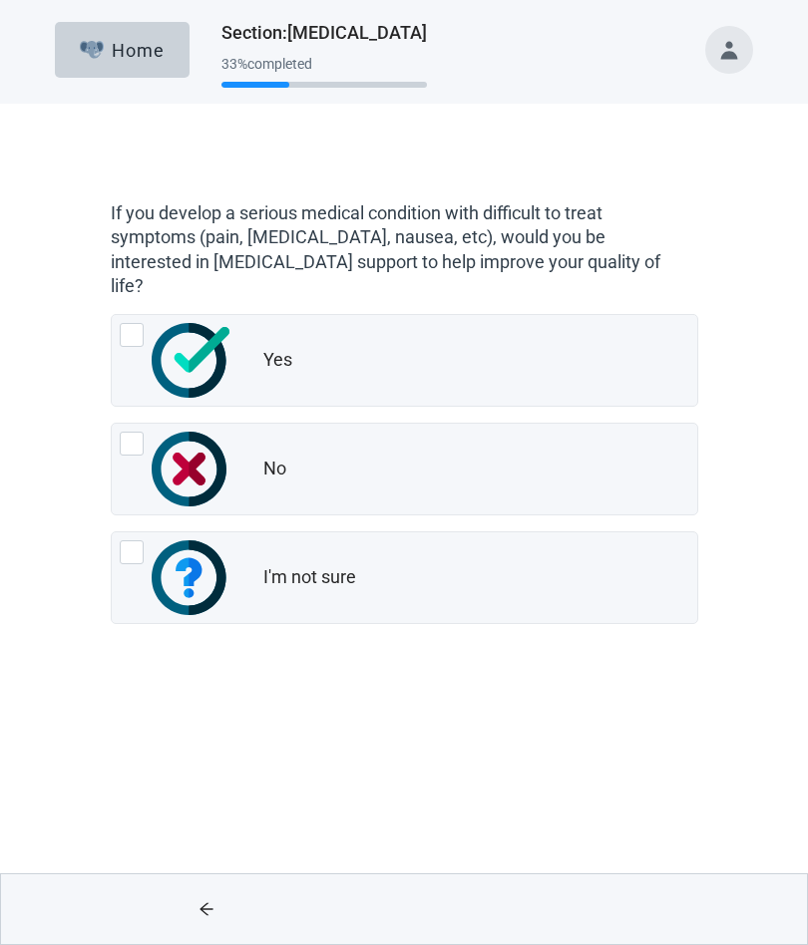
click at [129, 323] on div "Yes, radio button, not checked" at bounding box center [132, 335] width 24 height 24
click at [112, 314] on input "Yes" at bounding box center [111, 314] width 1 height 1
radio input "true"
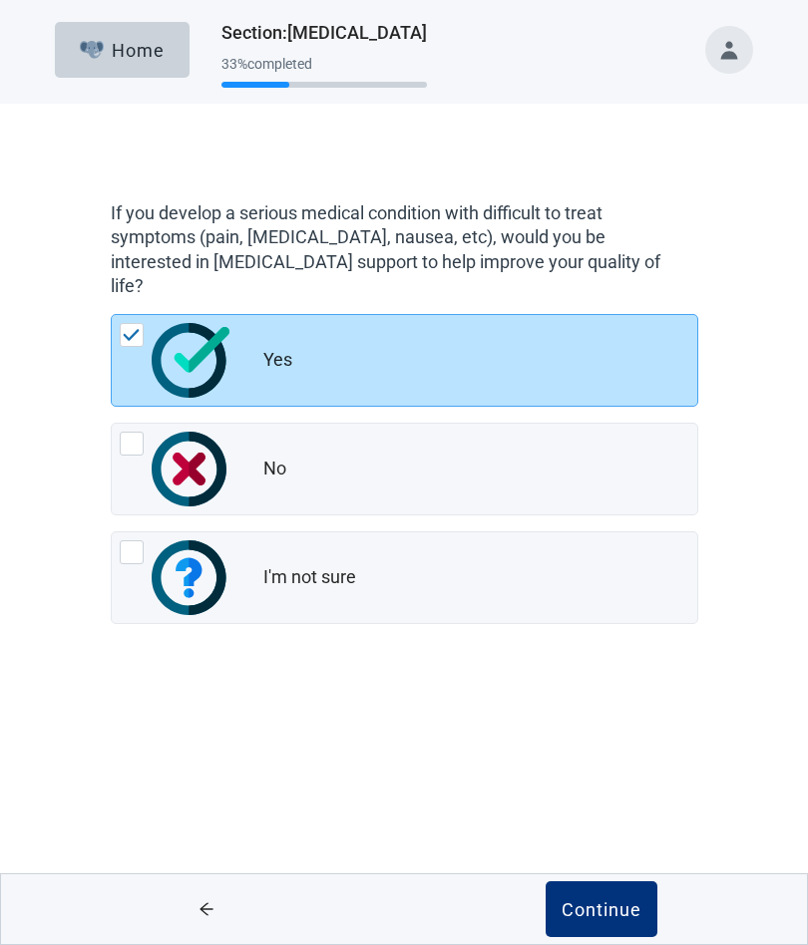
click at [596, 919] on div "Continue" at bounding box center [601, 909] width 80 height 20
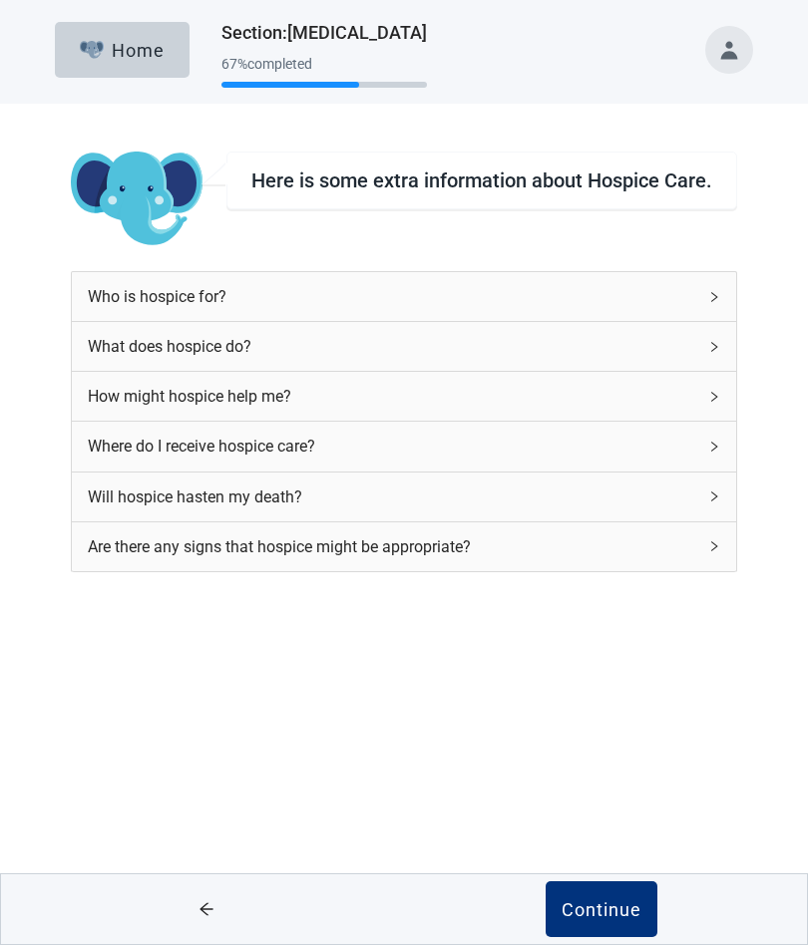
click at [594, 900] on div "Continue" at bounding box center [601, 909] width 80 height 20
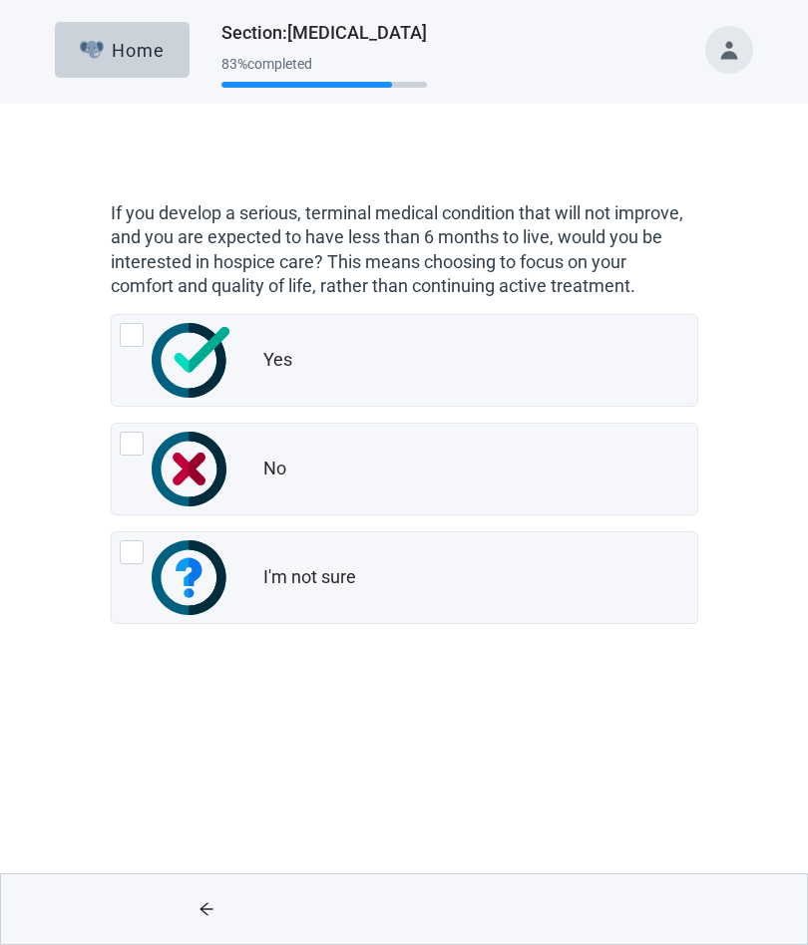
click at [141, 340] on div "Yes, radio button, not checked" at bounding box center [132, 335] width 24 height 24
click at [112, 315] on input "Yes" at bounding box center [111, 314] width 1 height 1
radio input "true"
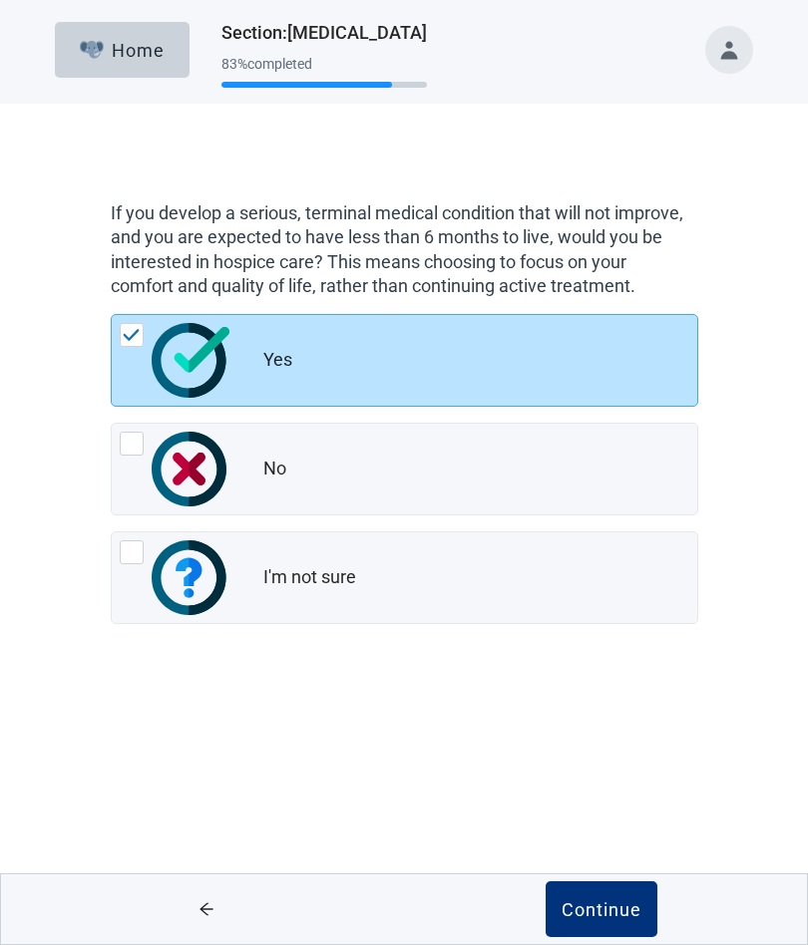
click at [598, 917] on div "Continue" at bounding box center [601, 909] width 80 height 20
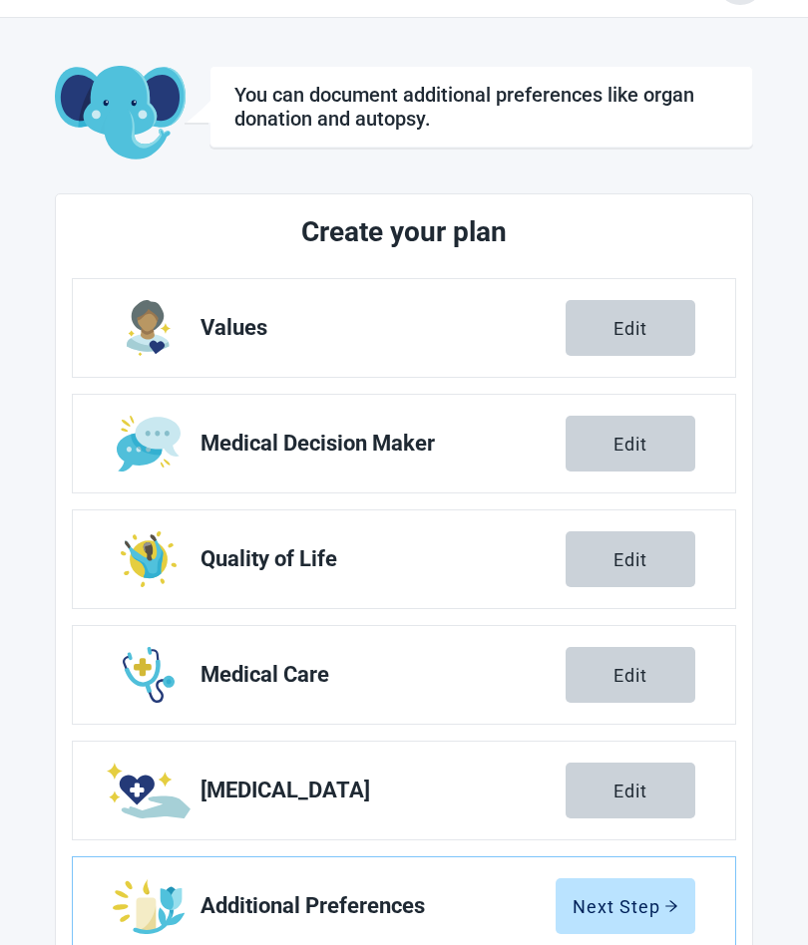
scroll to position [115, 0]
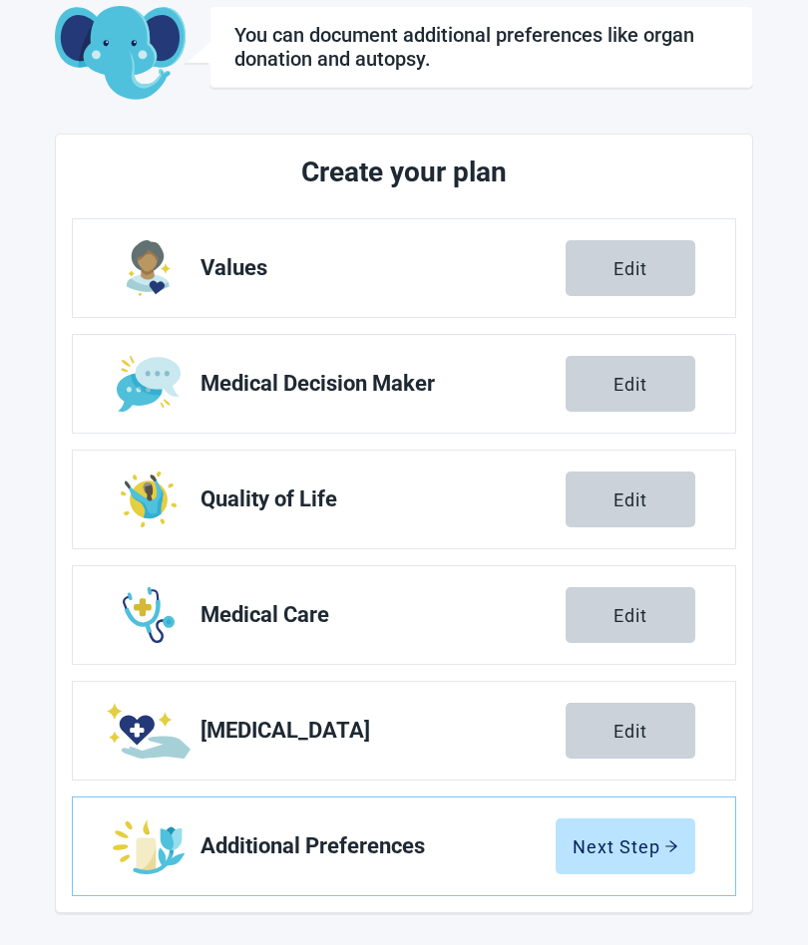
click at [624, 844] on div "Next Step" at bounding box center [625, 847] width 106 height 20
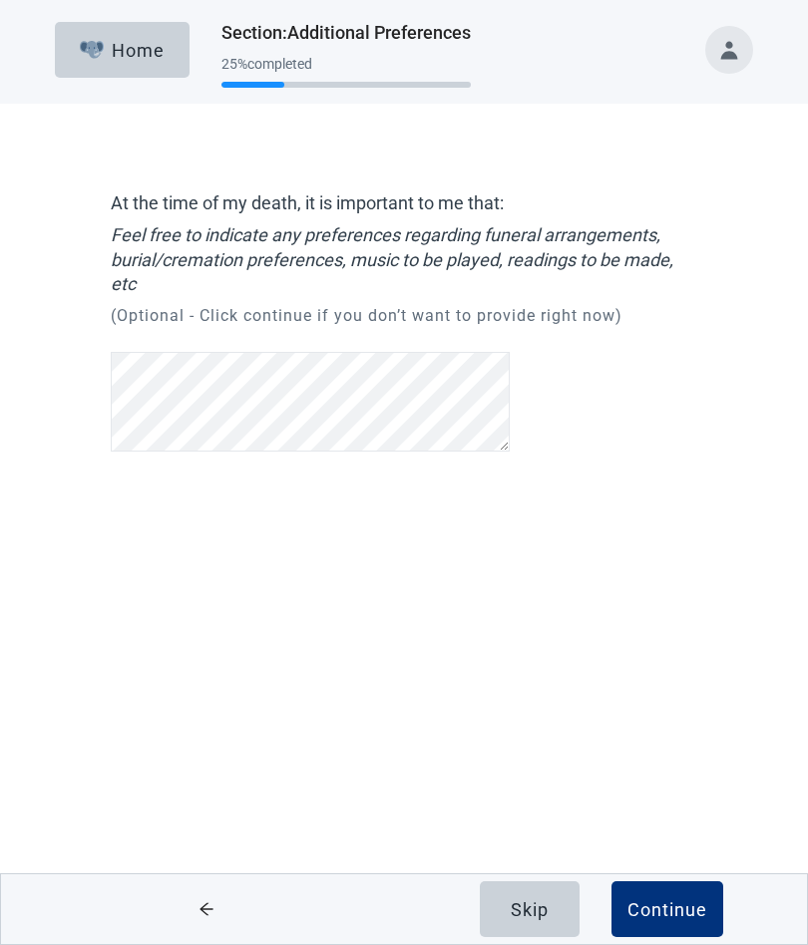
click at [524, 912] on div "Skip" at bounding box center [530, 909] width 38 height 20
click at [686, 888] on button "Continue" at bounding box center [667, 909] width 112 height 56
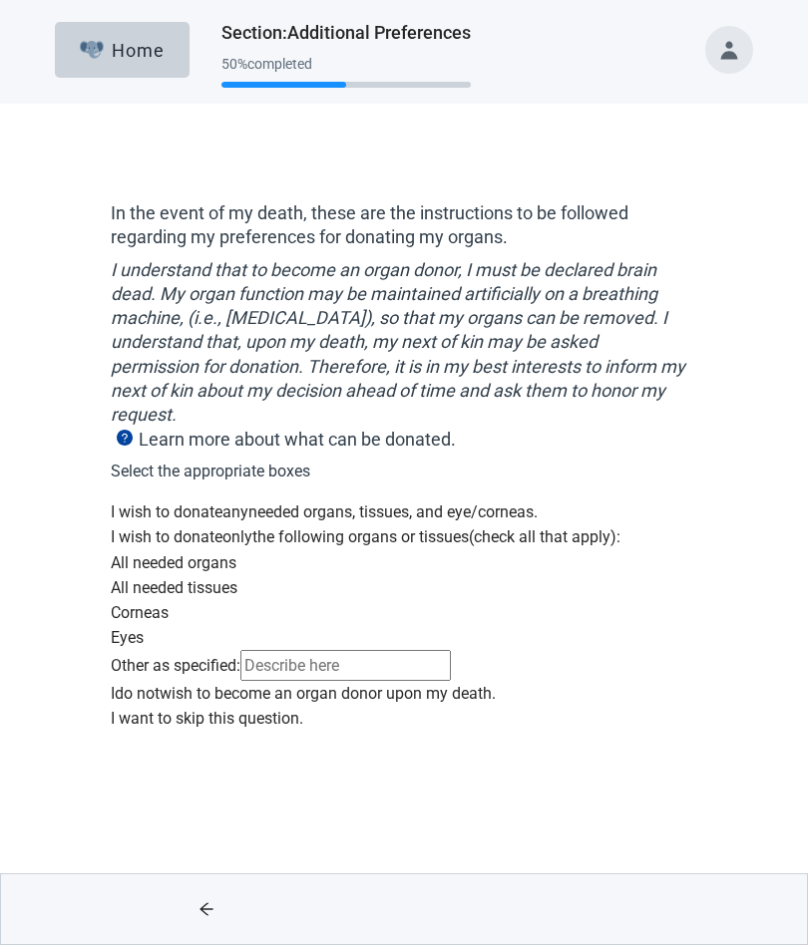
click at [127, 500] on div "Main content" at bounding box center [404, 500] width 587 height 0
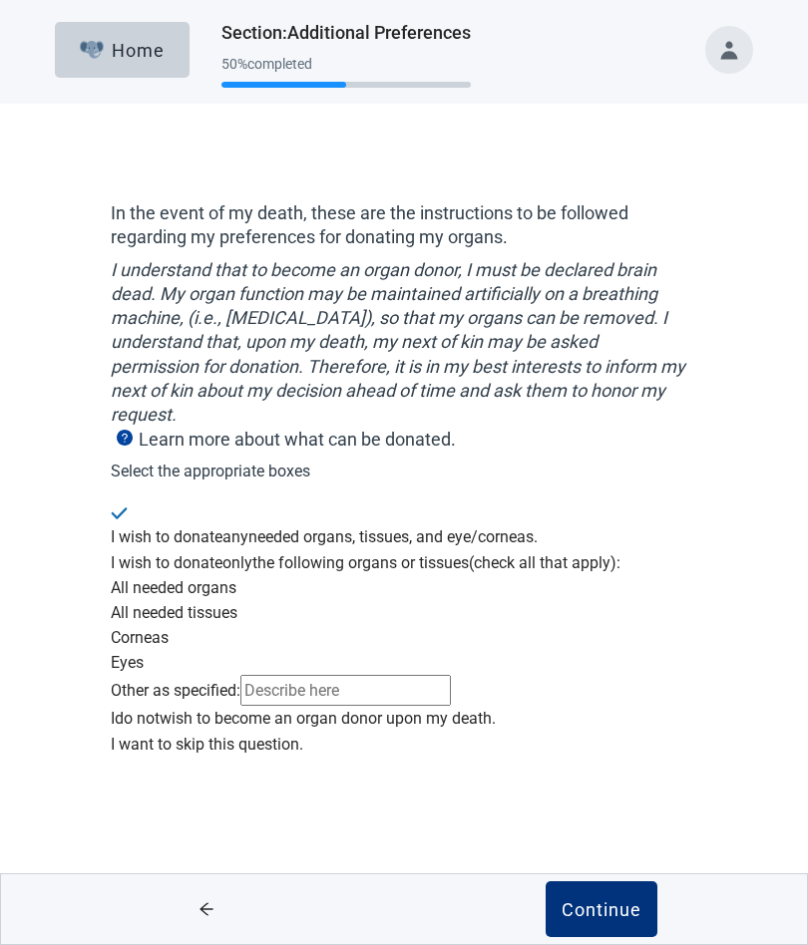
click at [607, 904] on div "Continue" at bounding box center [601, 909] width 80 height 20
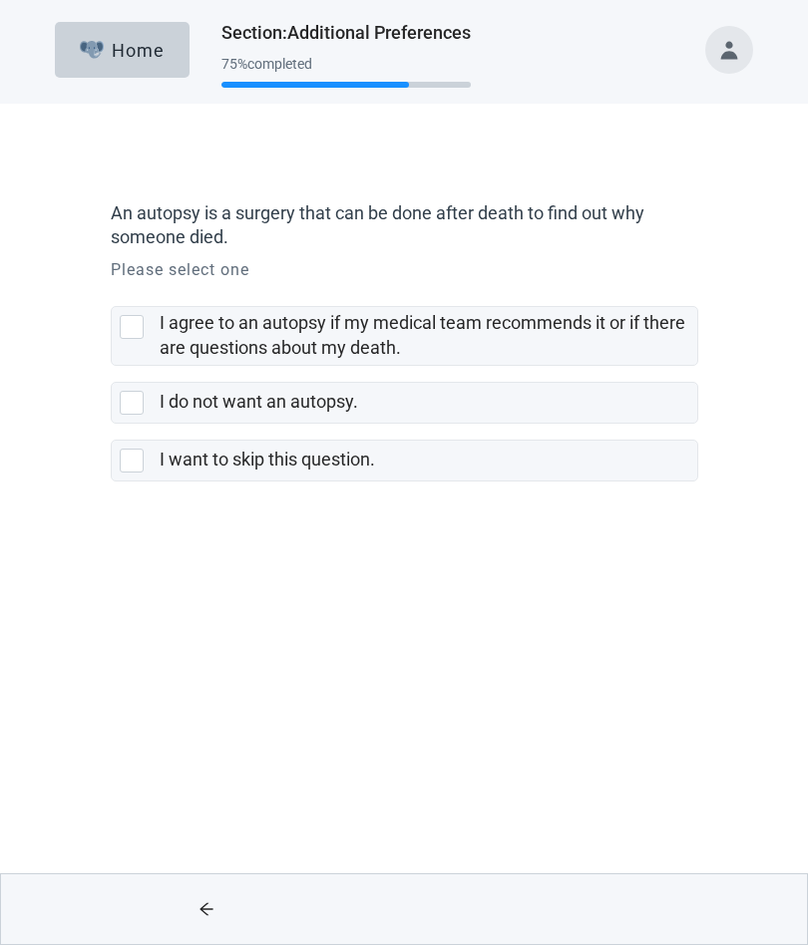
click at [135, 405] on div "I do not want an autopsy., checkbox, not selected" at bounding box center [132, 403] width 24 height 24
click at [112, 367] on input "I do not want an autopsy." at bounding box center [111, 366] width 1 height 1
checkbox input "true"
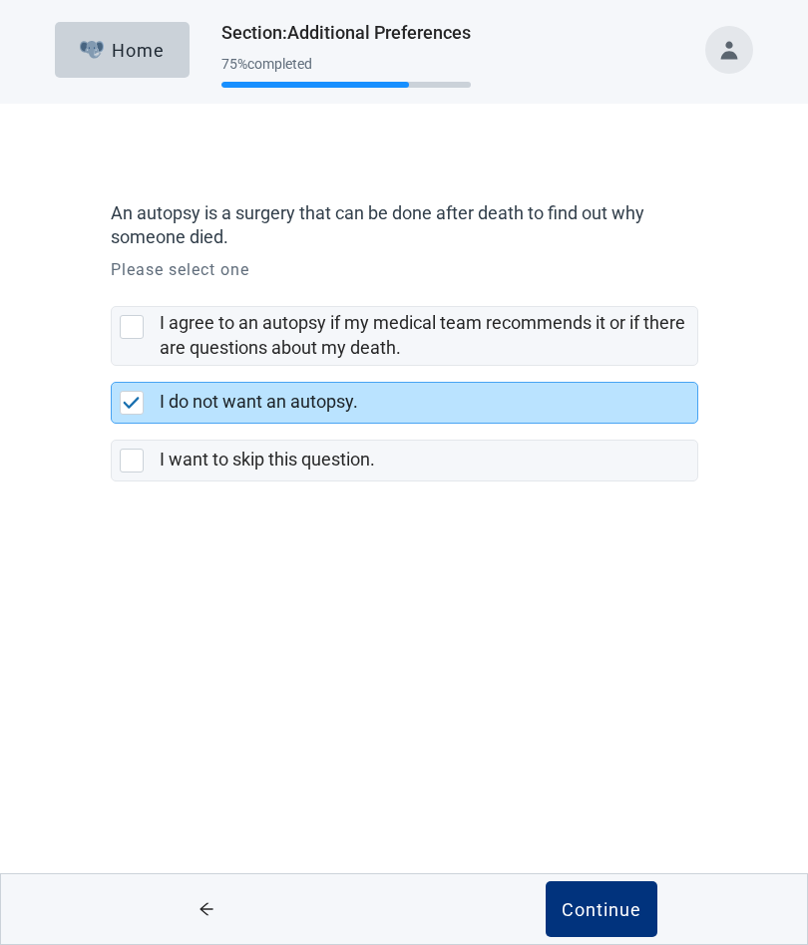
click at [599, 916] on div "Continue" at bounding box center [601, 909] width 80 height 20
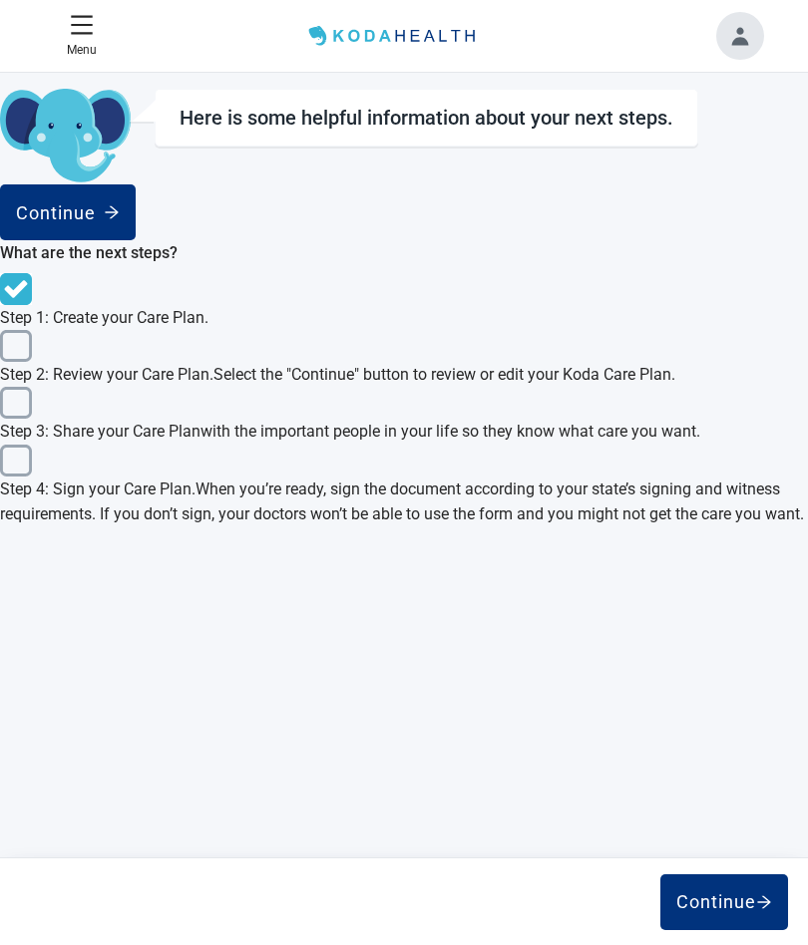
click at [714, 903] on div "Continue" at bounding box center [724, 902] width 96 height 20
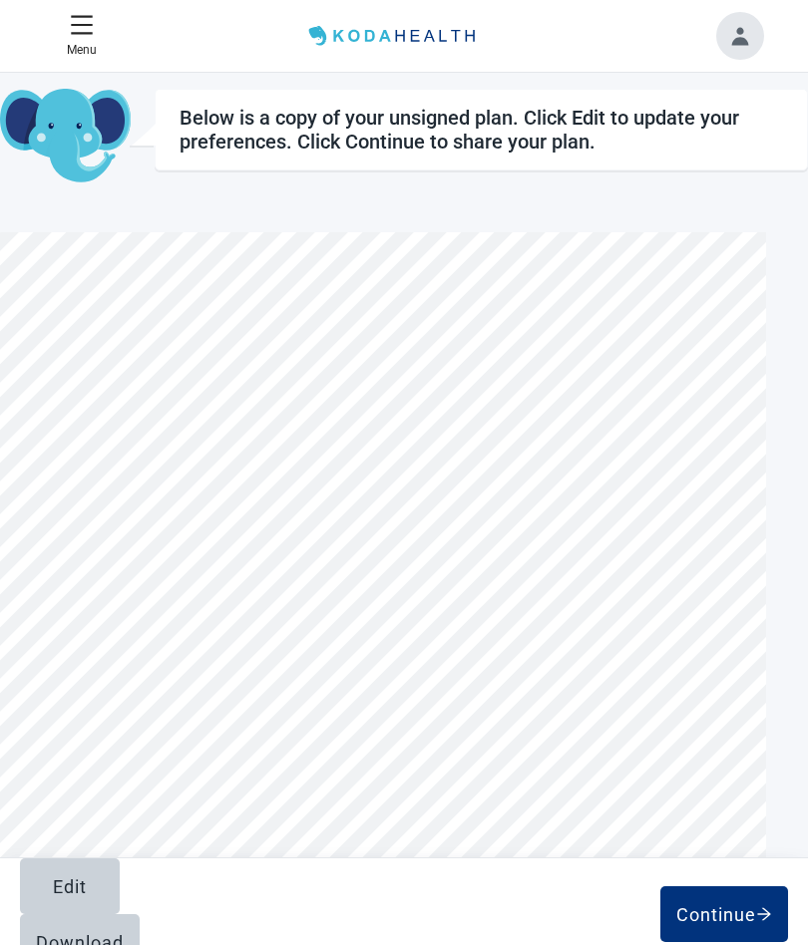
scroll to position [1488, 0]
click at [721, 904] on div "Continue" at bounding box center [724, 914] width 96 height 20
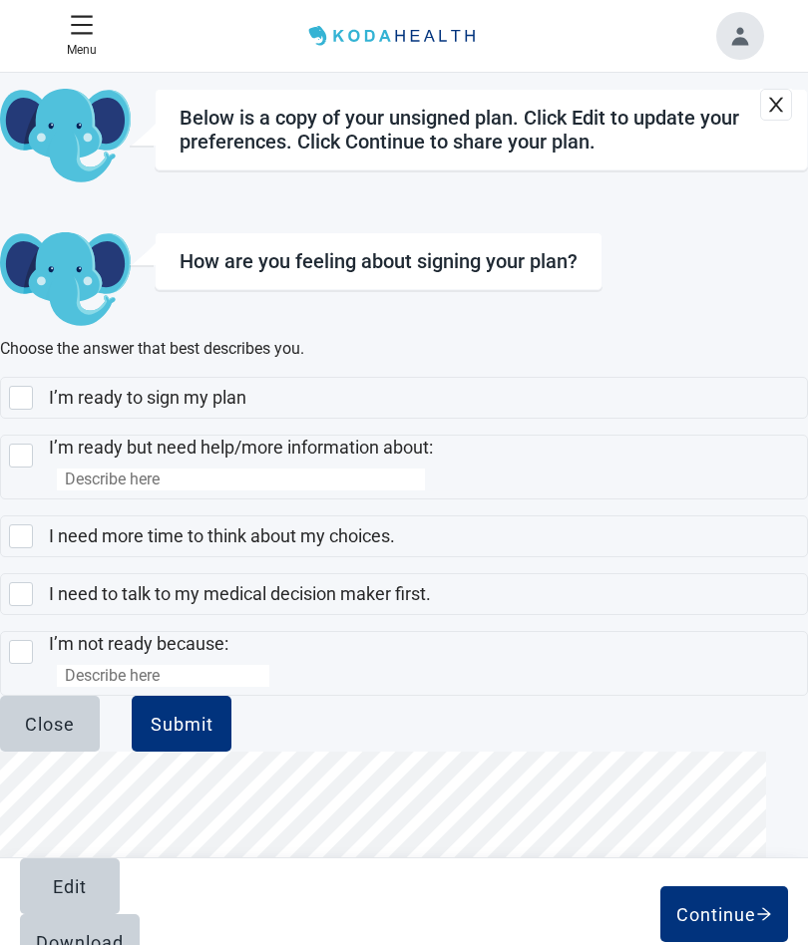
click at [33, 386] on div "I’m ready to sign my plan, checkbox, not selected" at bounding box center [21, 398] width 24 height 24
click at [1, 377] on input "I’m ready to sign my plan" at bounding box center [0, 377] width 1 height 1
checkbox input "true"
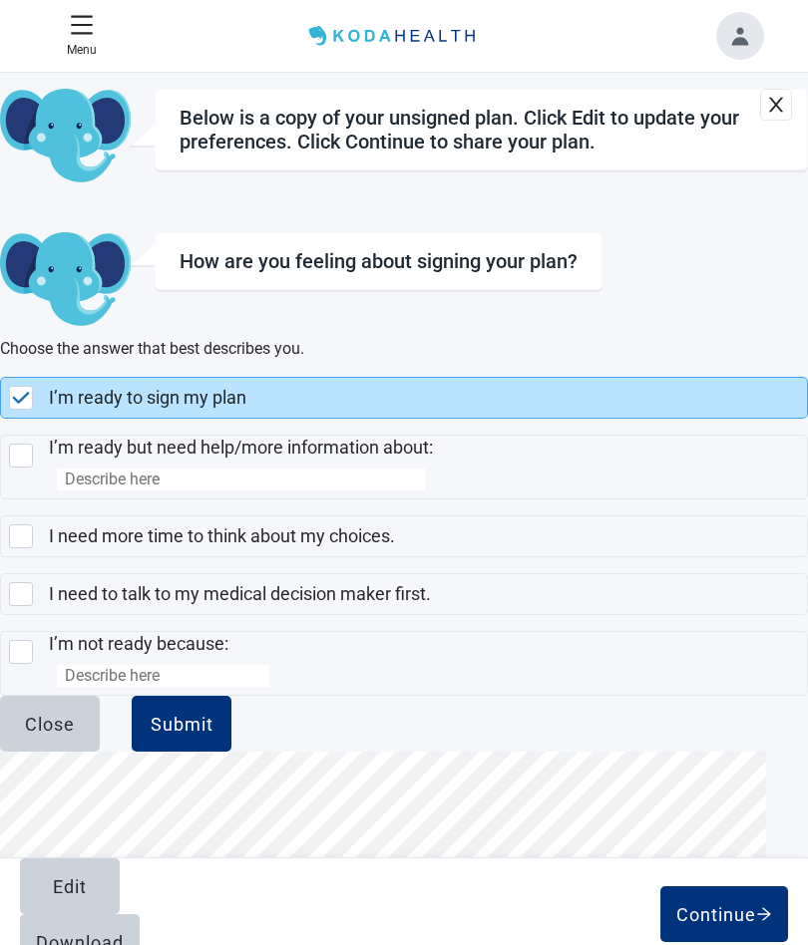
click at [231, 751] on button "Submit" at bounding box center [182, 724] width 100 height 56
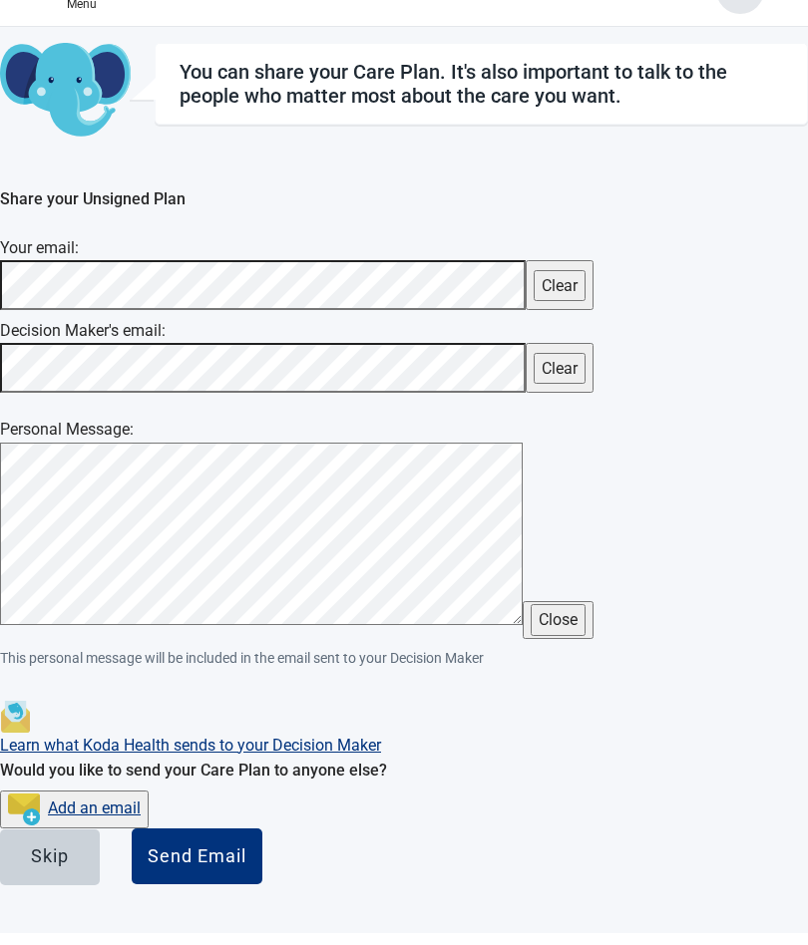
scroll to position [145, 0]
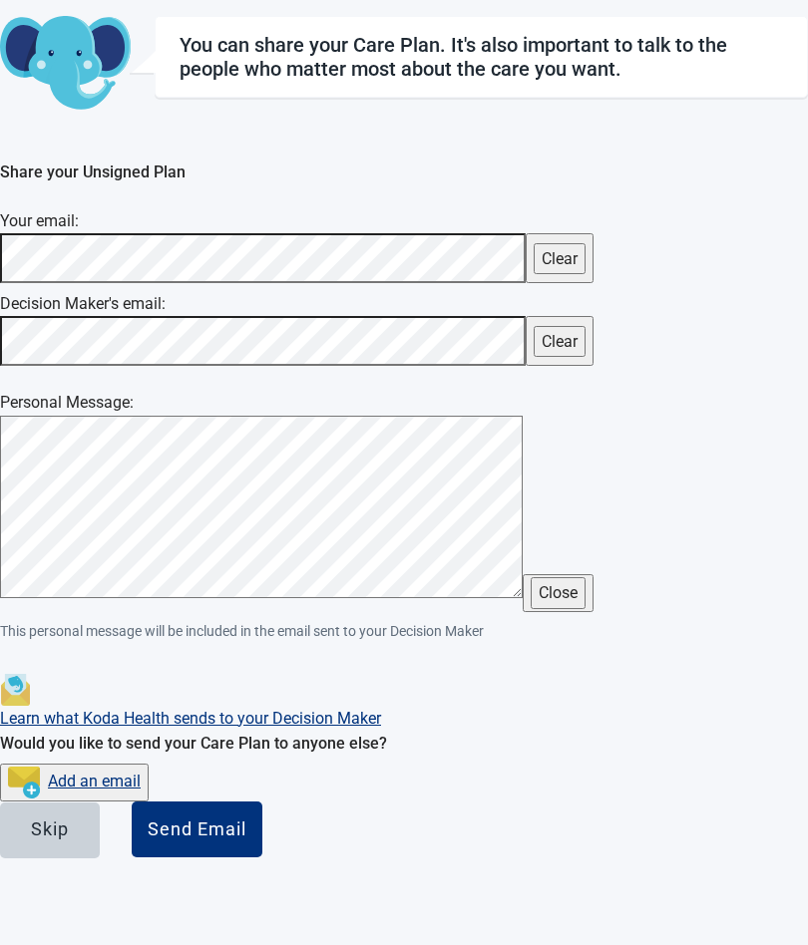
click at [246, 840] on div "Send Email" at bounding box center [197, 830] width 99 height 20
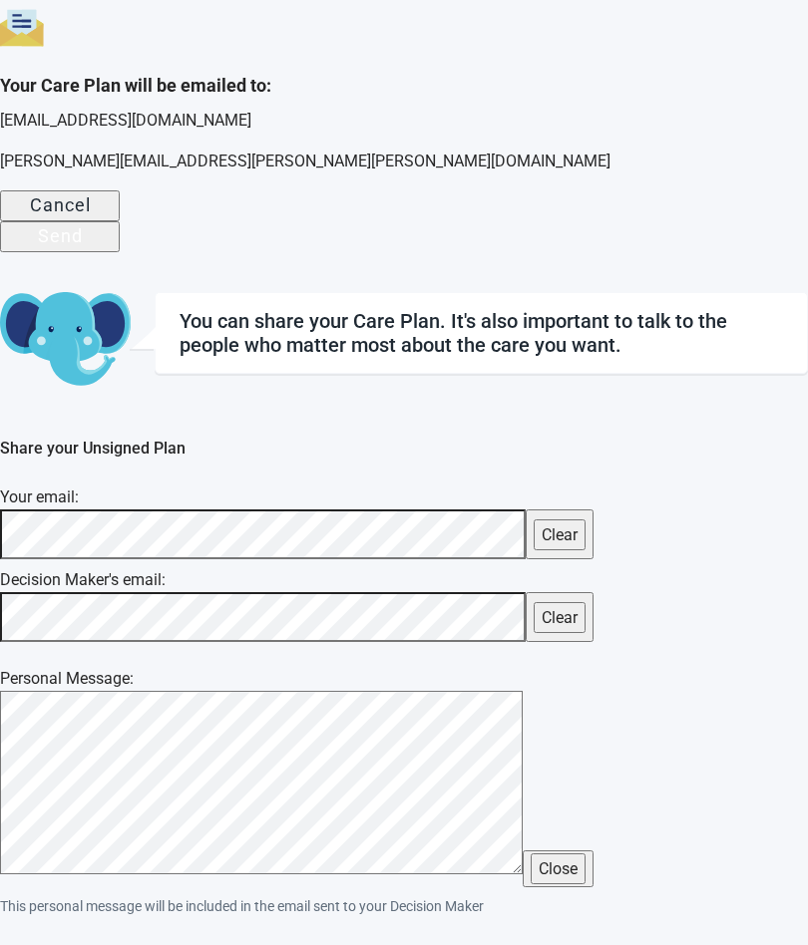
click at [83, 245] on div "Send" at bounding box center [60, 235] width 45 height 20
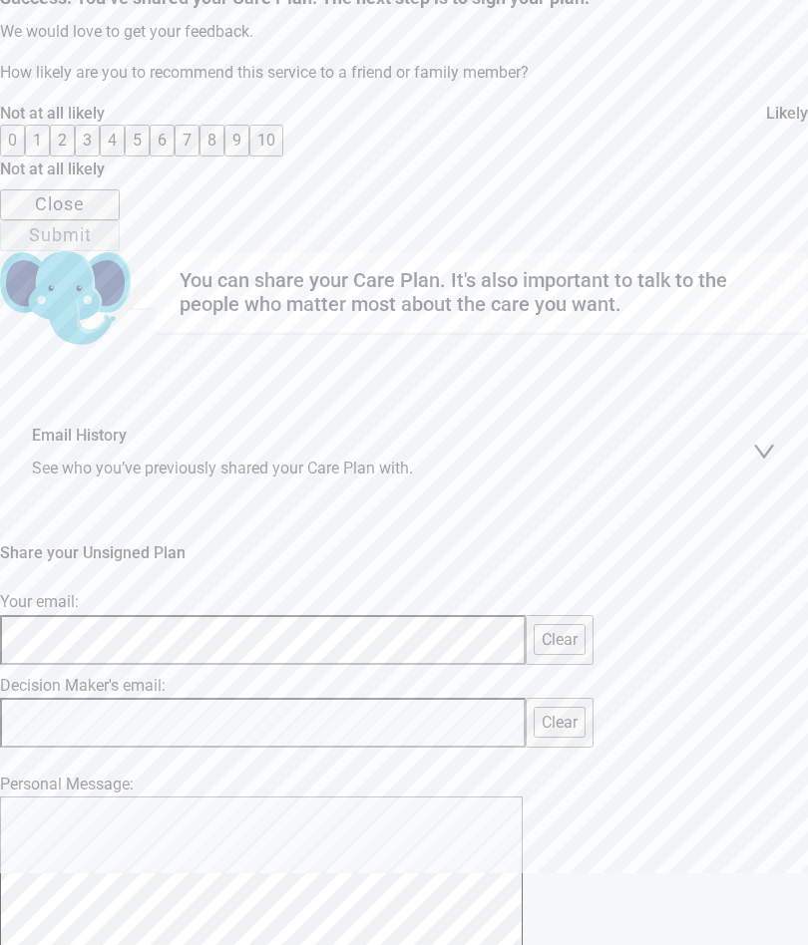
click at [199, 156] on button "8" at bounding box center [211, 140] width 25 height 31
click at [92, 244] on div "Submit" at bounding box center [60, 234] width 63 height 20
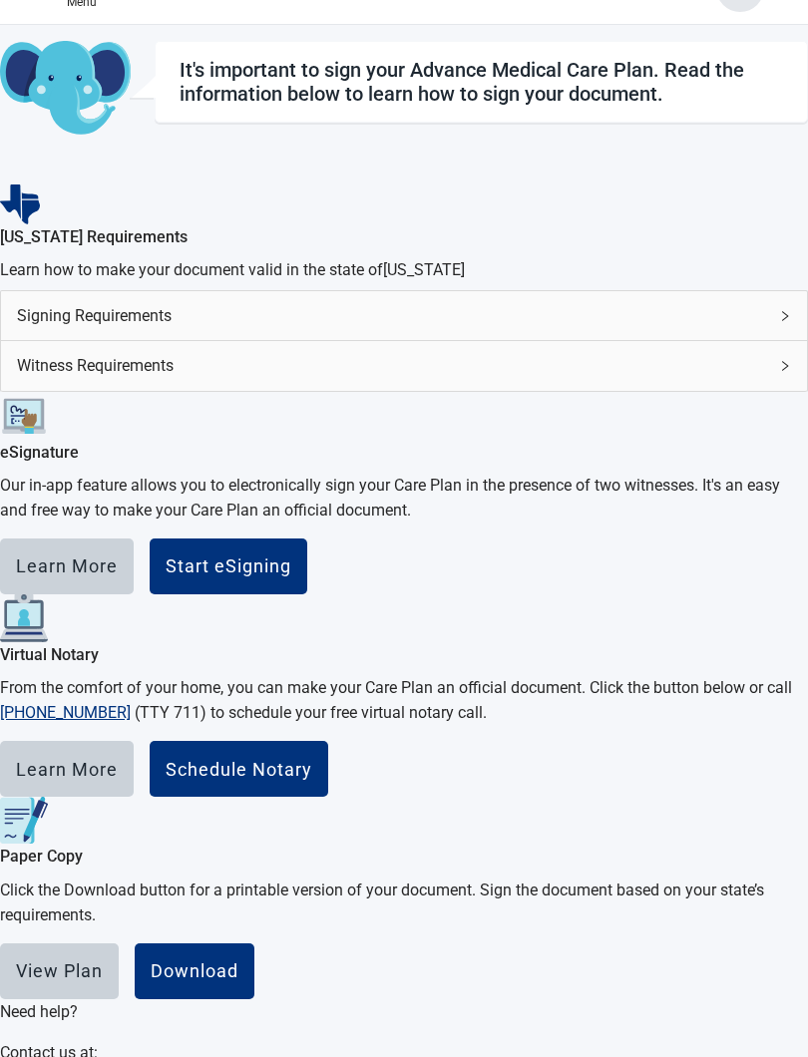
scroll to position [48, 0]
click at [756, 604] on main "It's important to sign your Advance Medical Care Plan. Read the information bel…" at bounding box center [404, 582] width 808 height 1082
click at [593, 328] on span "Signing Requirements" at bounding box center [392, 315] width 750 height 25
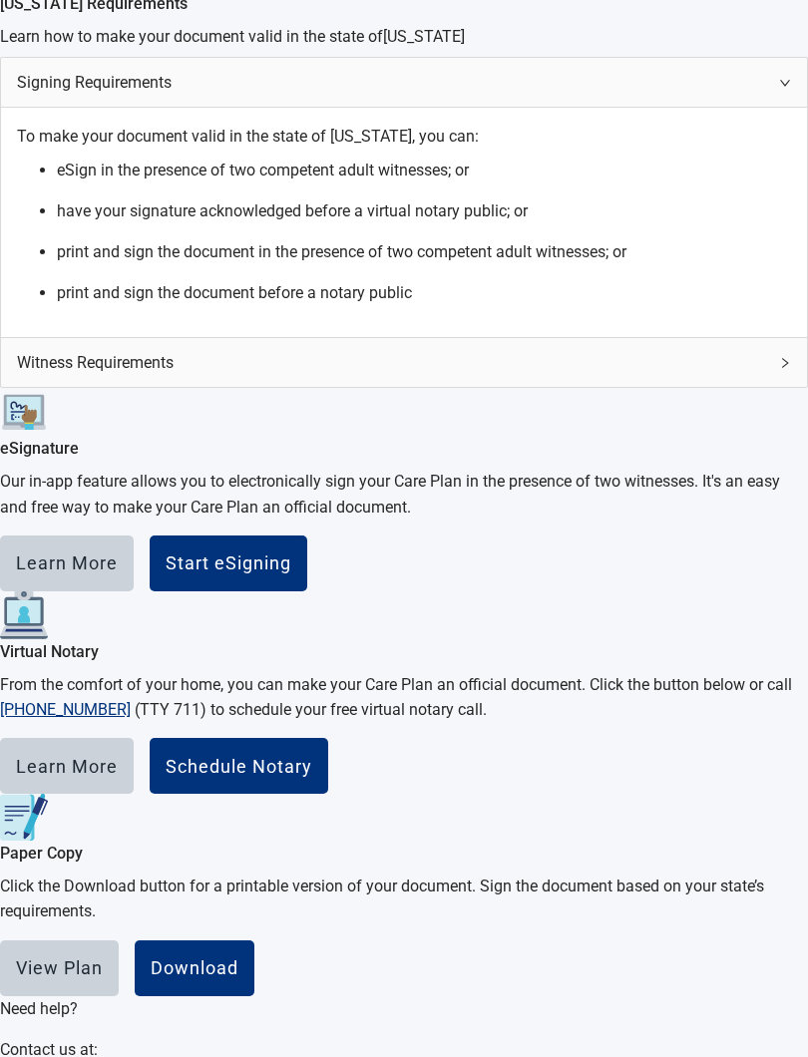
scroll to position [301, 0]
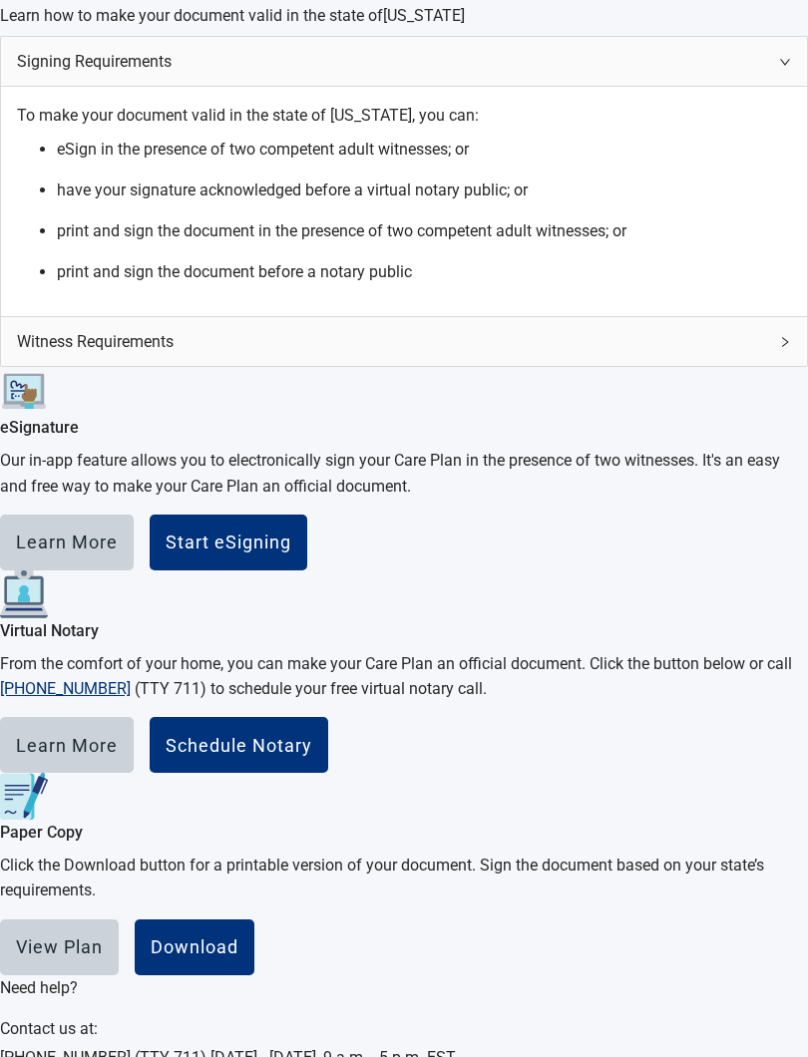
click at [291, 553] on div "Start eSigning" at bounding box center [229, 543] width 126 height 20
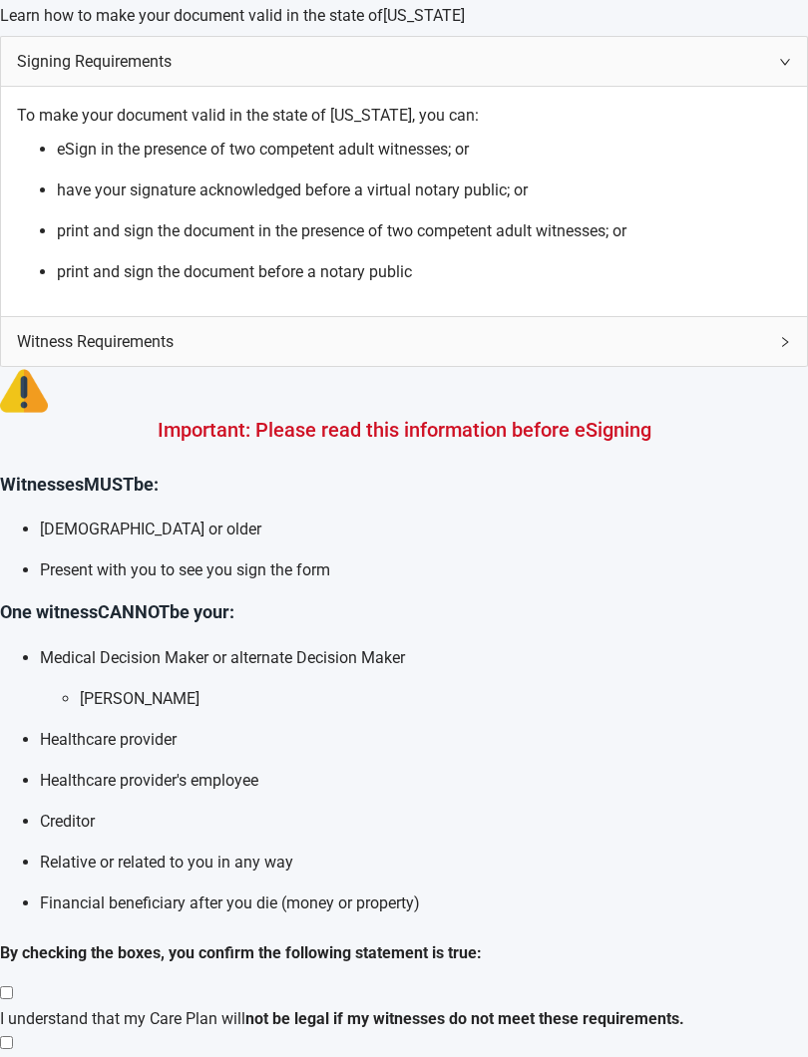
click at [38, 683] on div "Important: Please read this information before eSigning Witnesses MUST be: [DEM…" at bounding box center [404, 767] width 808 height 801
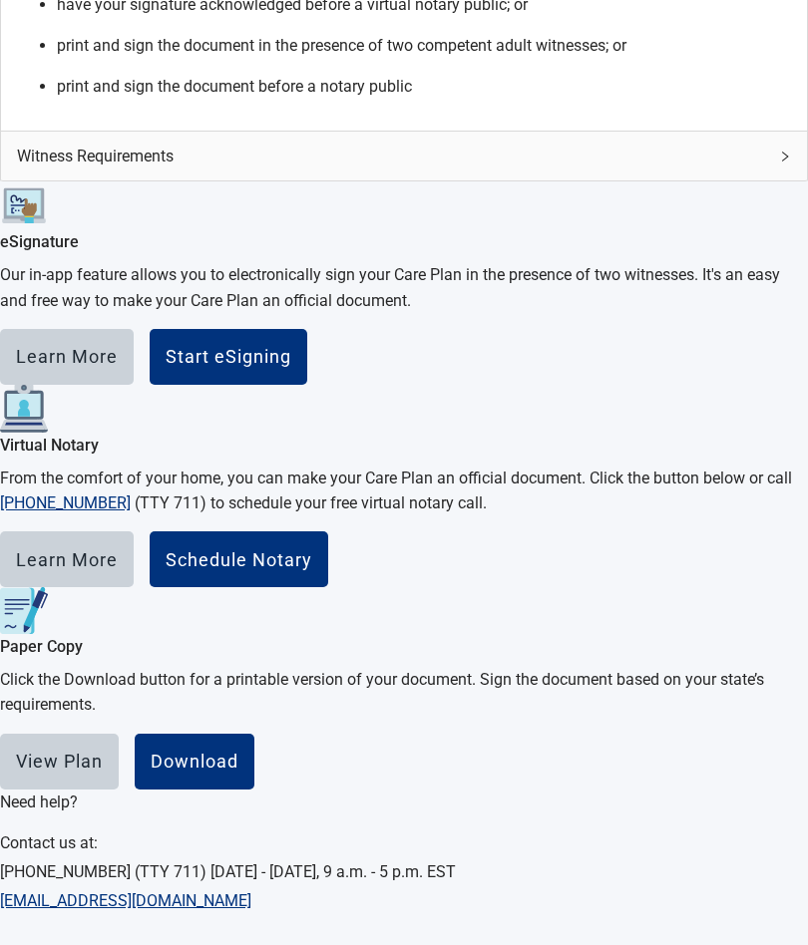
click at [20, 644] on main "It's important to sign your Advance Medical Care Plan. Read the information bel…" at bounding box center [404, 257] width 808 height 1312
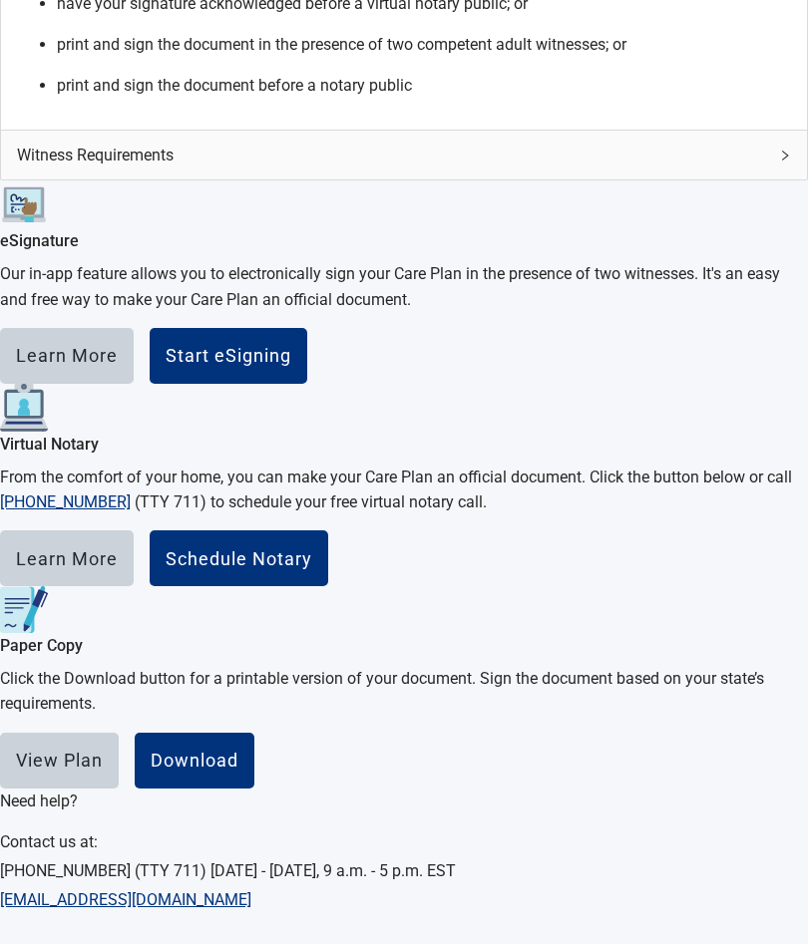
scroll to position [748, 0]
click at [238, 772] on div "Download" at bounding box center [195, 762] width 88 height 20
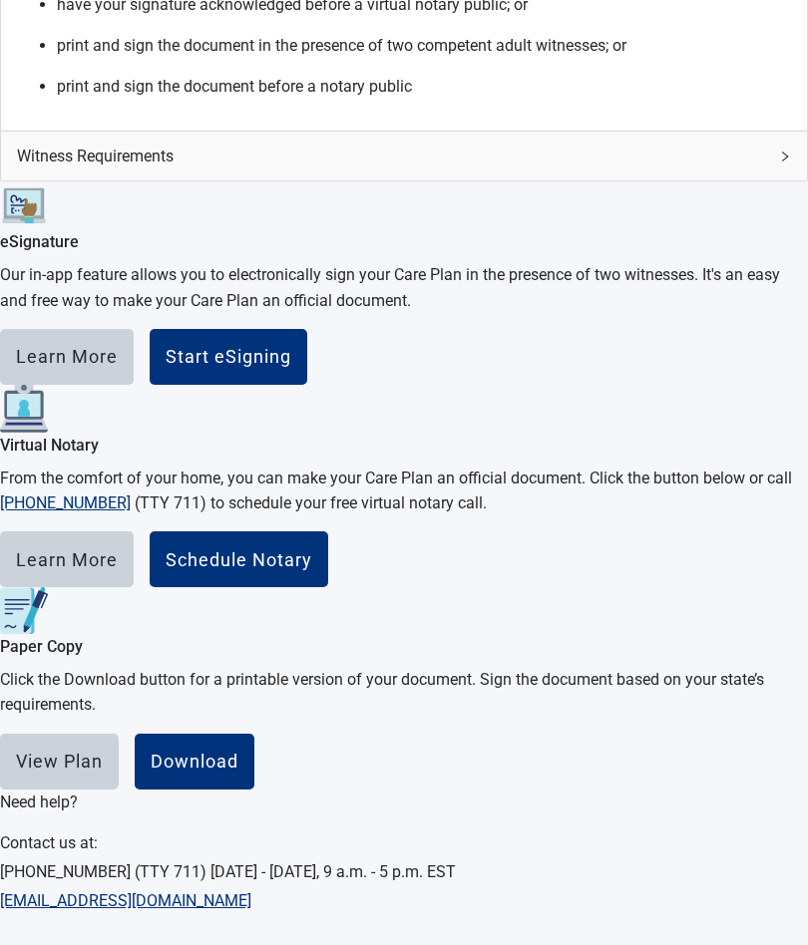
scroll to position [843, 0]
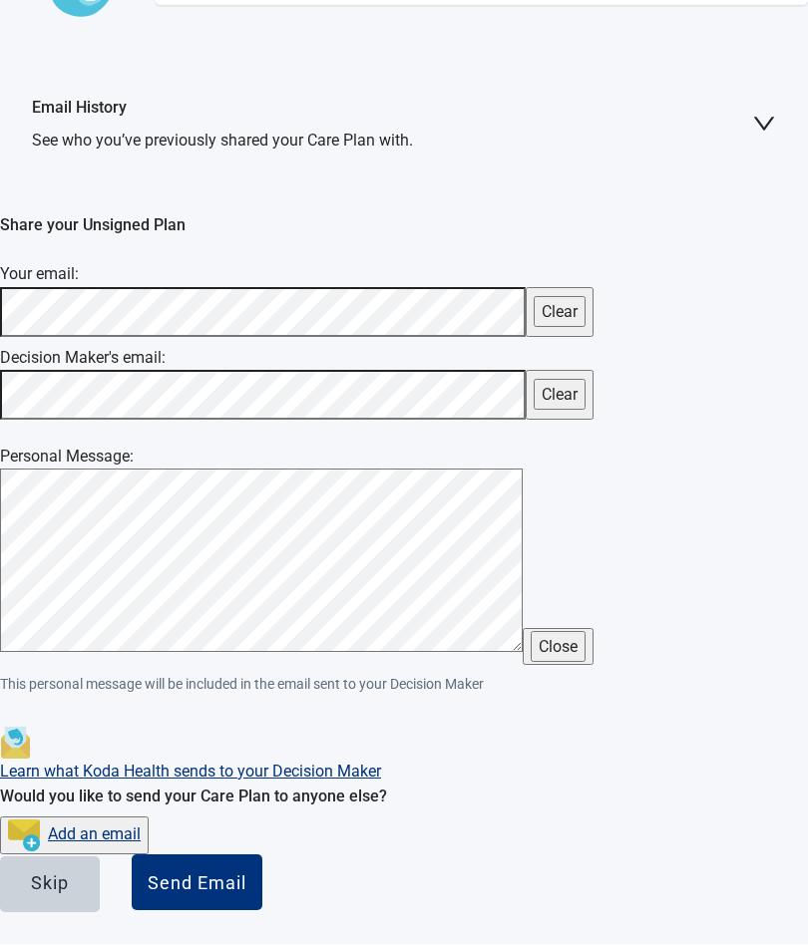
scroll to position [289, 0]
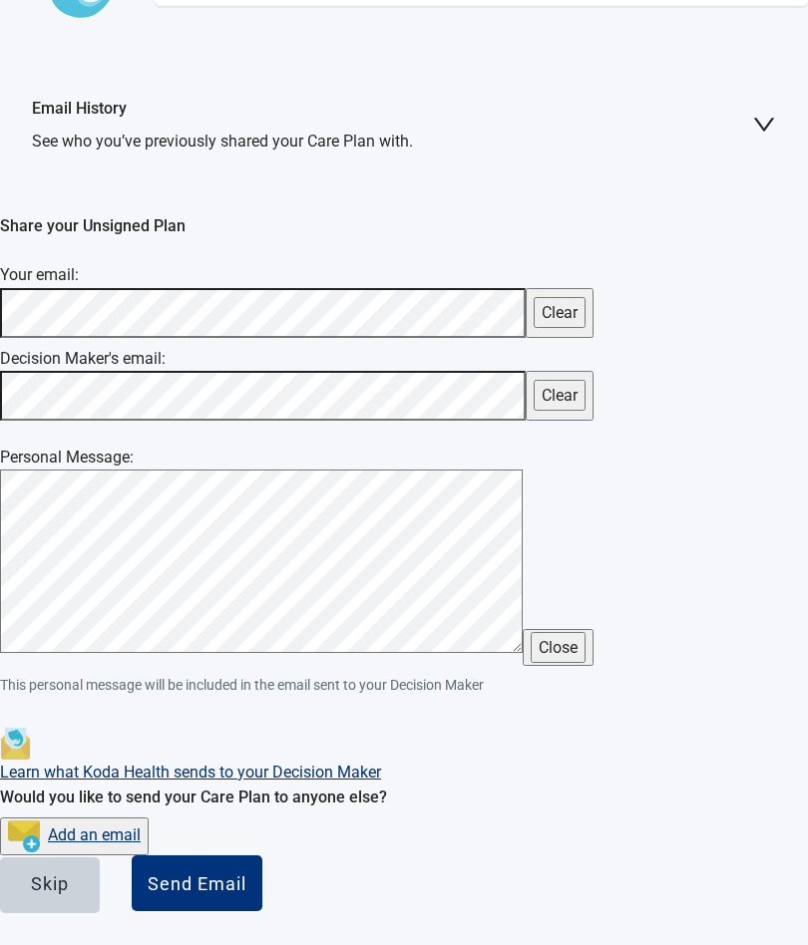
click at [246, 889] on div "Send Email" at bounding box center [197, 884] width 99 height 20
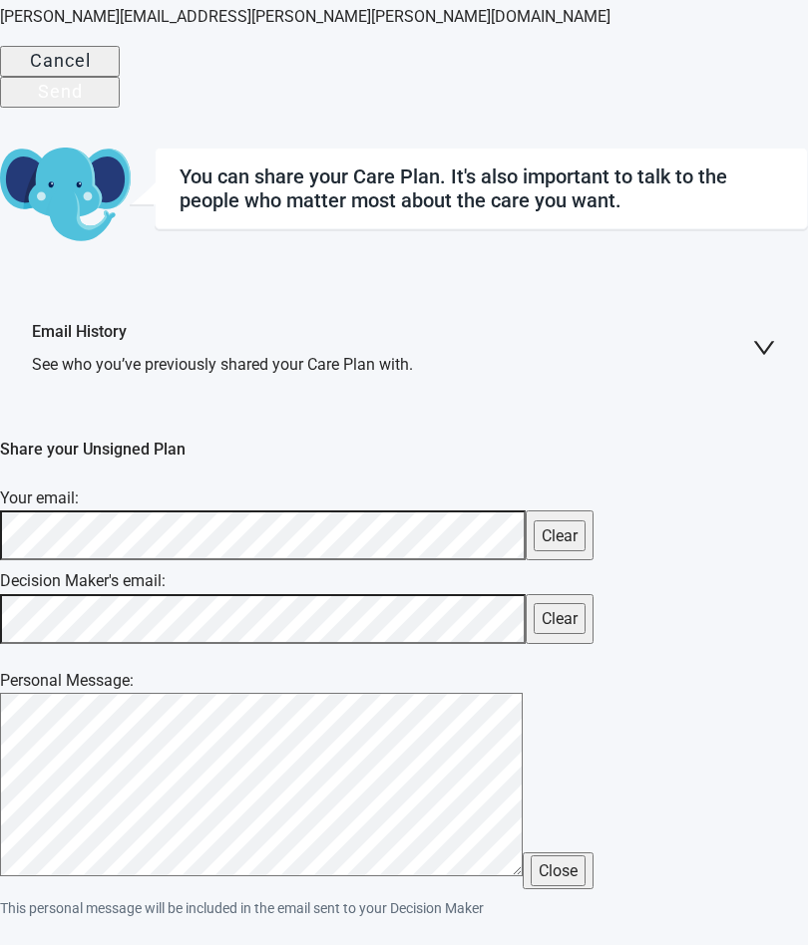
click at [120, 108] on button "Send" at bounding box center [60, 92] width 120 height 31
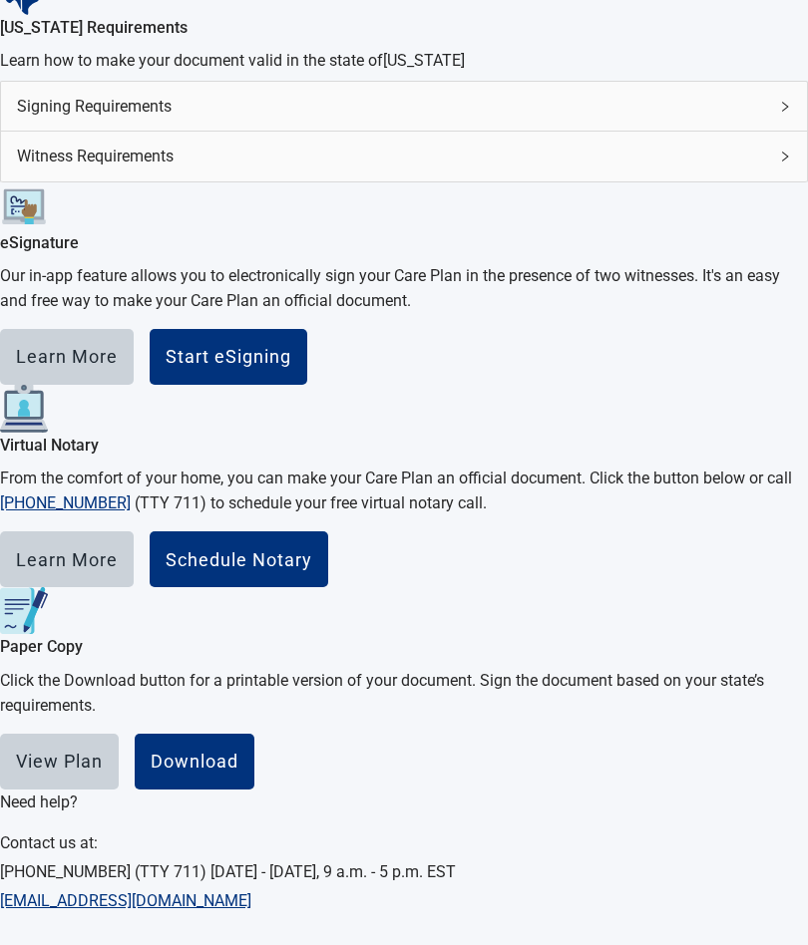
scroll to position [581, 0]
click at [238, 752] on div "Download" at bounding box center [195, 762] width 88 height 20
click at [518, 734] on div "View Plan Download" at bounding box center [404, 762] width 808 height 56
click at [238, 752] on div "Download" at bounding box center [195, 762] width 88 height 20
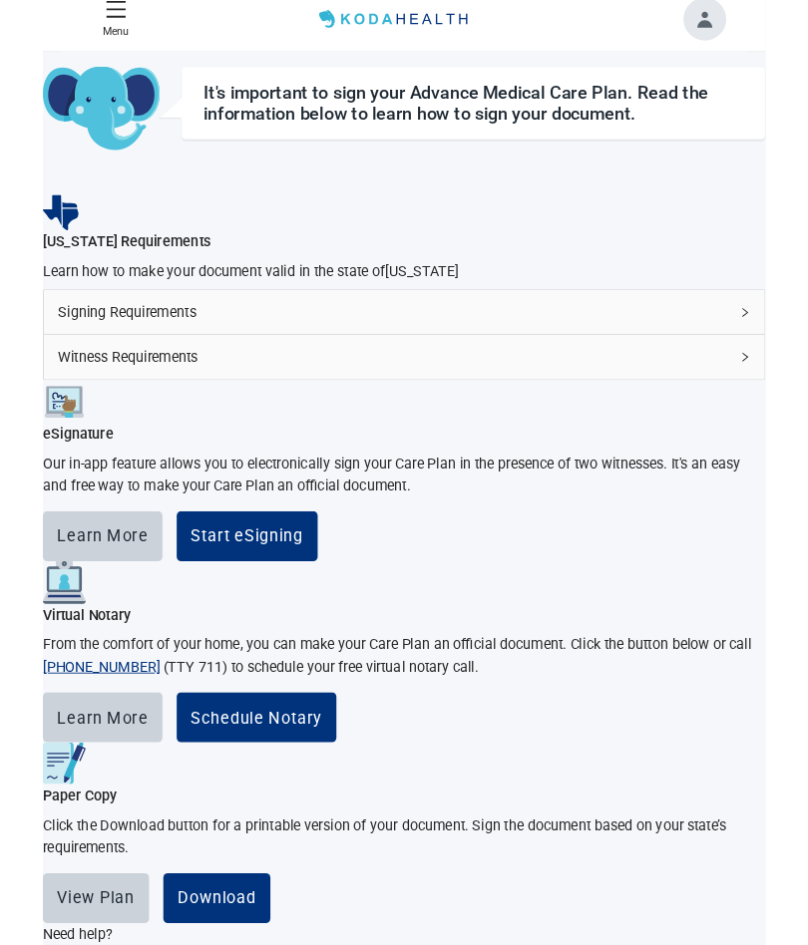
scroll to position [0, 0]
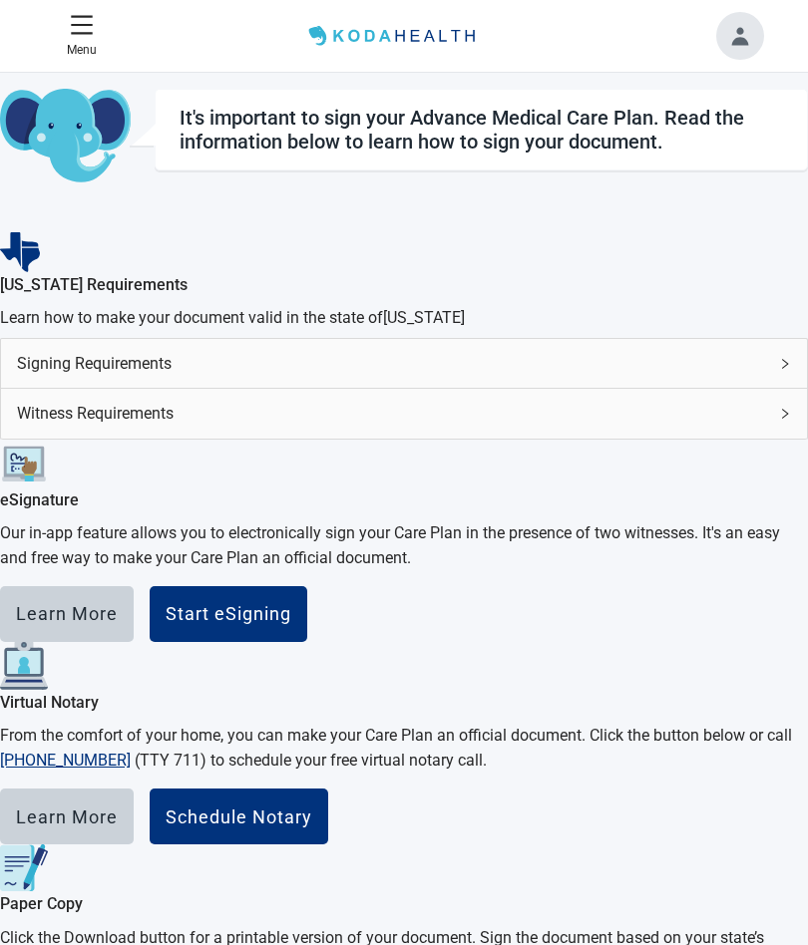
click at [744, 36] on button "Toggle account menu" at bounding box center [740, 36] width 48 height 48
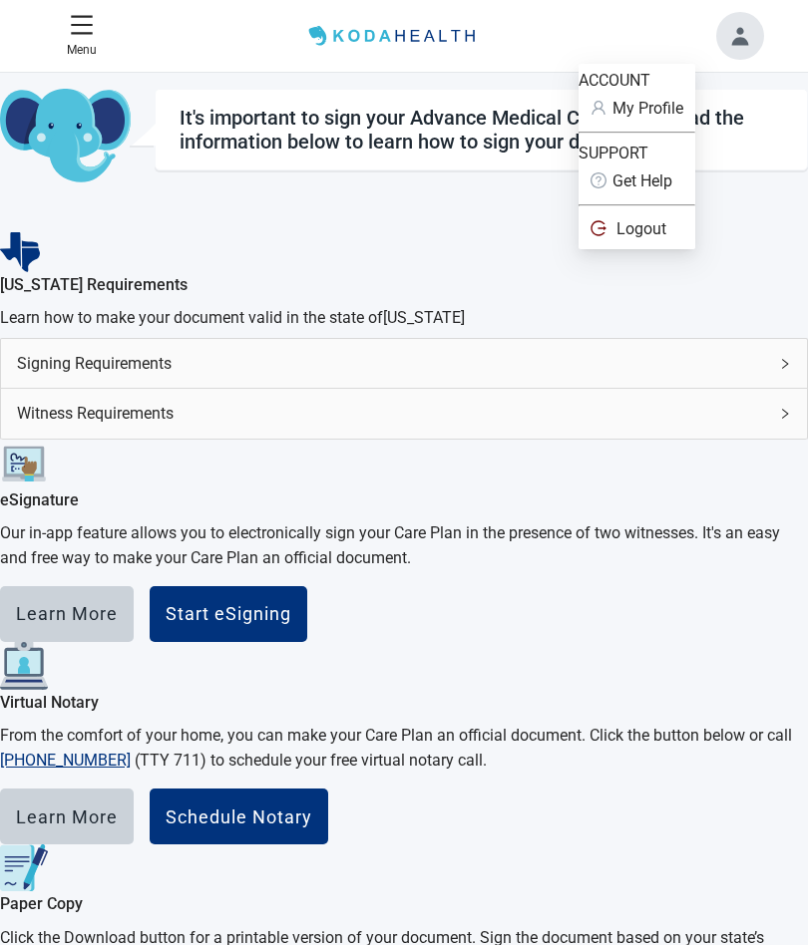
click at [738, 43] on button "Toggle account menu" at bounding box center [740, 36] width 48 height 48
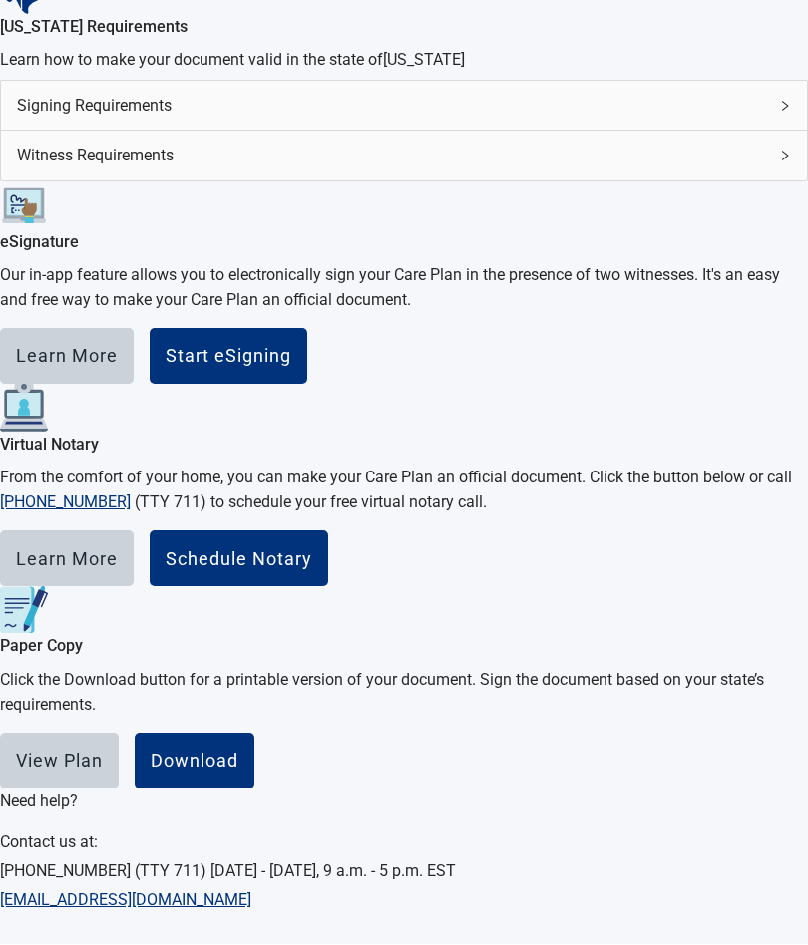
scroll to position [581, 0]
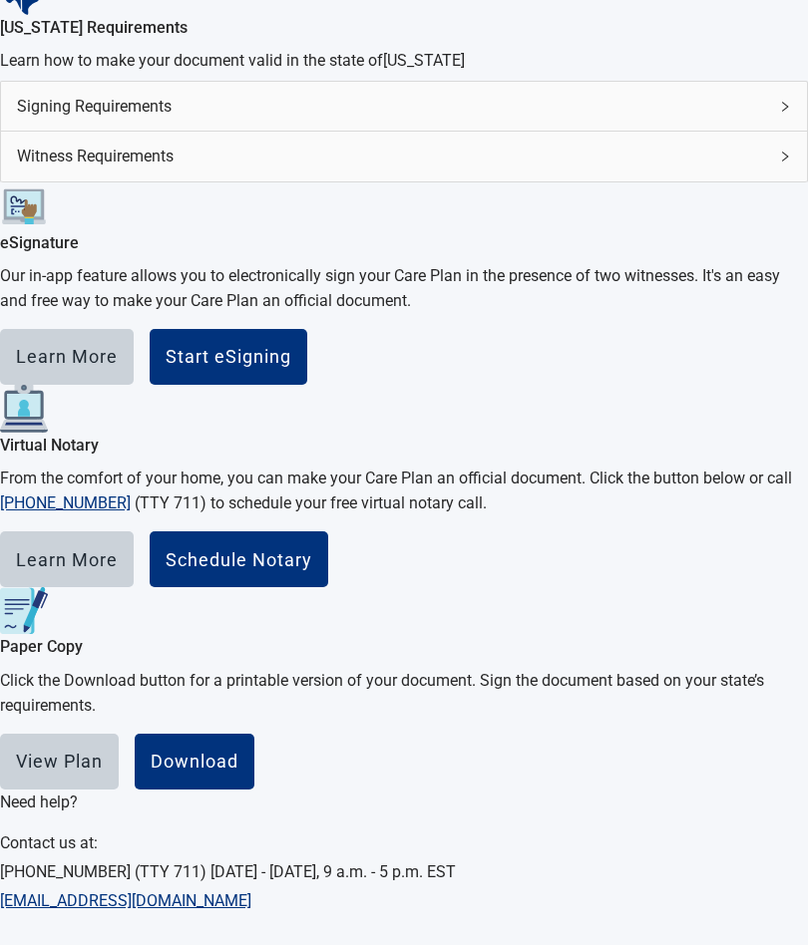
click at [103, 752] on div "View Plan" at bounding box center [59, 762] width 87 height 20
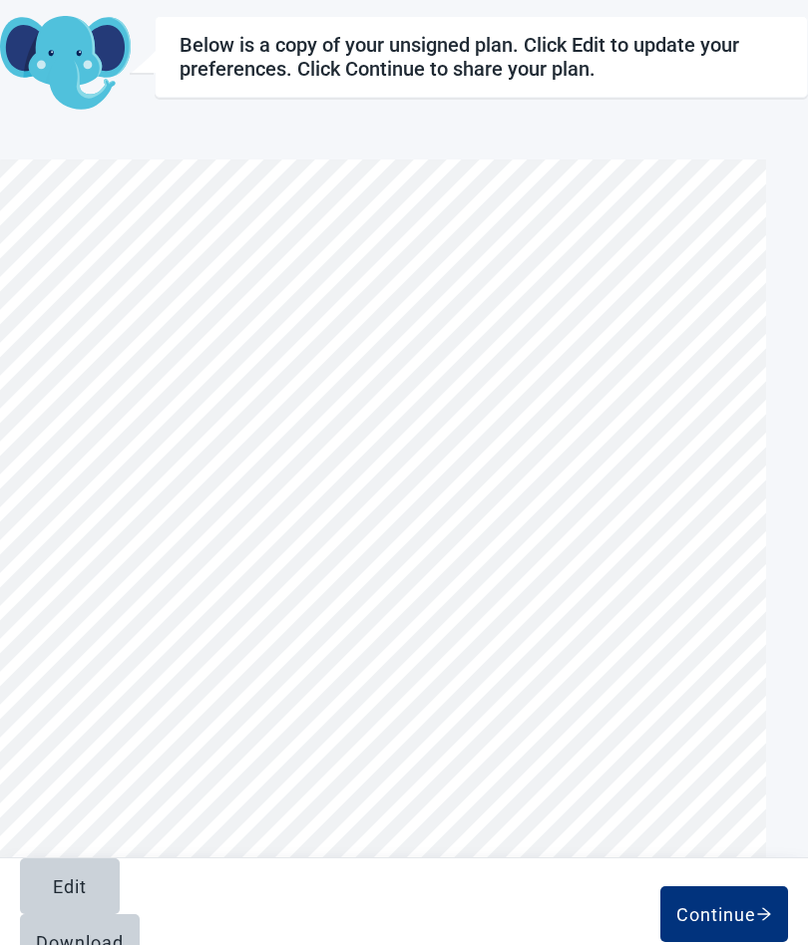
scroll to position [678, 0]
click at [124, 932] on div "Download" at bounding box center [80, 942] width 88 height 20
click at [713, 904] on div "Continue" at bounding box center [724, 914] width 96 height 20
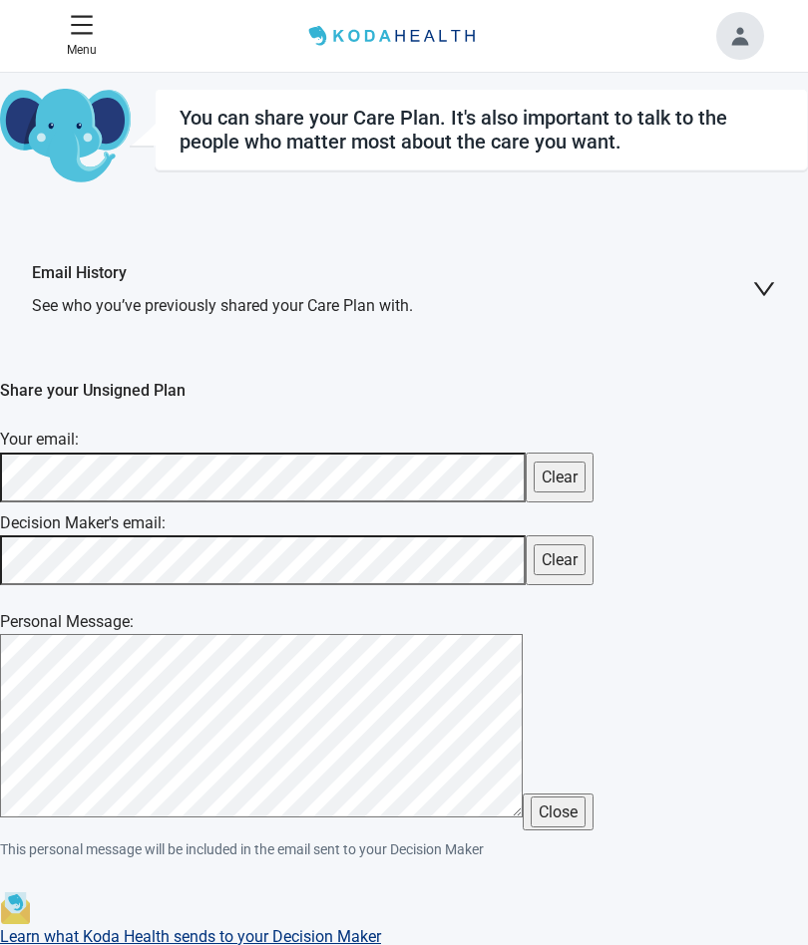
click at [734, 57] on button "Toggle account menu" at bounding box center [740, 36] width 48 height 48
click at [738, 35] on button "Toggle account menu" at bounding box center [740, 36] width 48 height 48
click at [772, 430] on main "You can share your Care Plan. It's also important to talk to the people who mat…" at bounding box center [404, 583] width 808 height 989
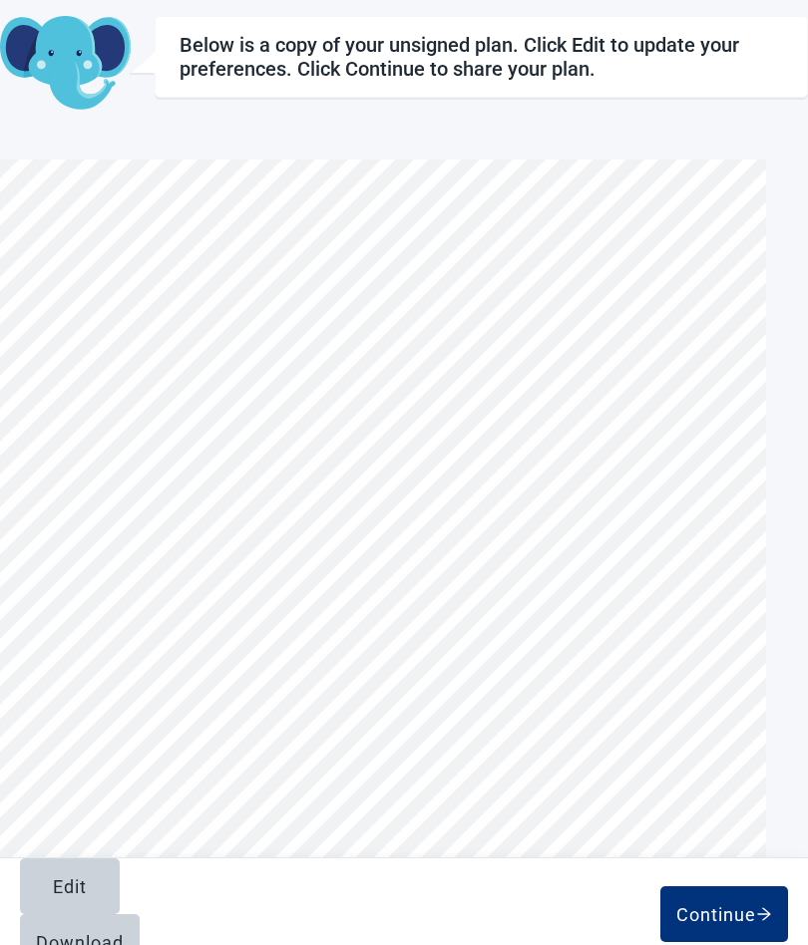
click at [53, 896] on div "Edit" at bounding box center [70, 887] width 34 height 20
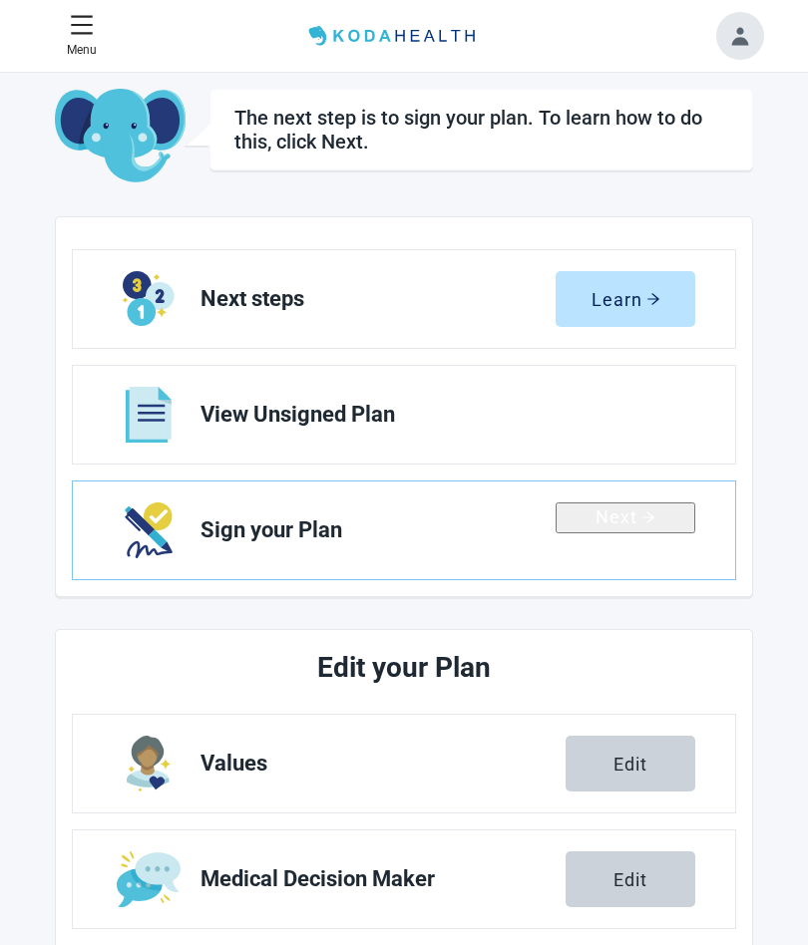
click at [624, 528] on div "Next" at bounding box center [625, 518] width 60 height 20
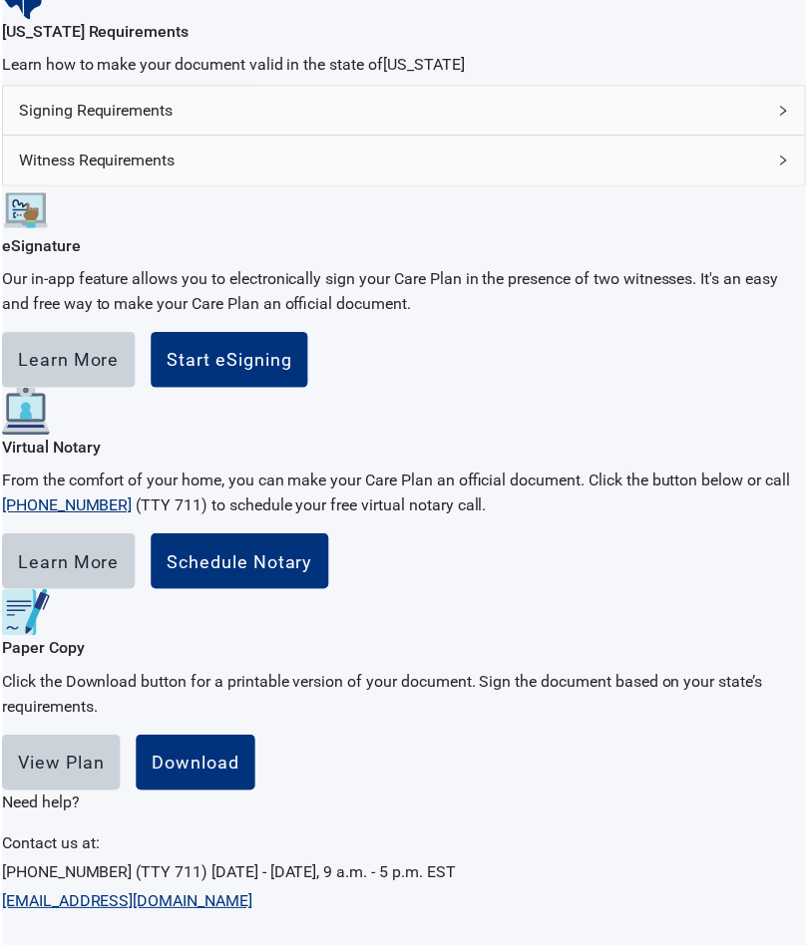
scroll to position [537, 0]
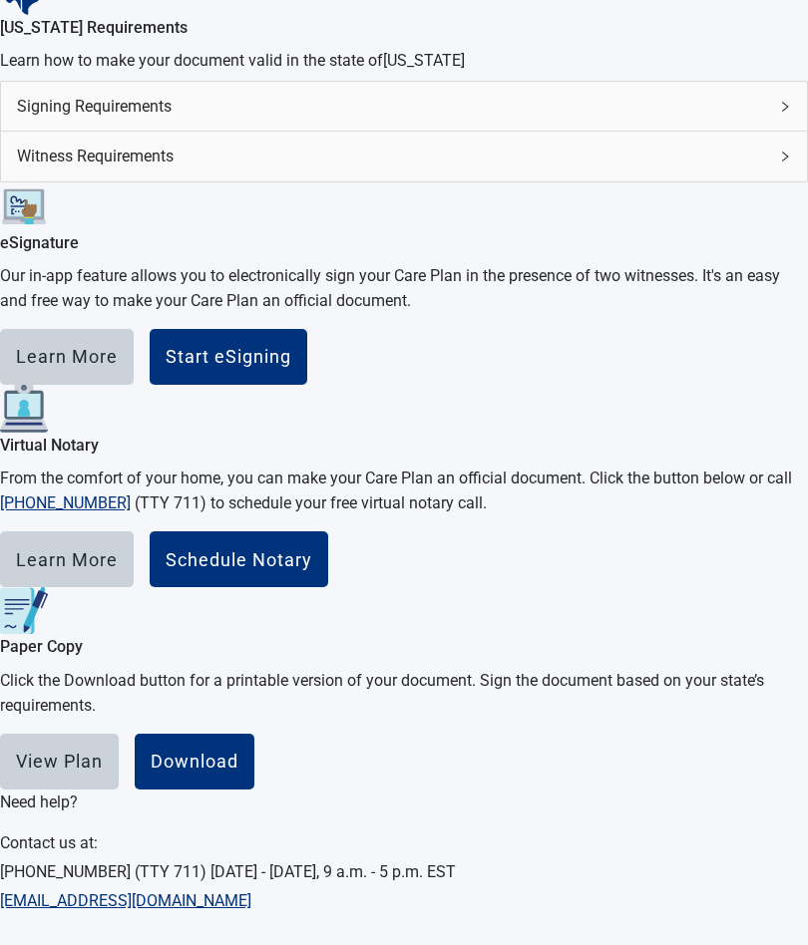
click at [103, 752] on div "View Plan" at bounding box center [59, 762] width 87 height 20
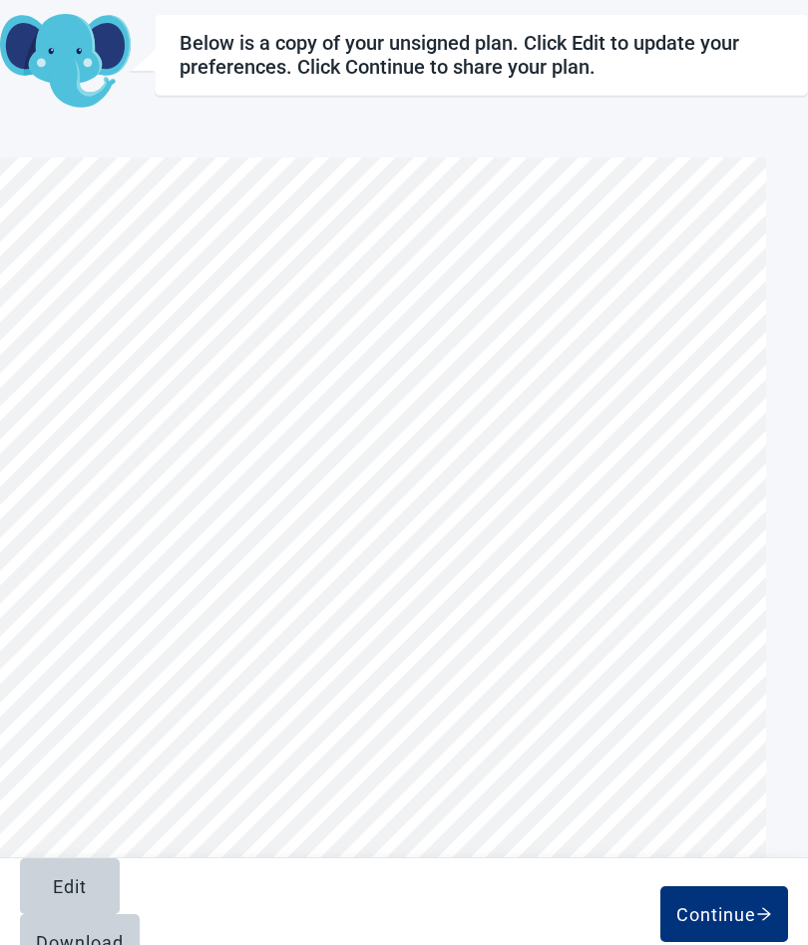
scroll to position [6081, 0]
click at [124, 932] on div "Download" at bounding box center [80, 942] width 88 height 20
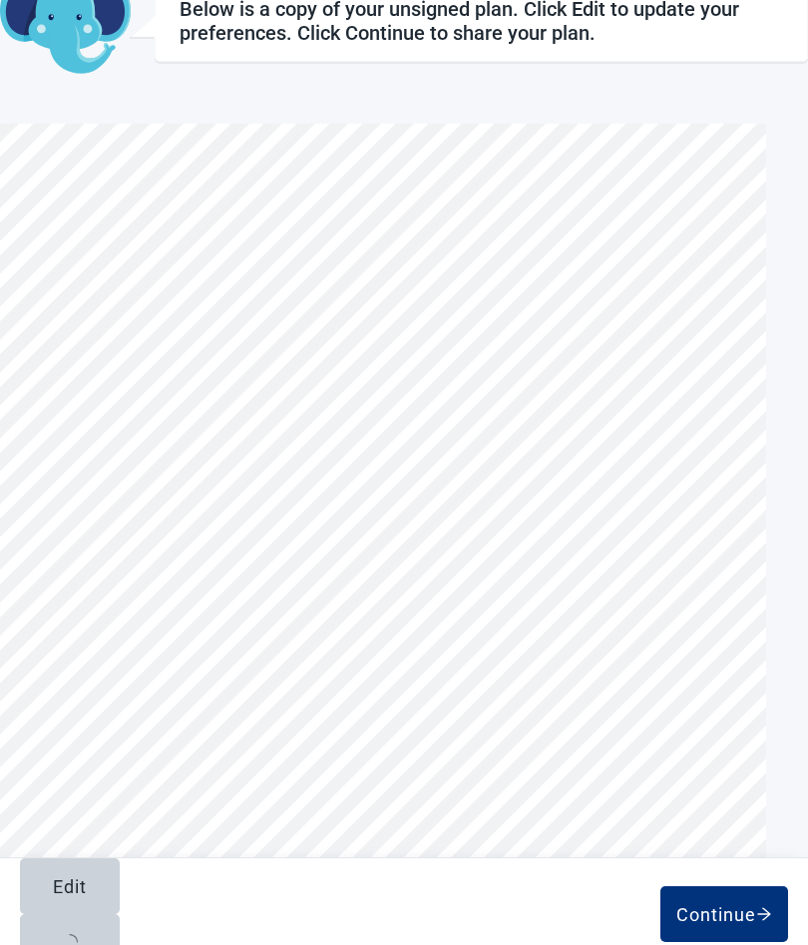
scroll to position [0, 0]
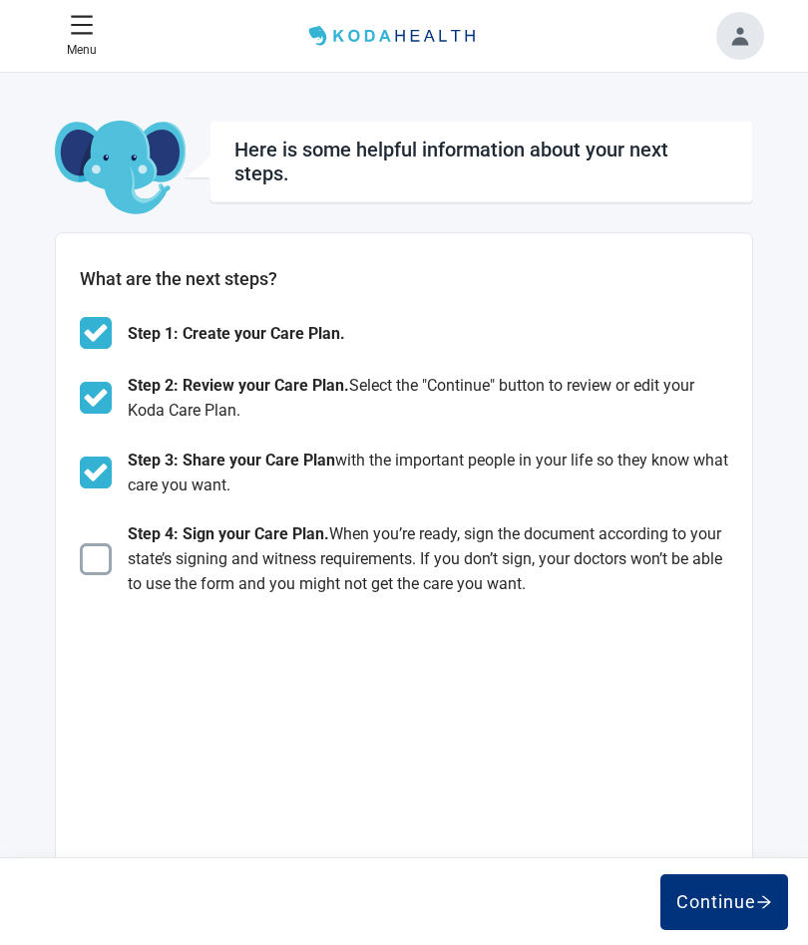
click at [725, 895] on div "Continue" at bounding box center [724, 902] width 96 height 20
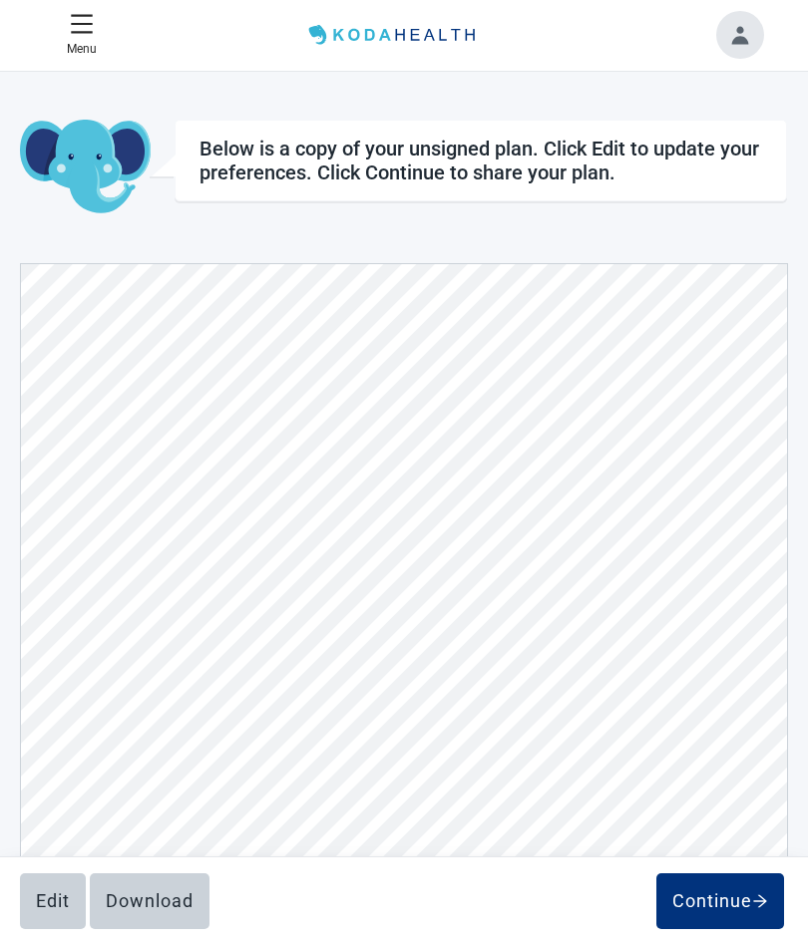
scroll to position [1, 0]
click at [805, 835] on div "Home View Unsigned Plan Sign your Plan Share Plan Completed Plans Get Help Belo…" at bounding box center [404, 562] width 808 height 981
